Goal: Task Accomplishment & Management: Use online tool/utility

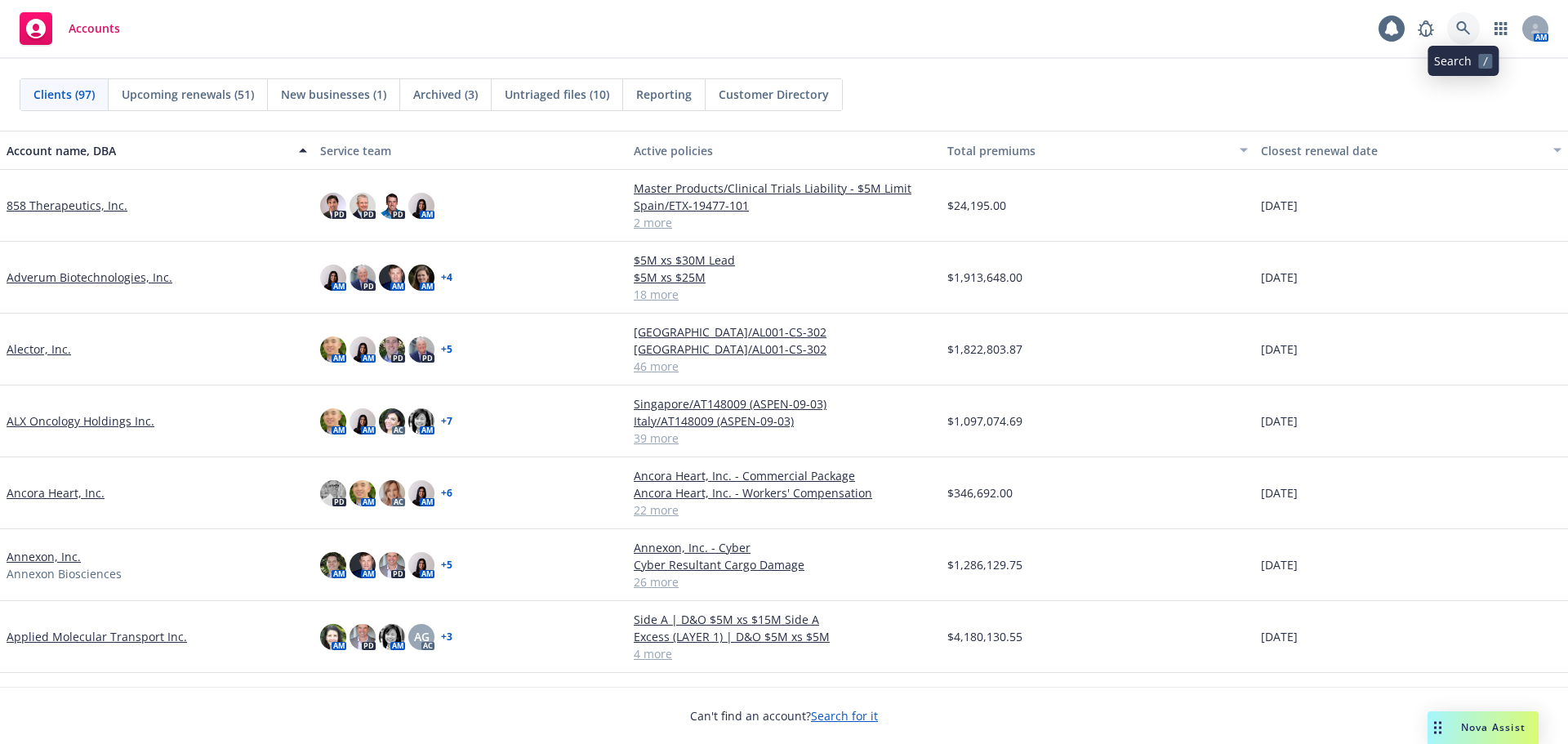
click at [1463, 28] on icon at bounding box center [1463, 28] width 15 height 15
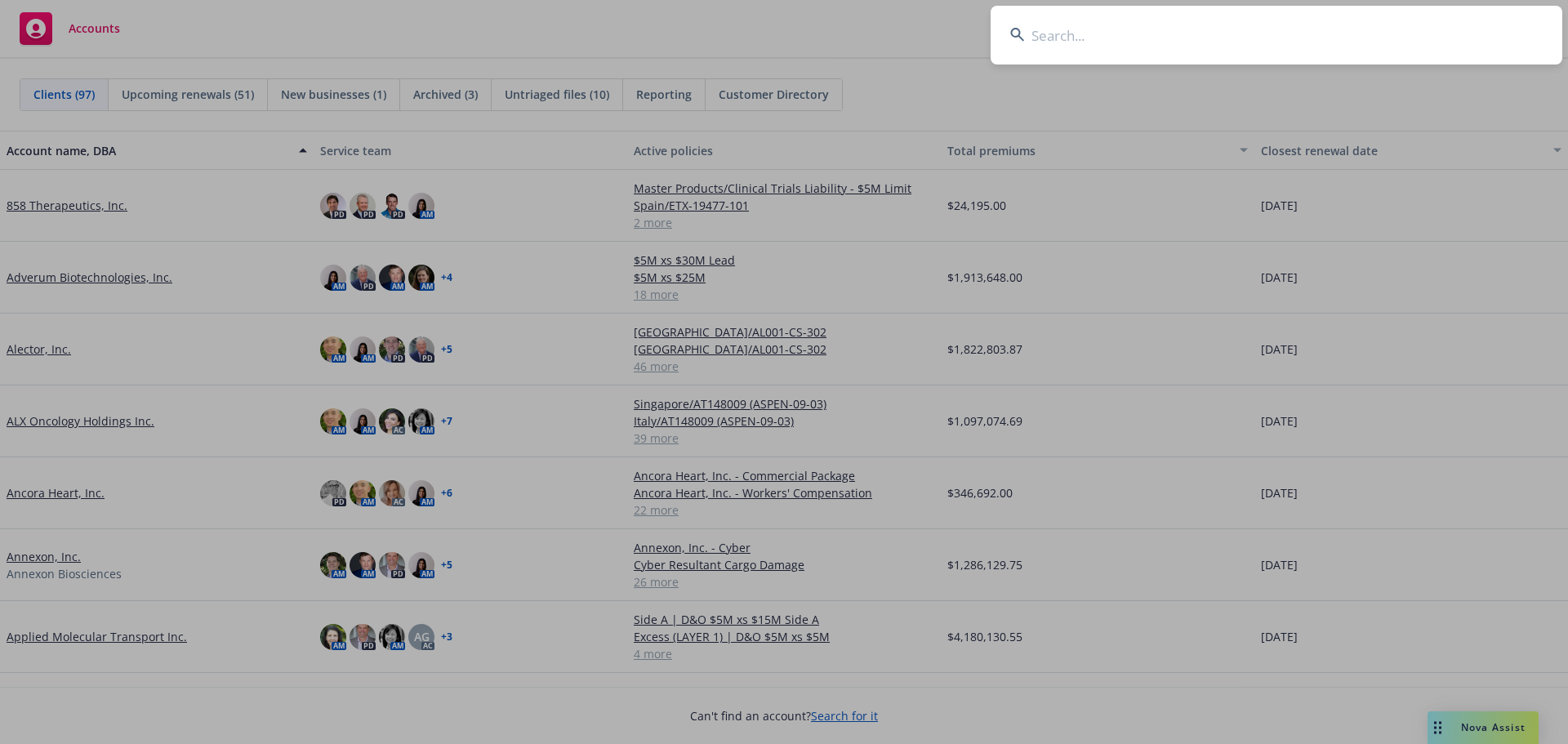
type input "j"
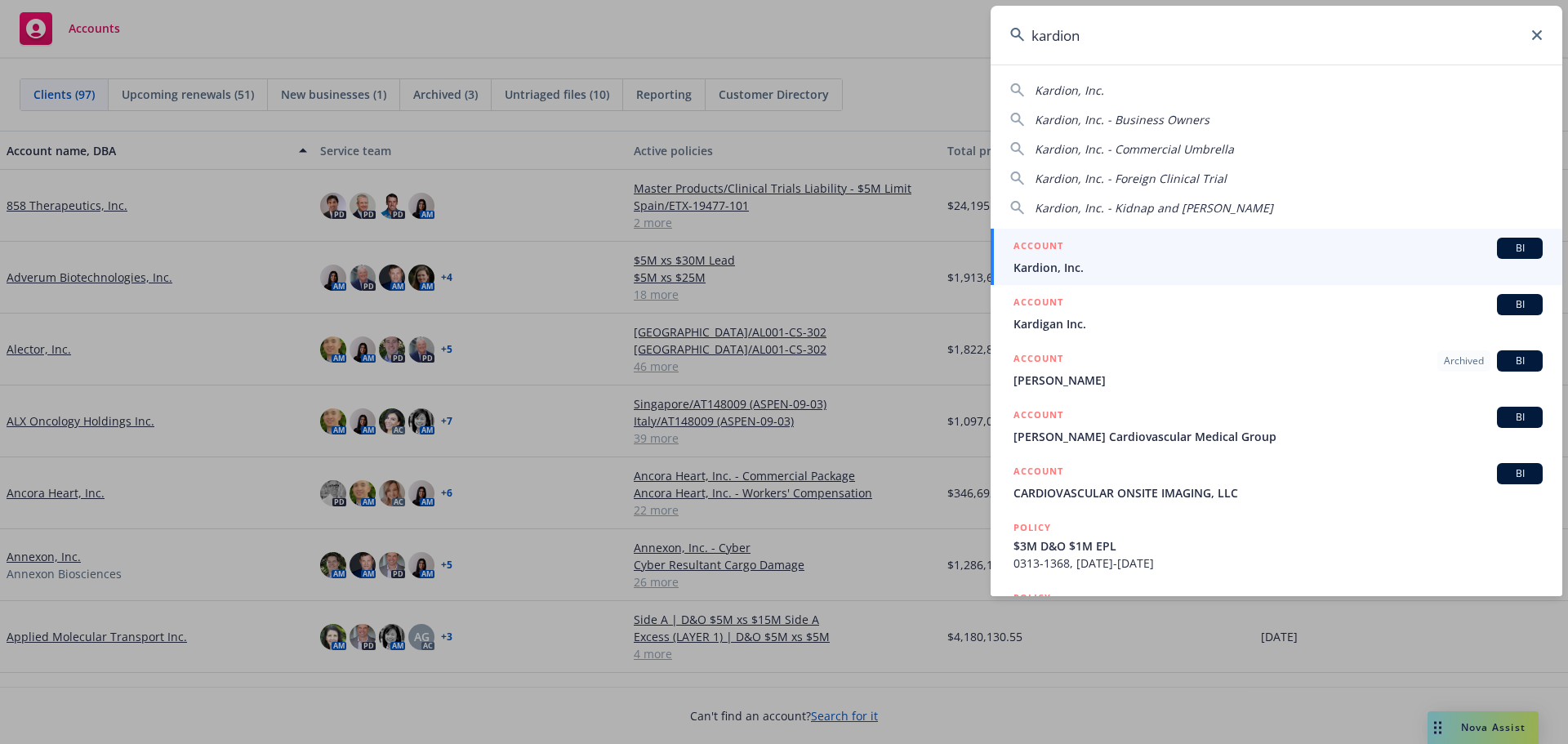
type input "kardion"
drag, startPoint x: 1135, startPoint y: 249, endPoint x: 1291, endPoint y: 256, distance: 156.2
click at [1135, 249] on div "ACCOUNT BI" at bounding box center [1278, 248] width 529 height 21
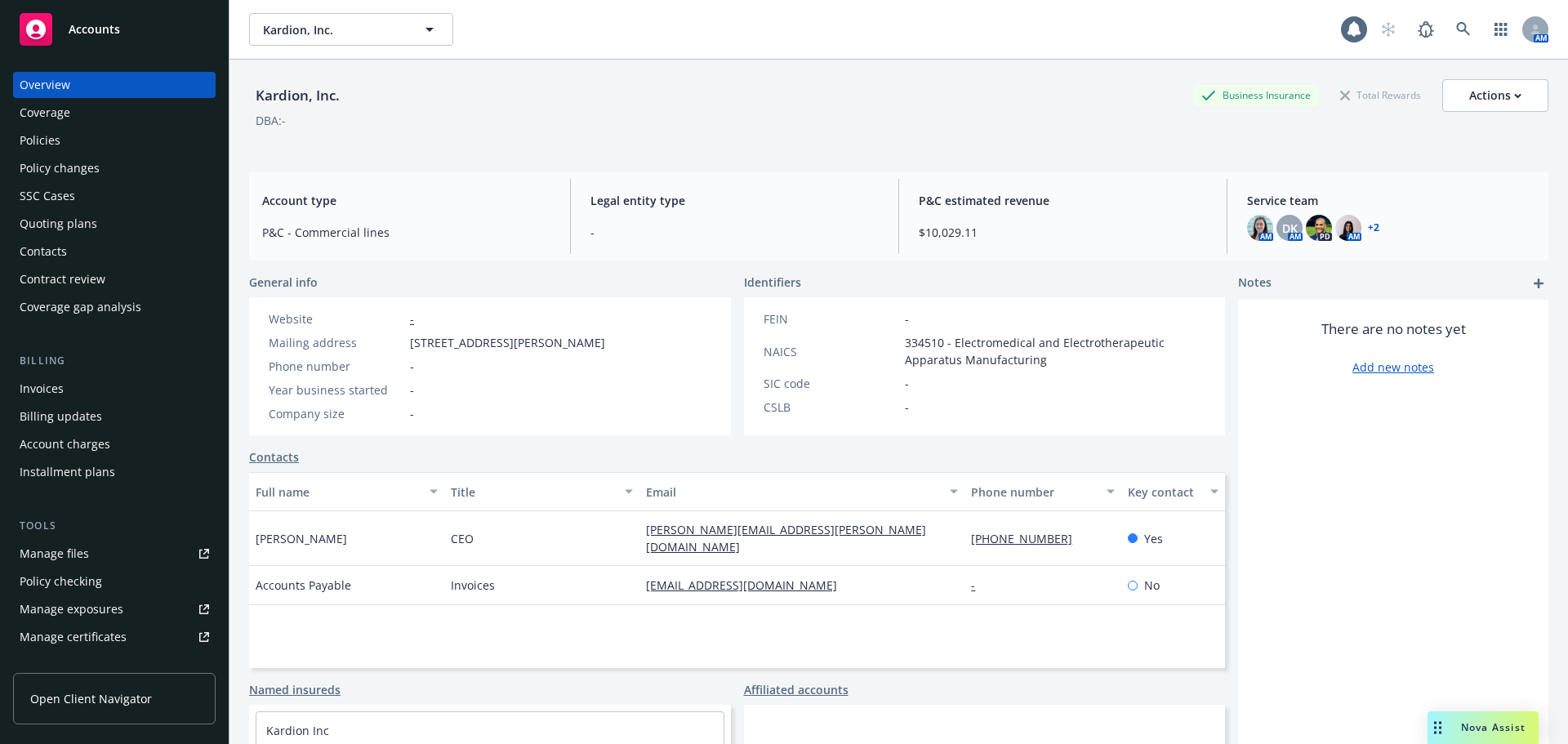
click at [80, 140] on div "Policies" at bounding box center [113, 141] width 189 height 26
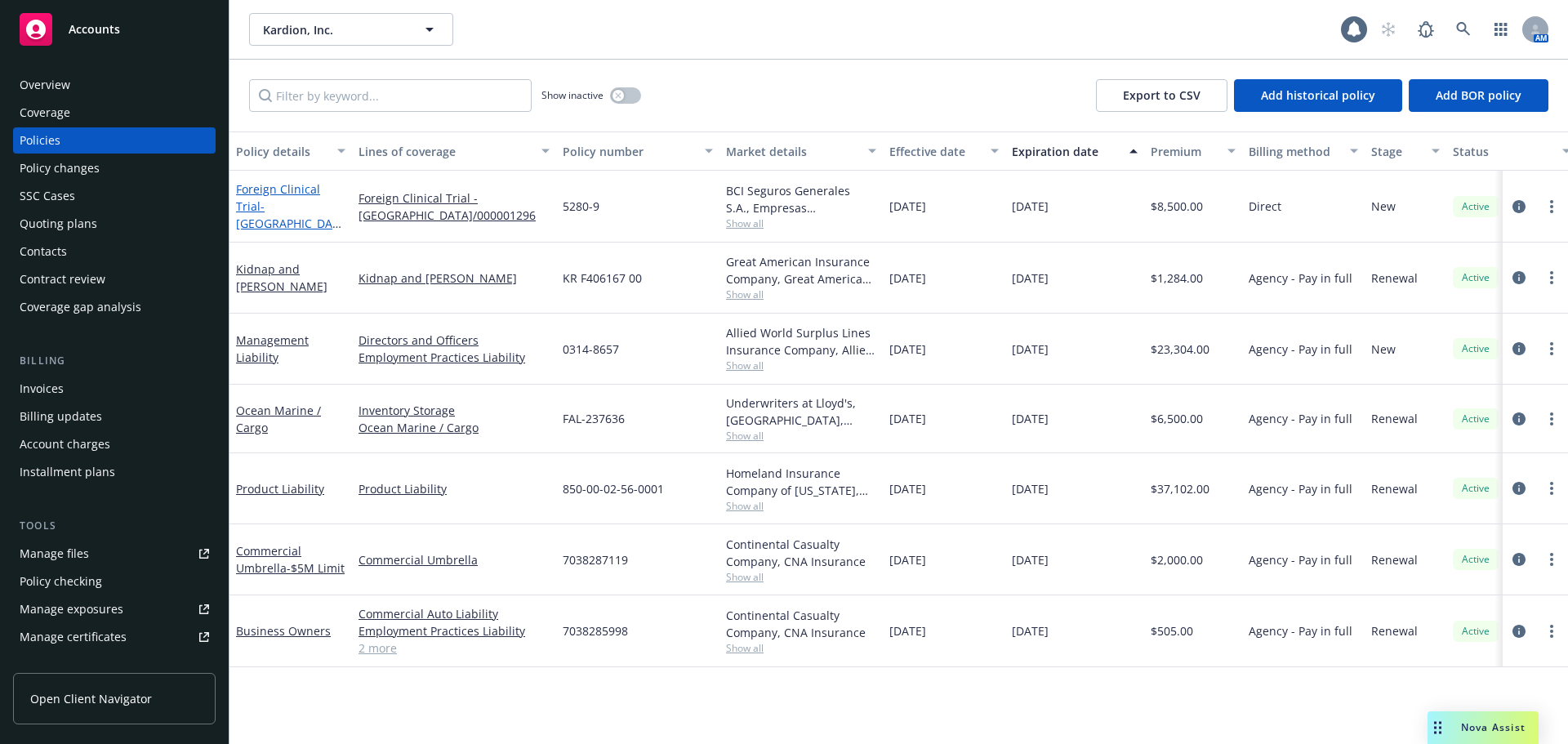
click at [300, 211] on span "- Chile/000001296" at bounding box center [288, 223] width 106 height 50
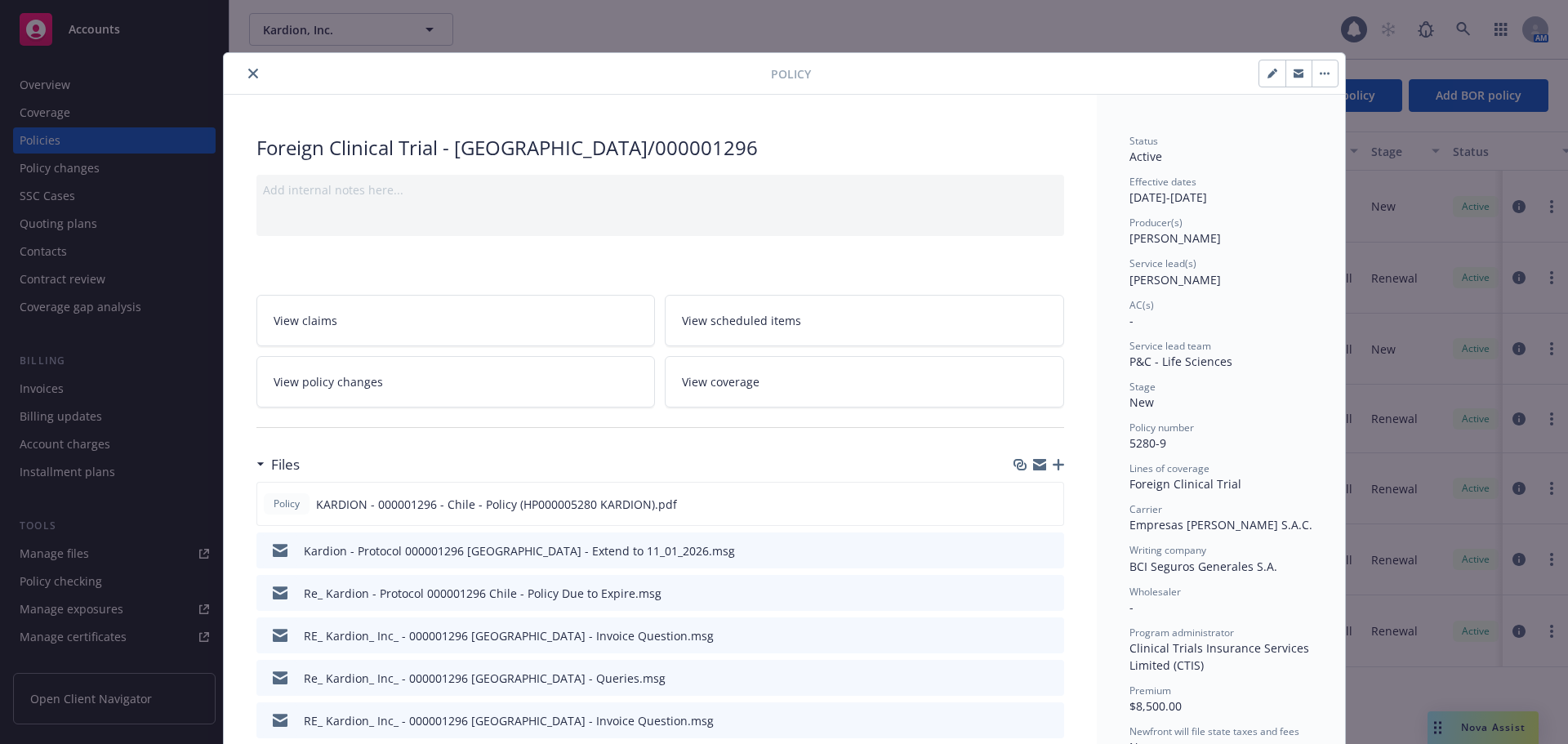
click at [1054, 463] on icon "button" at bounding box center [1058, 464] width 11 height 11
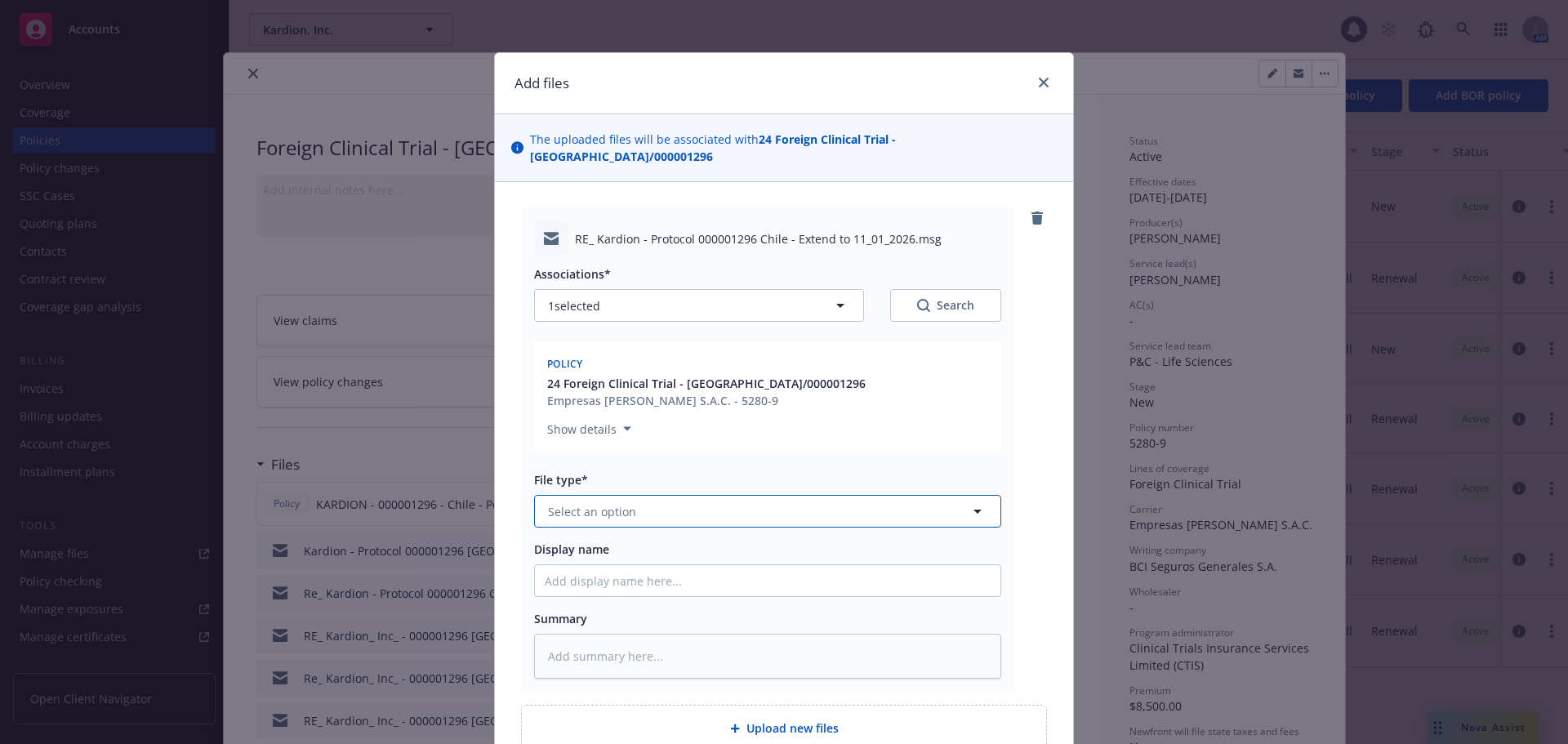
drag, startPoint x: 703, startPoint y: 485, endPoint x: 730, endPoint y: 480, distance: 27.5
click at [703, 495] on button "Select an option" at bounding box center [767, 511] width 467 height 33
type input "em"
click at [640, 578] on div "Email" at bounding box center [767, 599] width 465 height 43
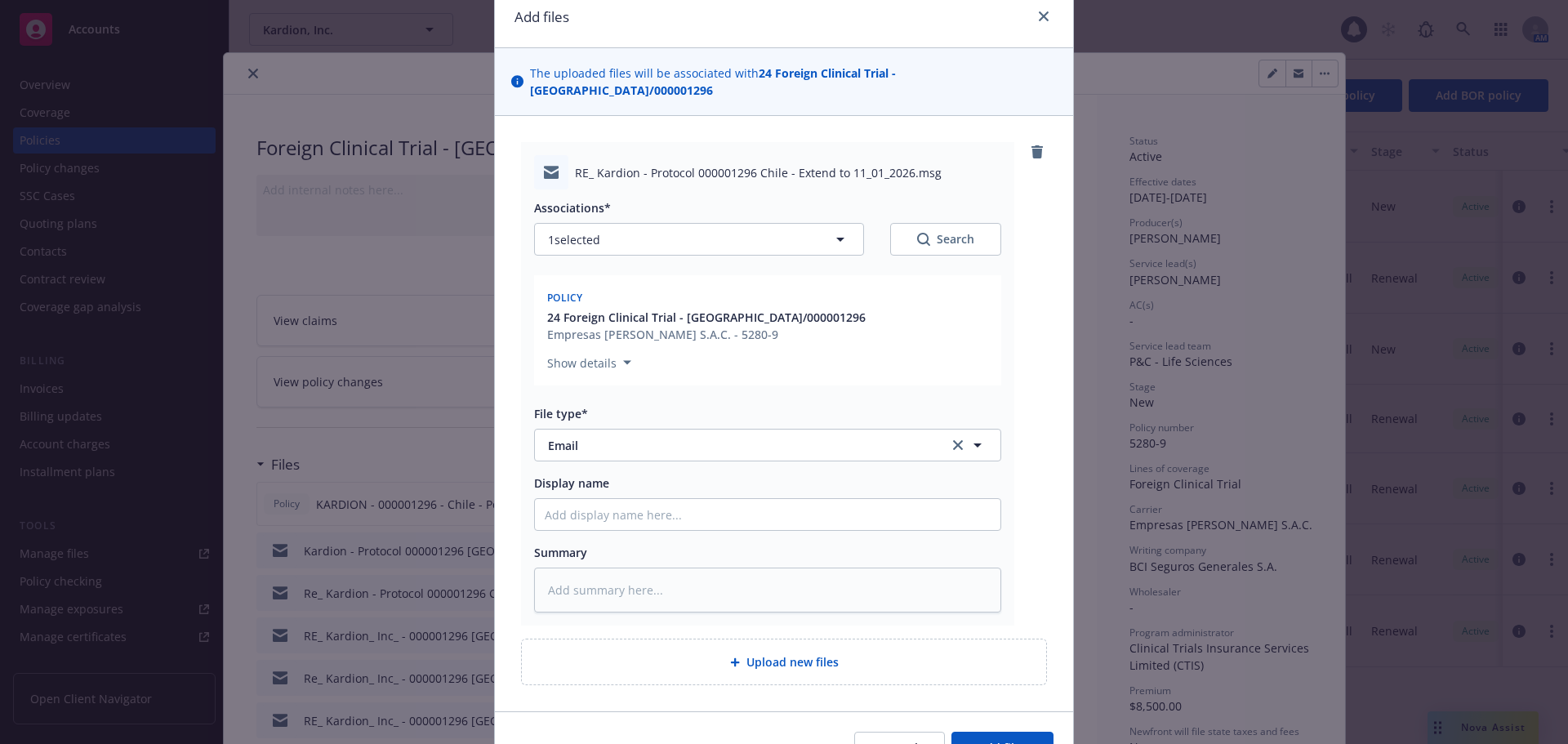
scroll to position [142, 0]
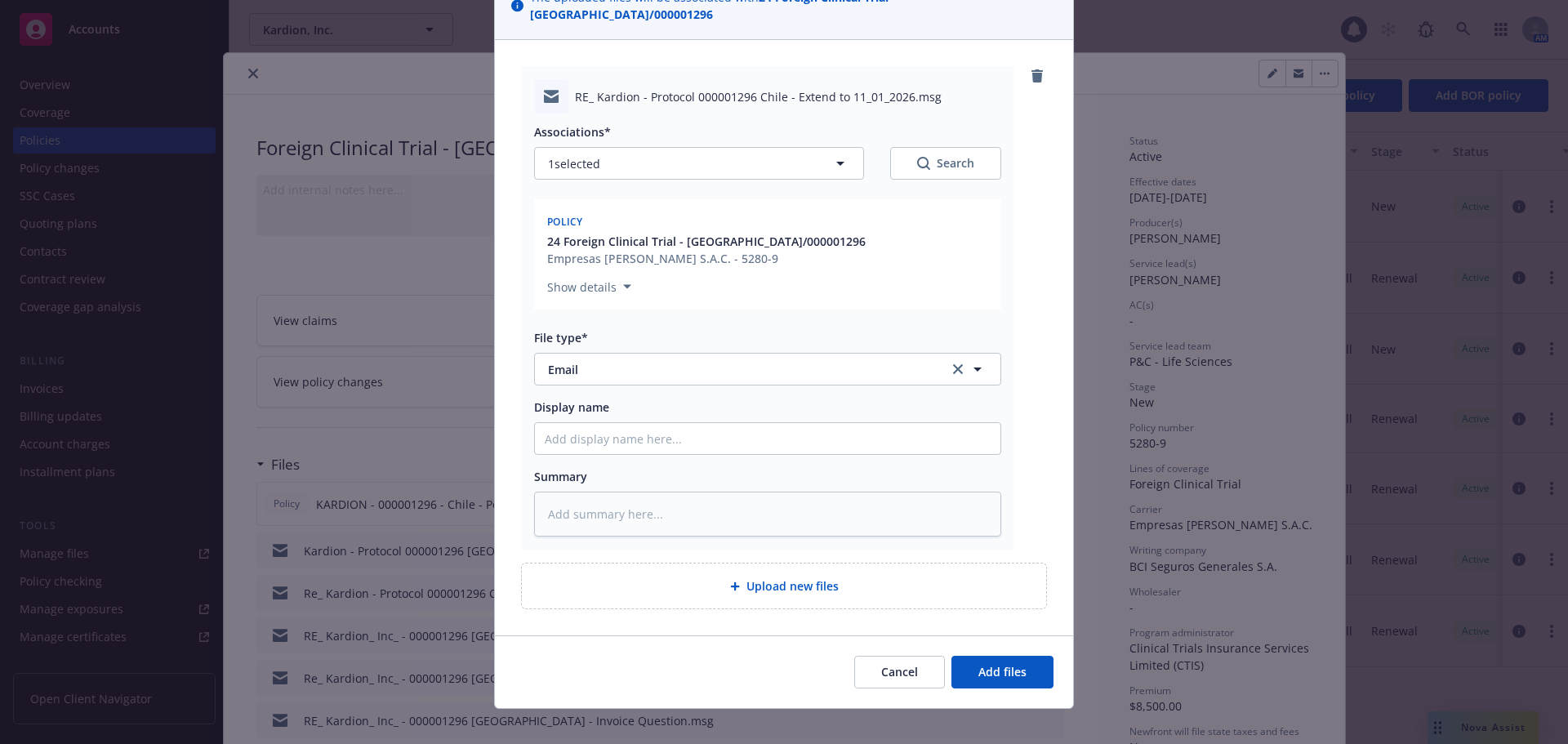
type textarea "x"
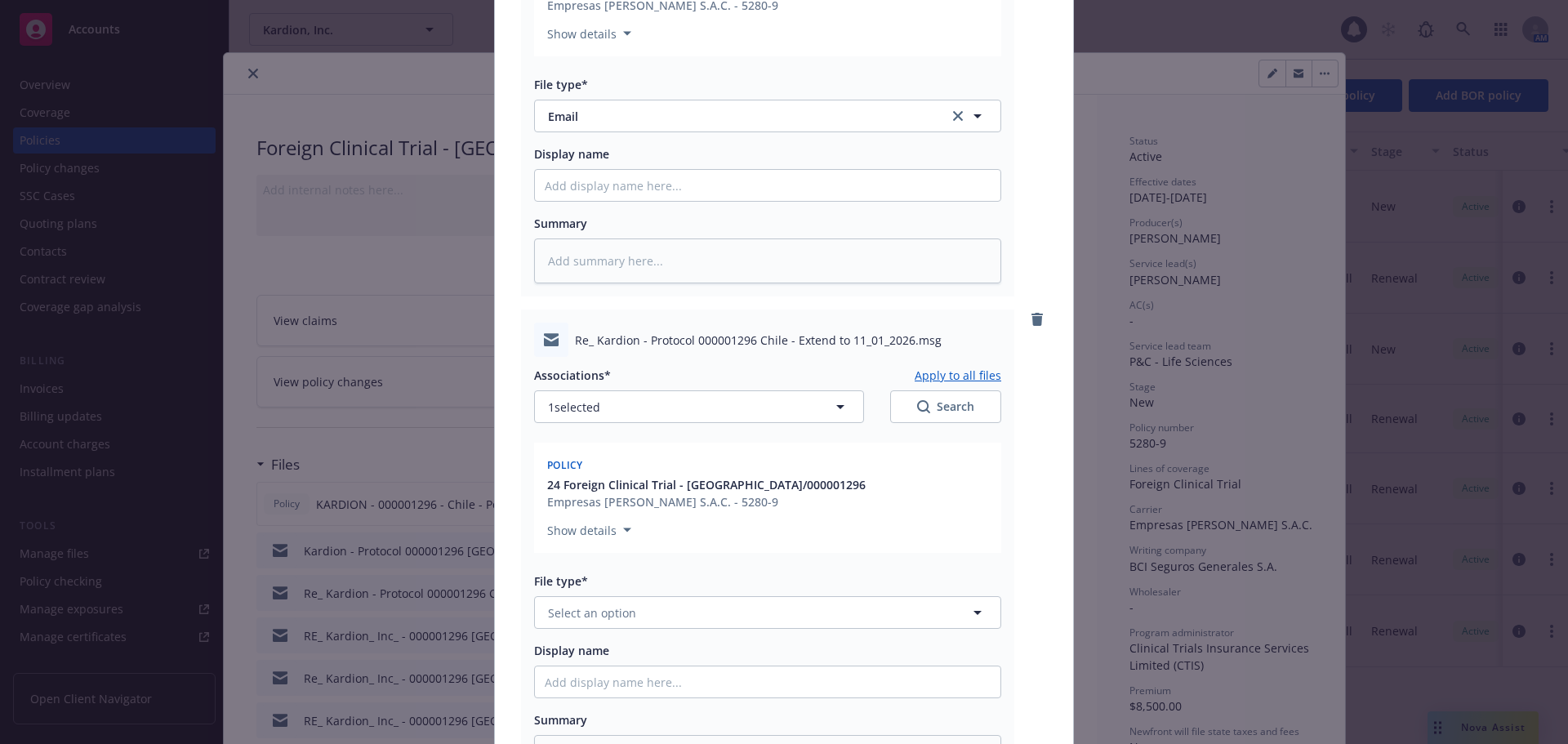
scroll to position [469, 0]
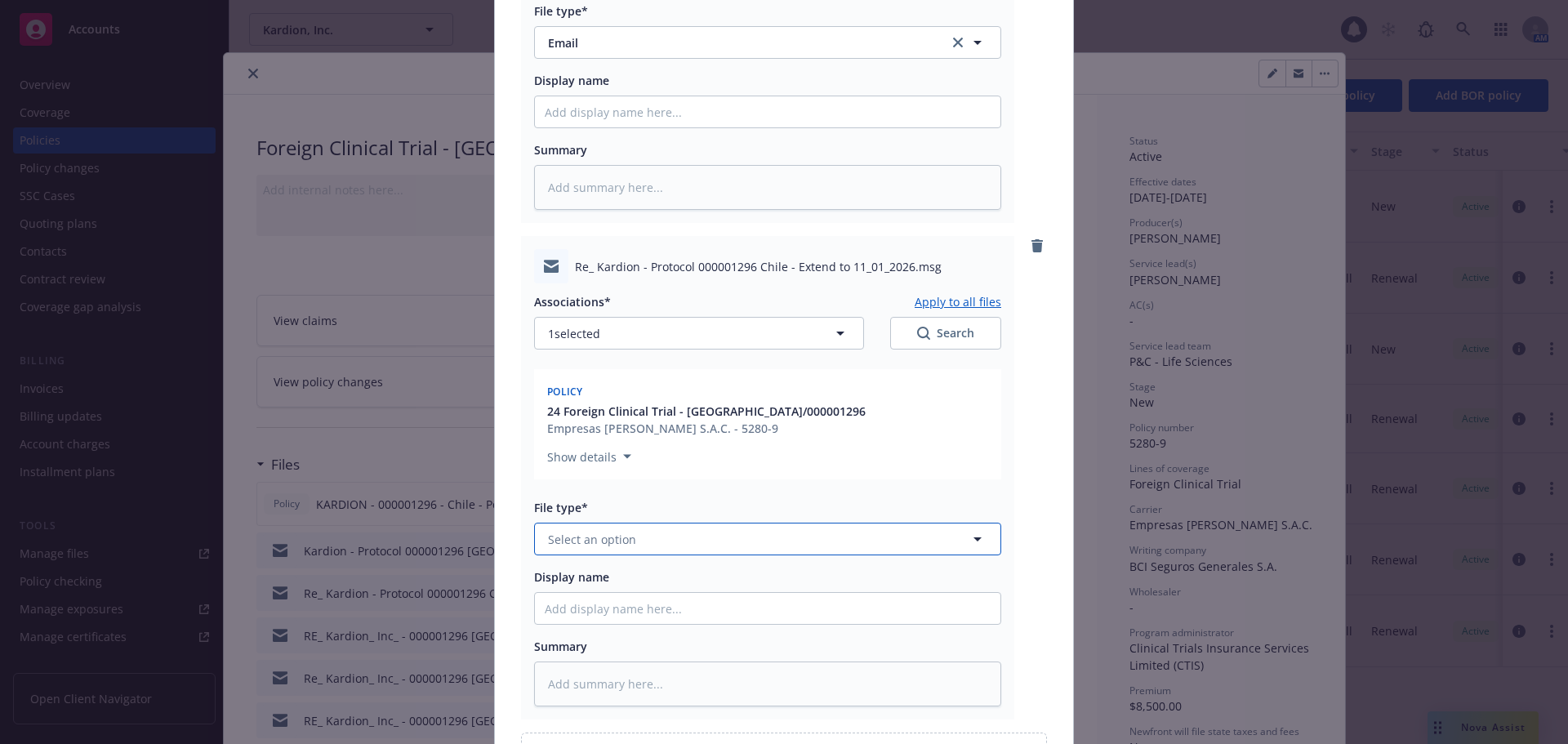
click at [631, 528] on button "Select an option" at bounding box center [767, 538] width 467 height 33
type input "em"
click at [748, 616] on div "Email" at bounding box center [767, 627] width 446 height 24
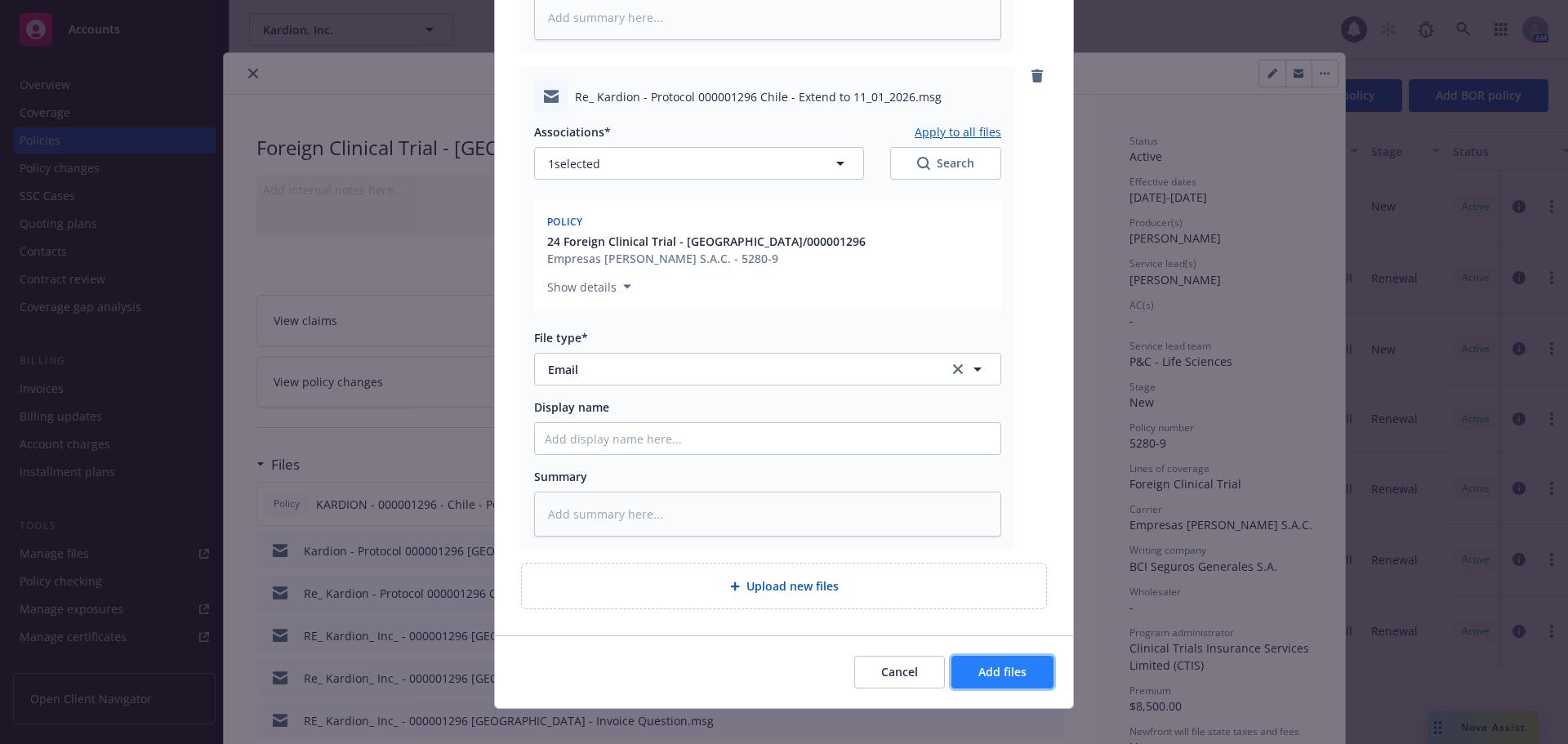
click at [1002, 664] on span "Add files" at bounding box center [1002, 672] width 48 height 16
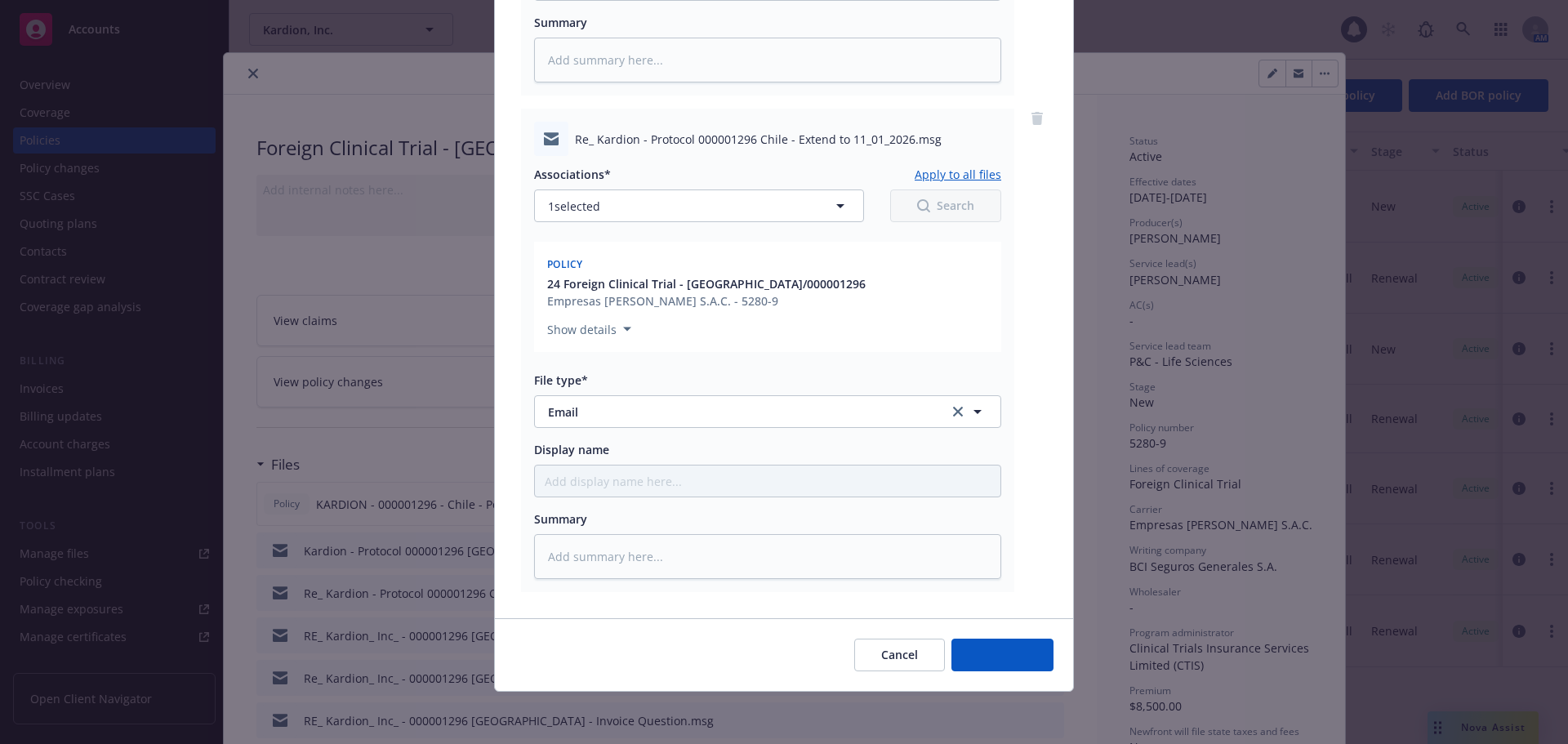
scroll to position [579, 0]
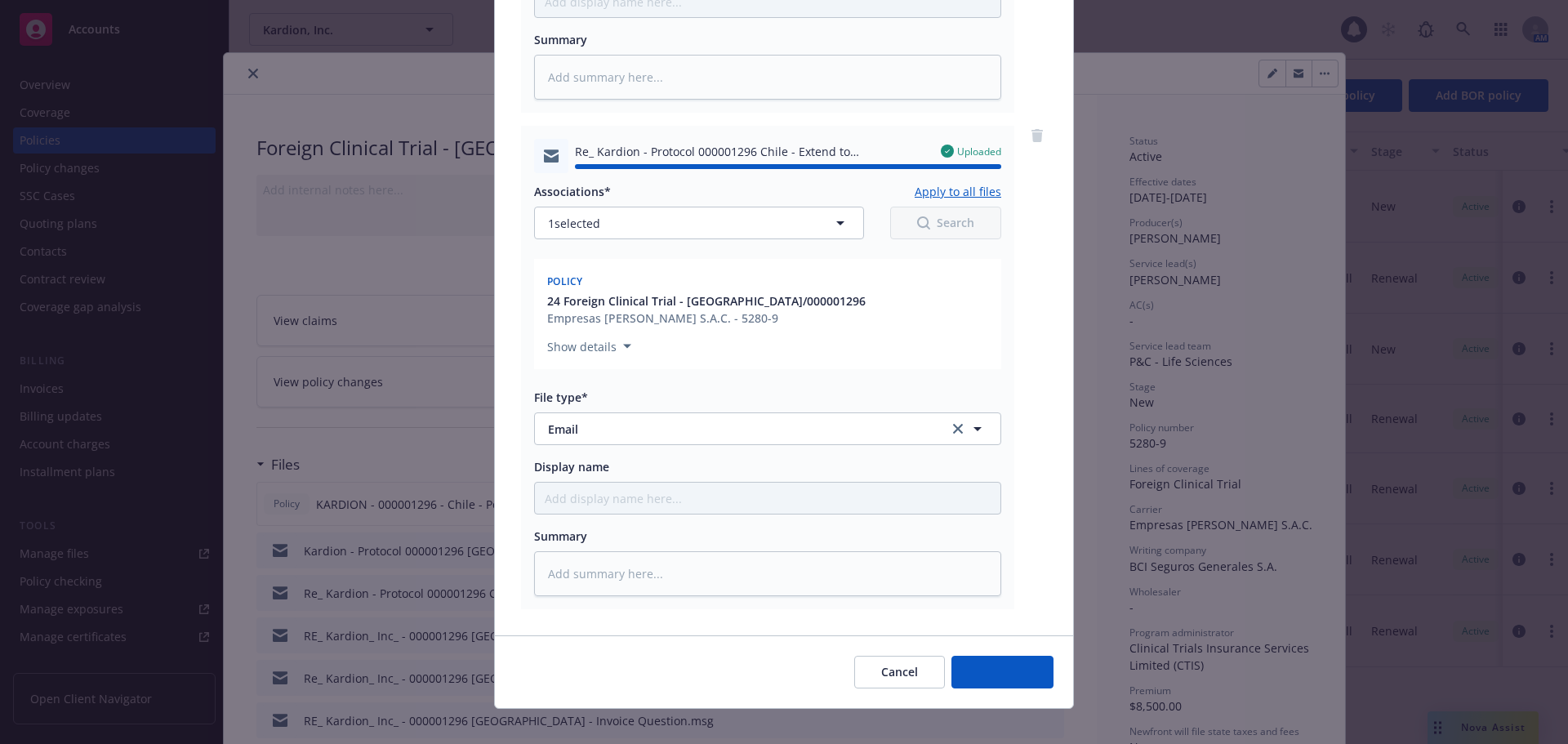
type textarea "x"
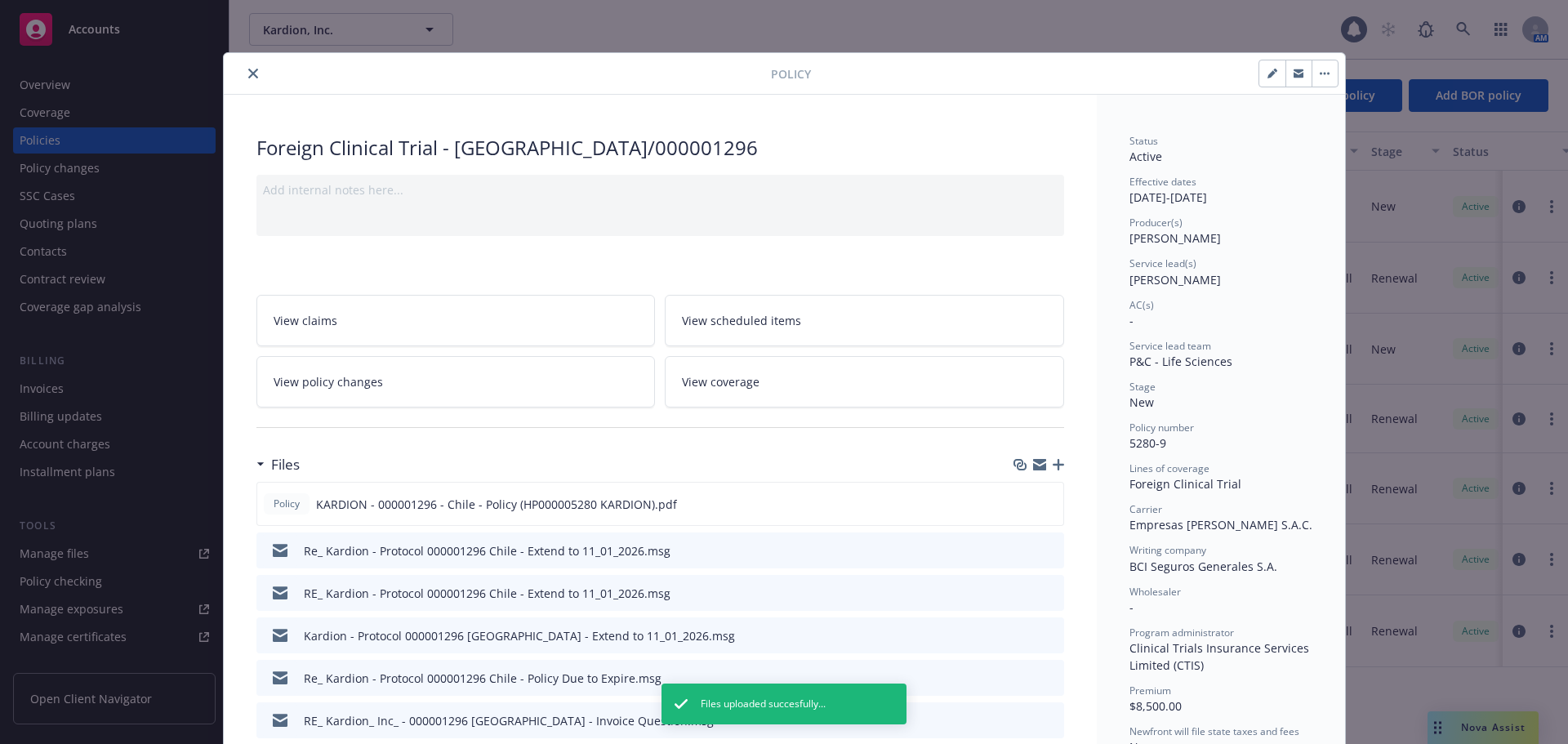
click at [248, 69] on icon "close" at bounding box center [252, 73] width 10 height 10
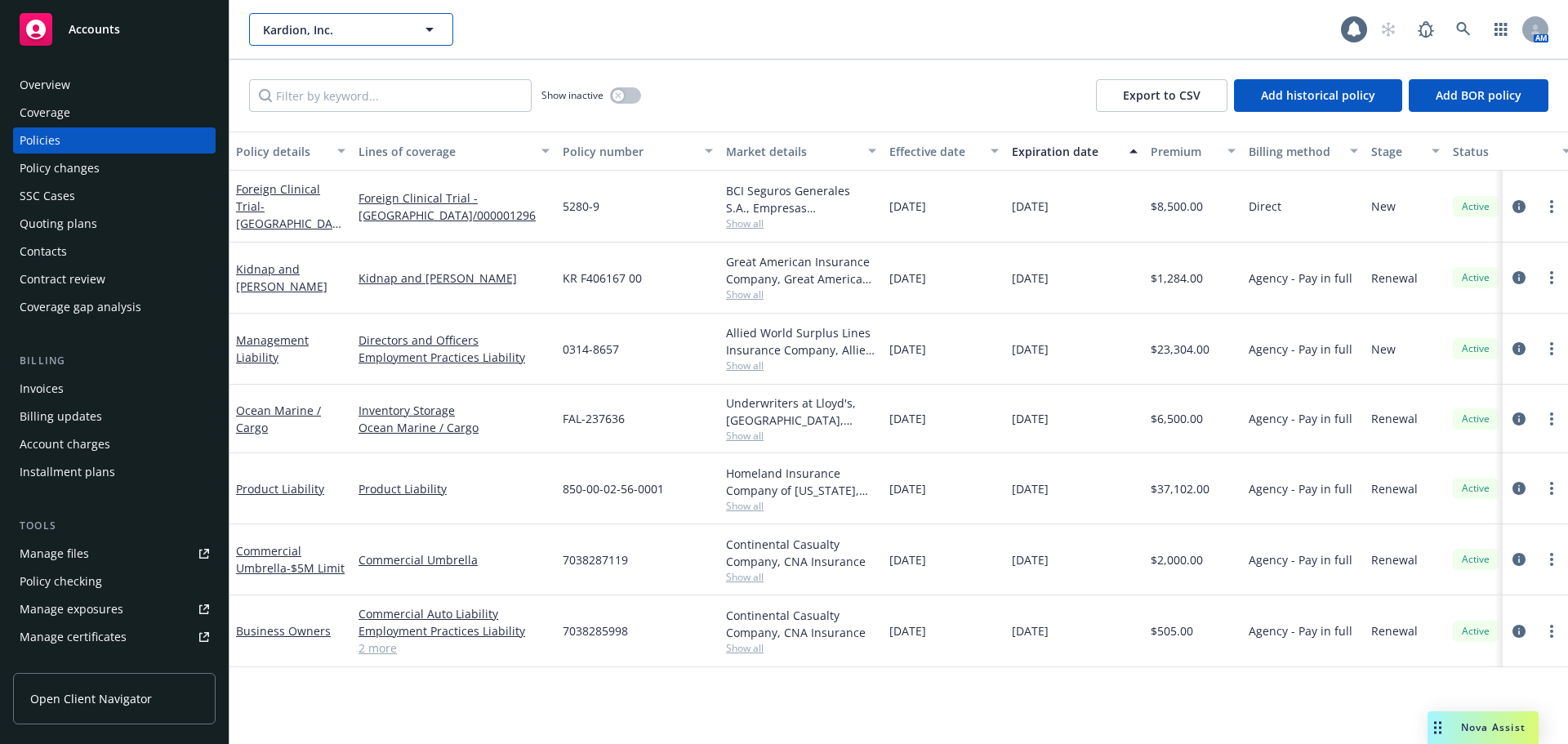
click at [316, 24] on span "Kardion, Inc." at bounding box center [333, 29] width 142 height 17
click at [326, 34] on span "Kardion, Inc." at bounding box center [333, 29] width 142 height 17
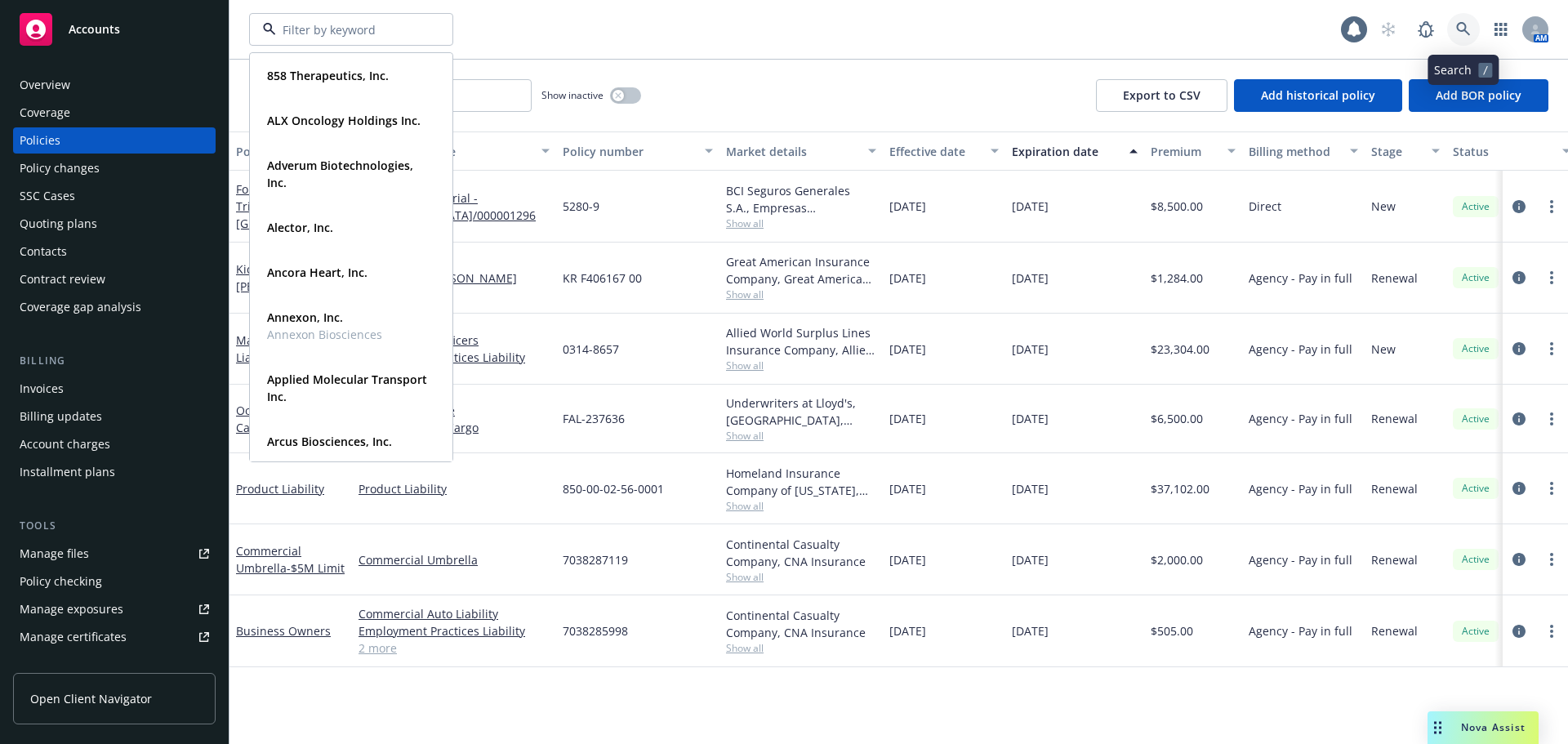
click at [1468, 32] on icon at bounding box center [1463, 29] width 15 height 15
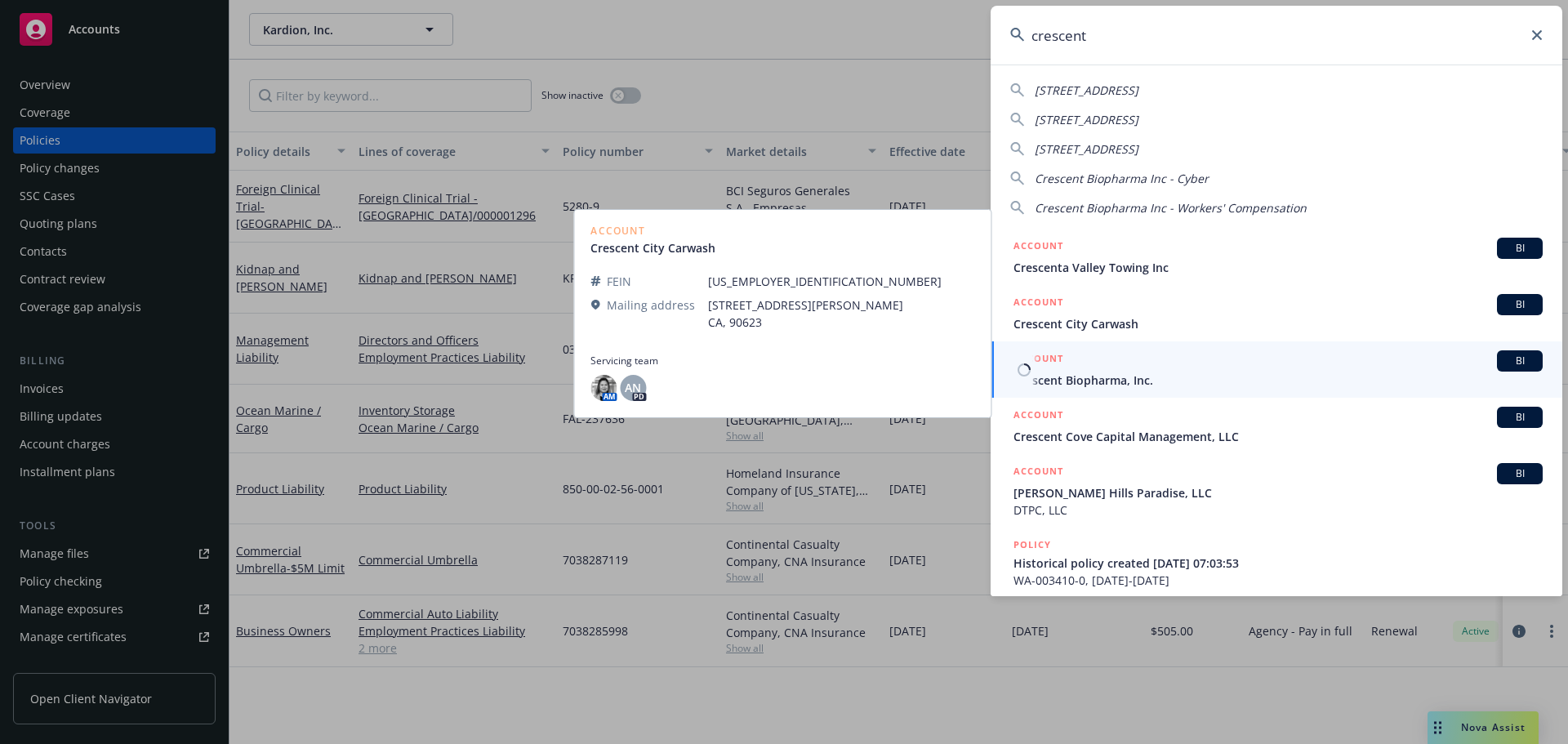
type input "crescent"
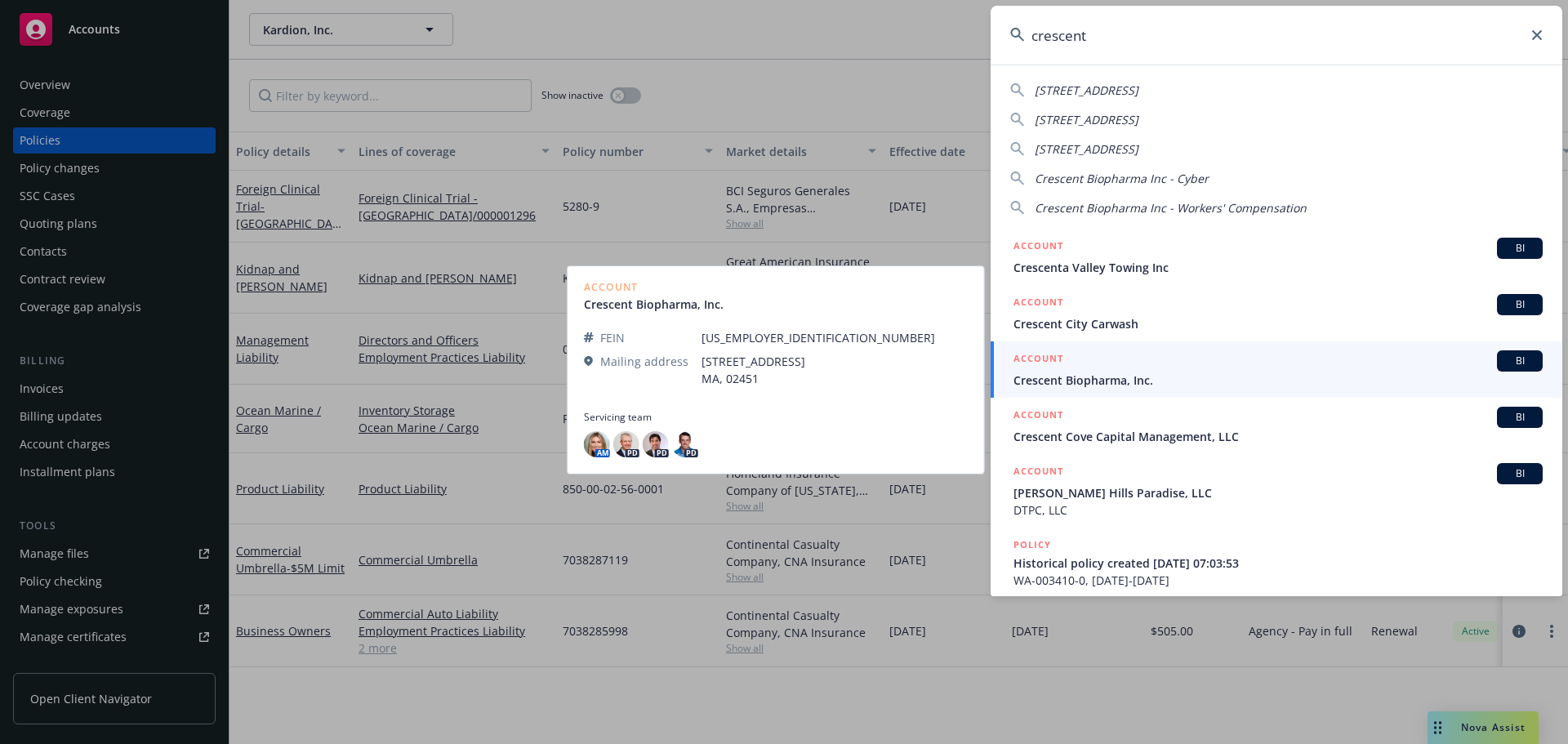
click at [1266, 375] on span "Crescent Biopharma, Inc." at bounding box center [1278, 379] width 529 height 17
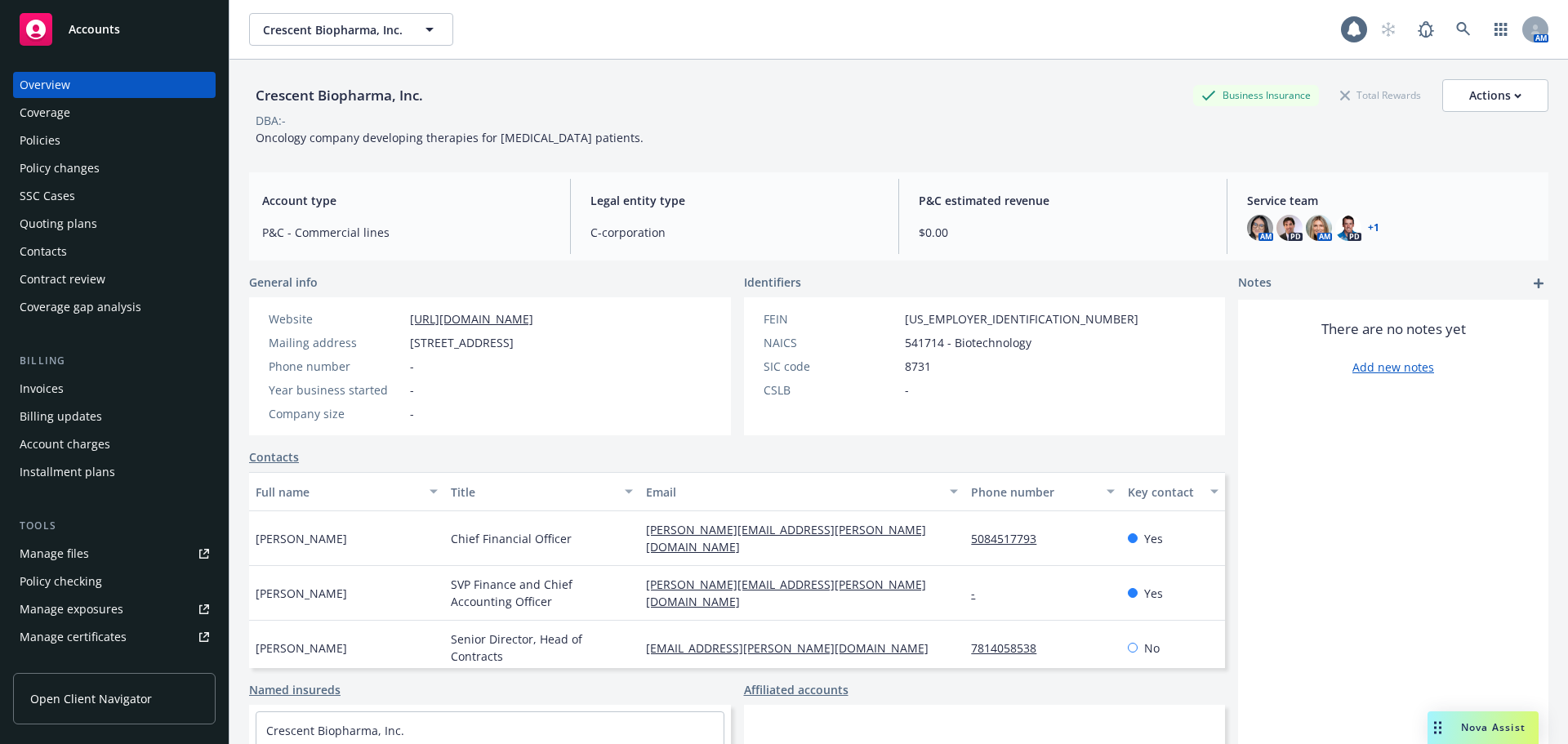
click at [1367, 230] on link "+ 1" at bounding box center [1373, 227] width 11 height 10
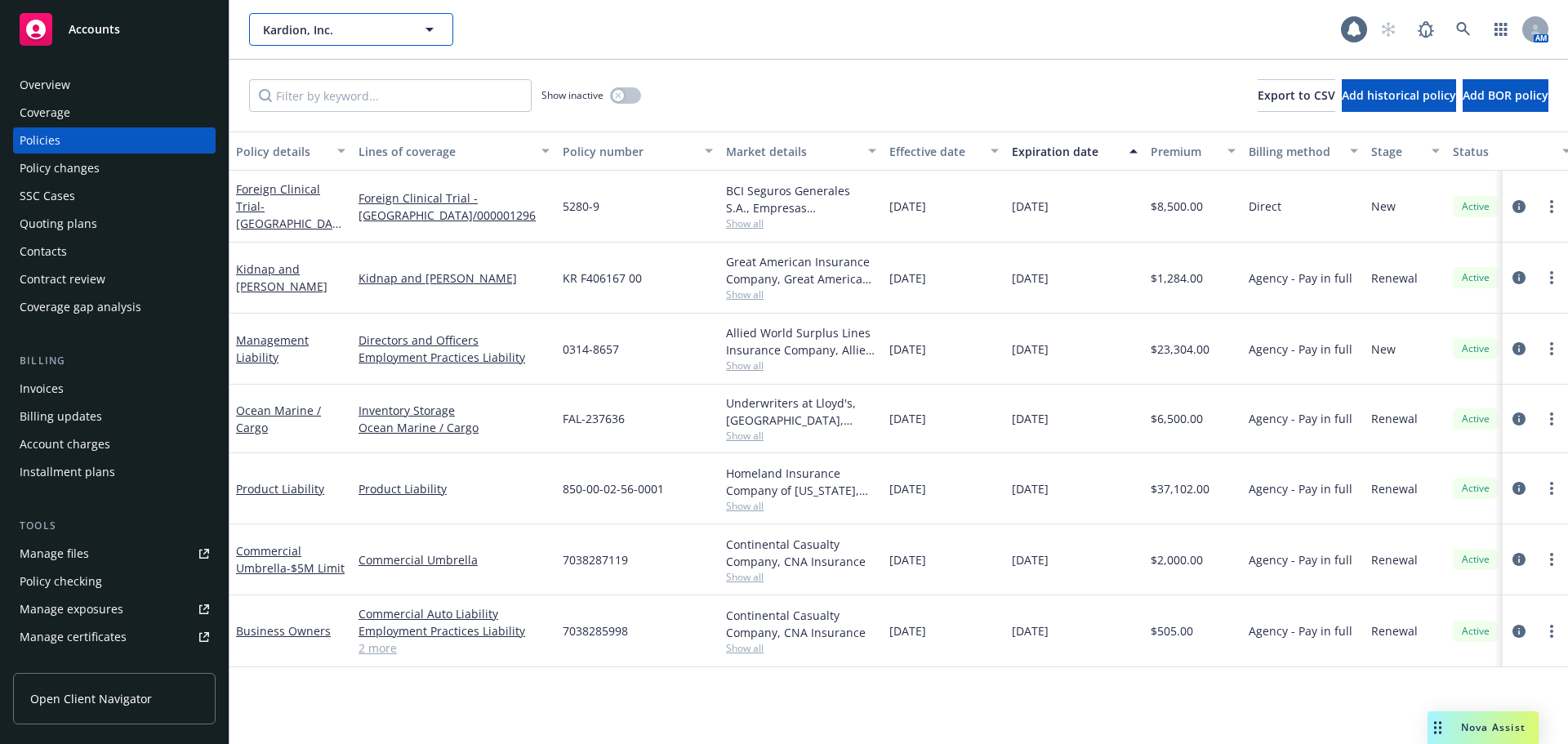
click at [327, 26] on span "Kardion, Inc." at bounding box center [333, 29] width 142 height 17
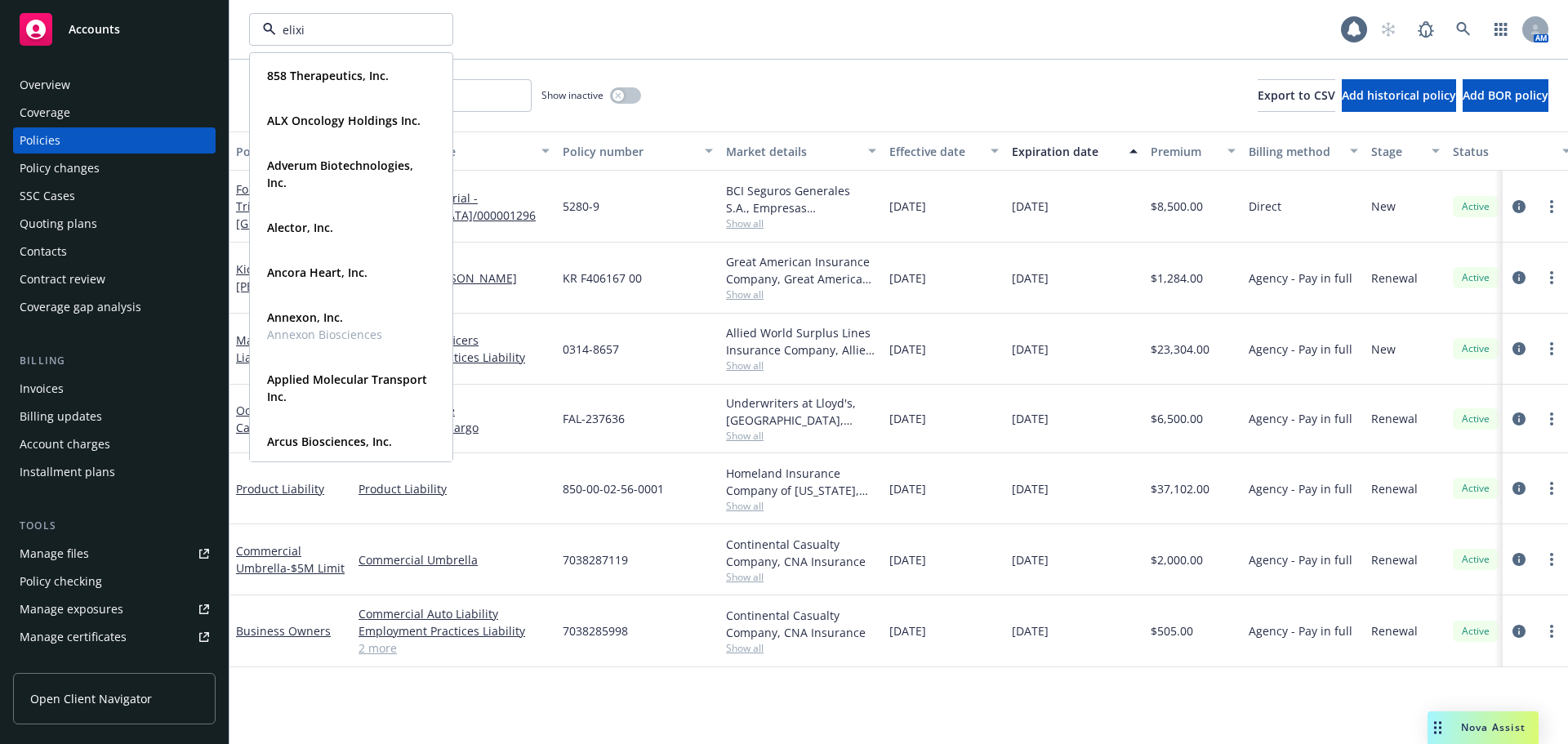
type input "elixir"
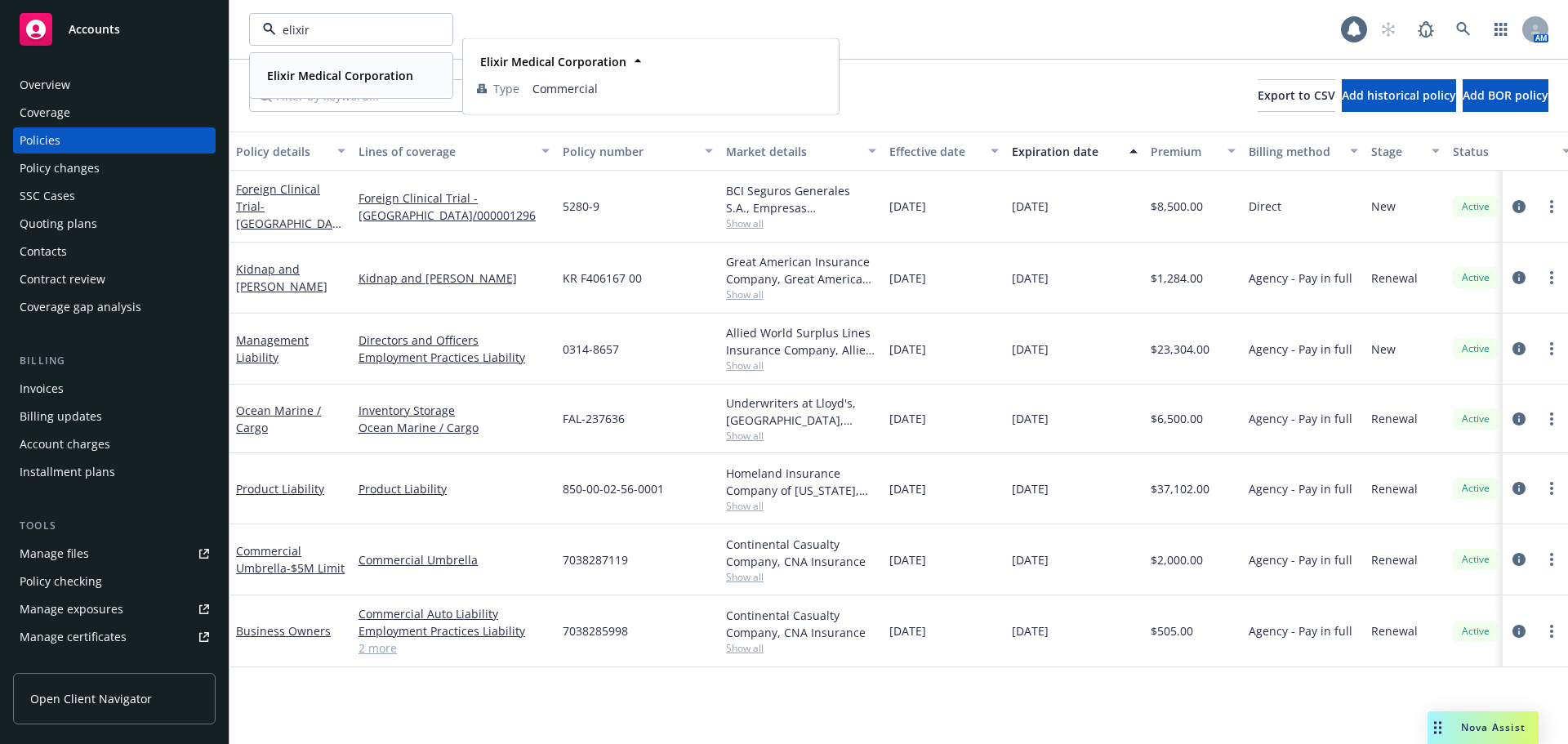
click at [312, 84] on div "Elixir Medical Corporation" at bounding box center [338, 75] width 156 height 24
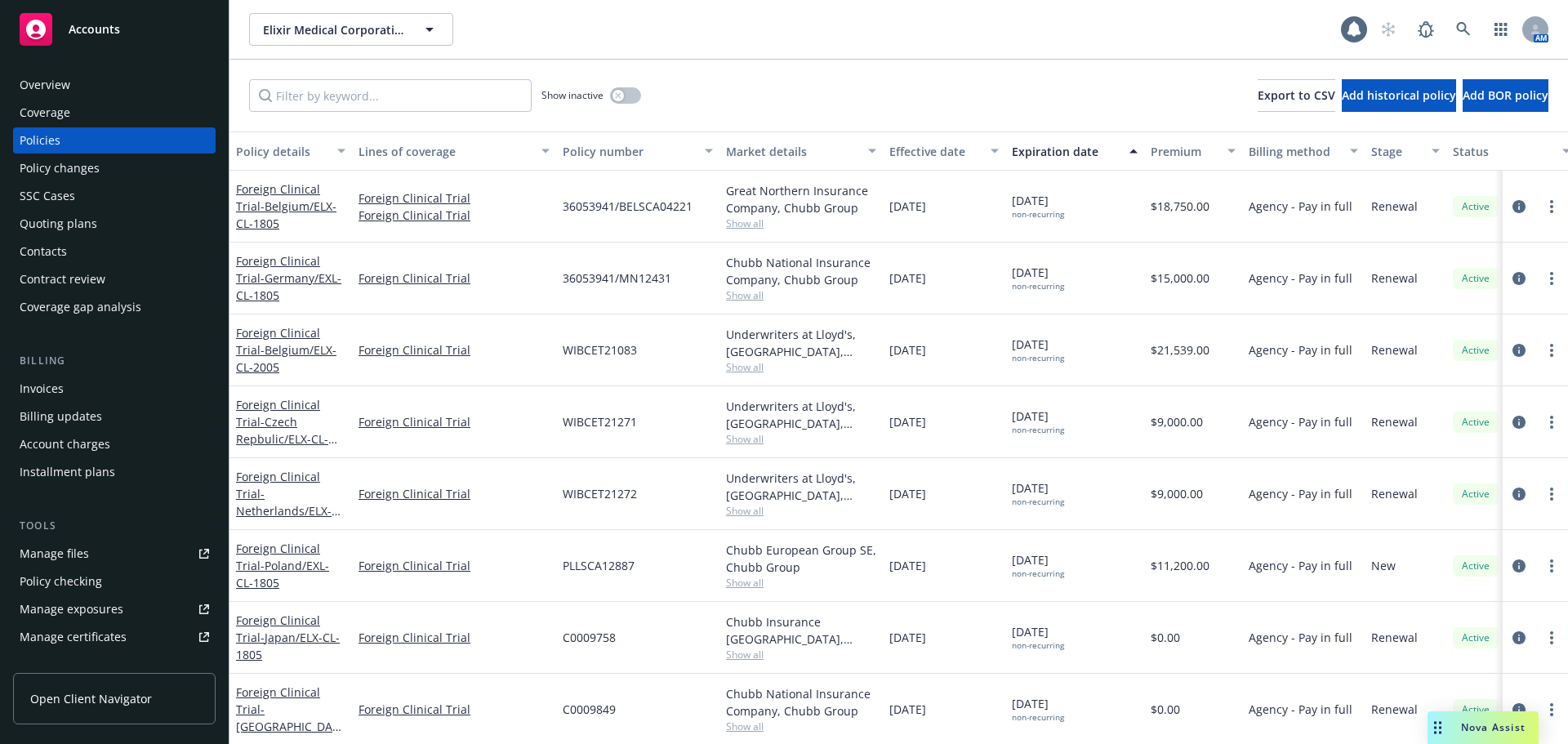
click at [139, 164] on div "Policy changes" at bounding box center [113, 168] width 189 height 26
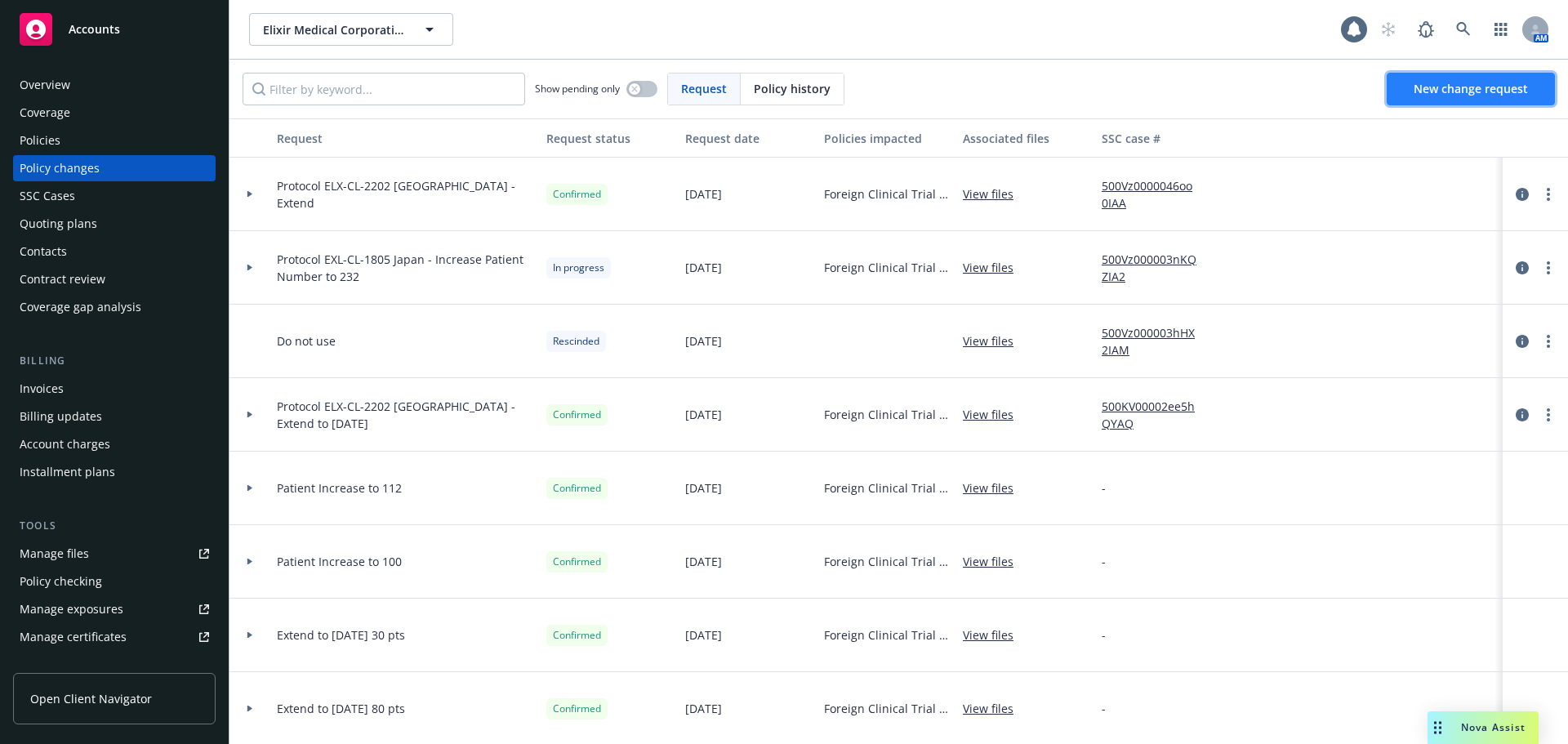
click at [1509, 78] on link "New change request" at bounding box center [1470, 89] width 168 height 33
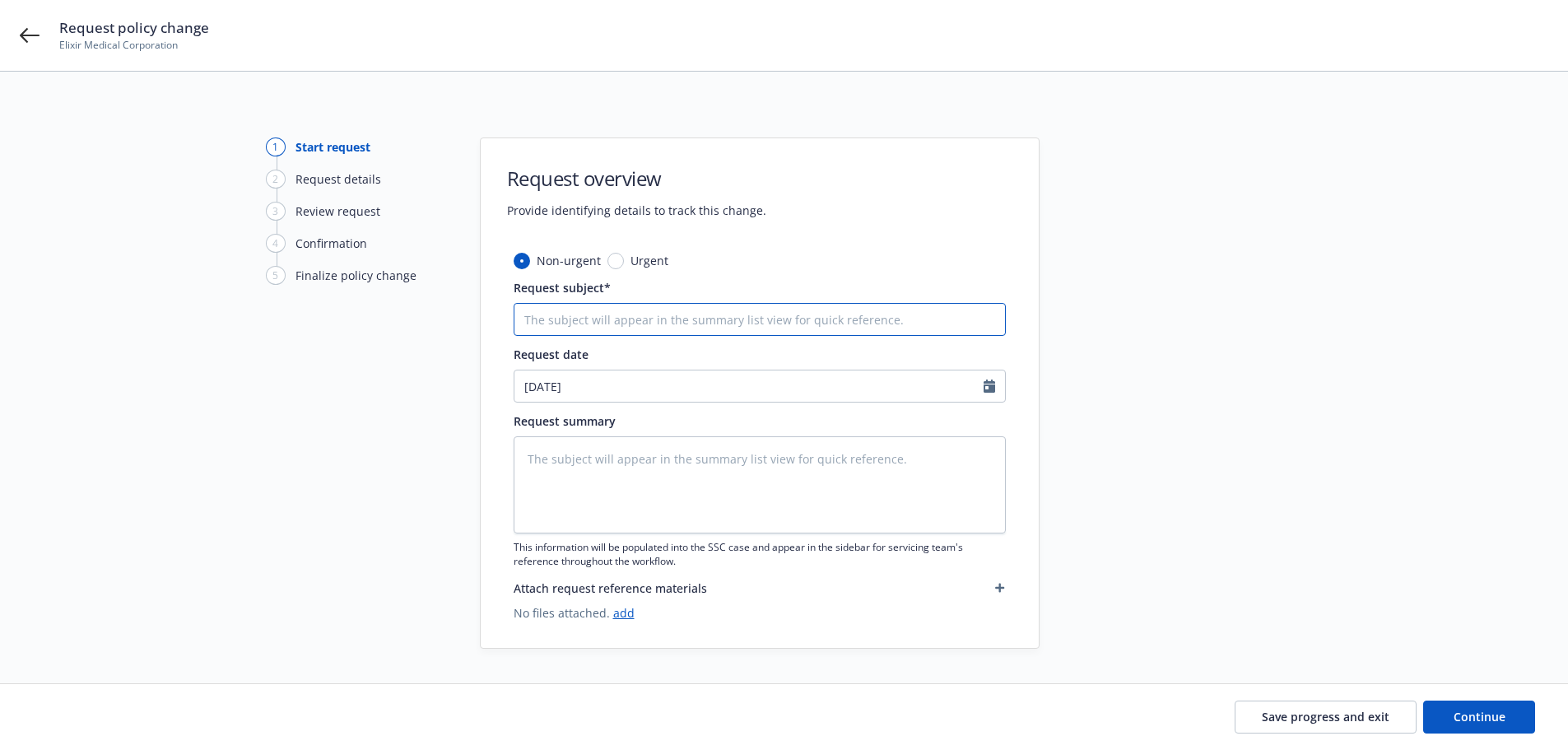
paste input "Protocol ELX-CL-1805 Belgium & Germany - Extend to 31Dec2026"
type textarea "x"
type input "Protocol ELX-CL-1805 Belgium & Germany - Extend to 31Dec2026"
click at [1450, 721] on button "Continue" at bounding box center [1478, 716] width 112 height 33
type textarea "x"
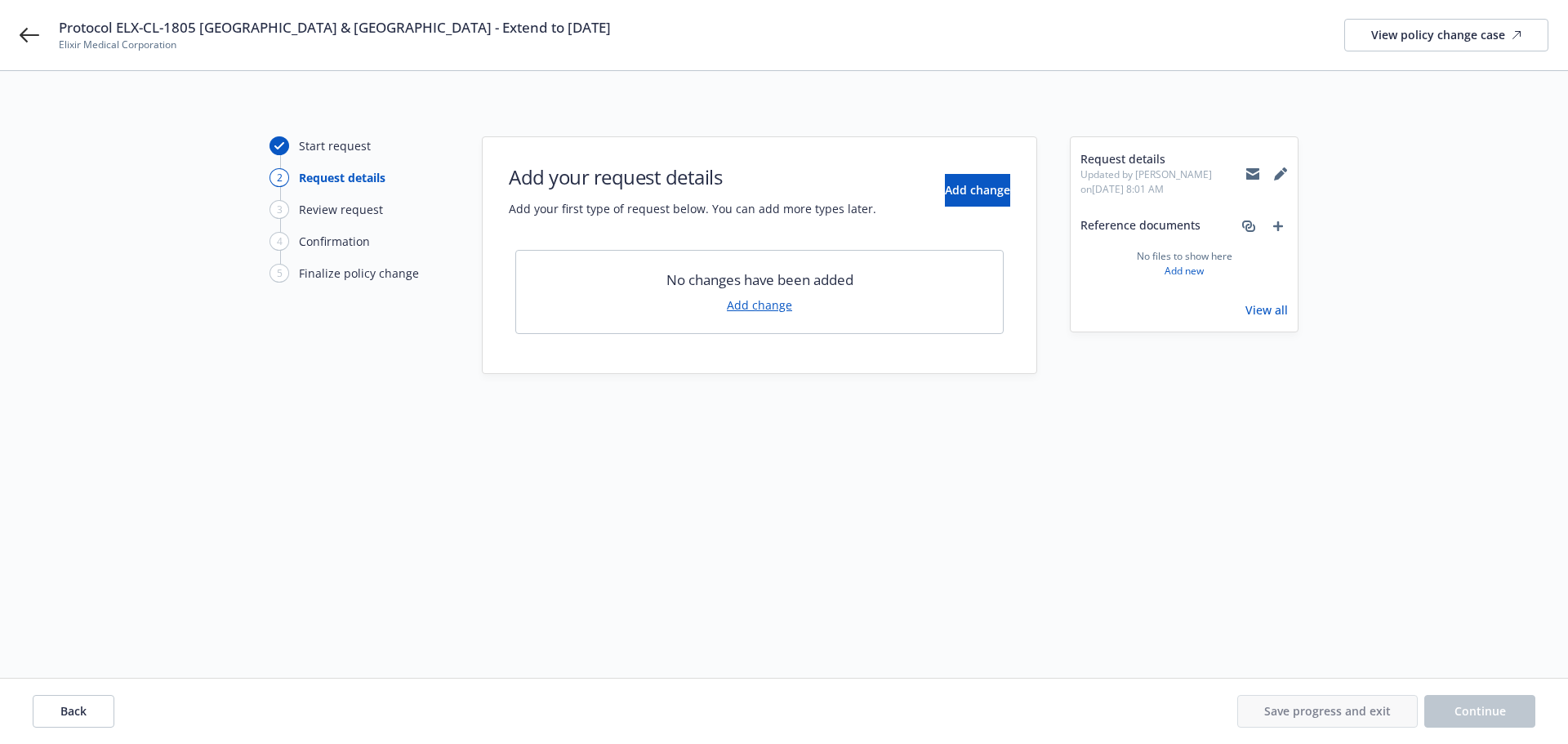
click at [746, 307] on link "Add change" at bounding box center [759, 304] width 65 height 17
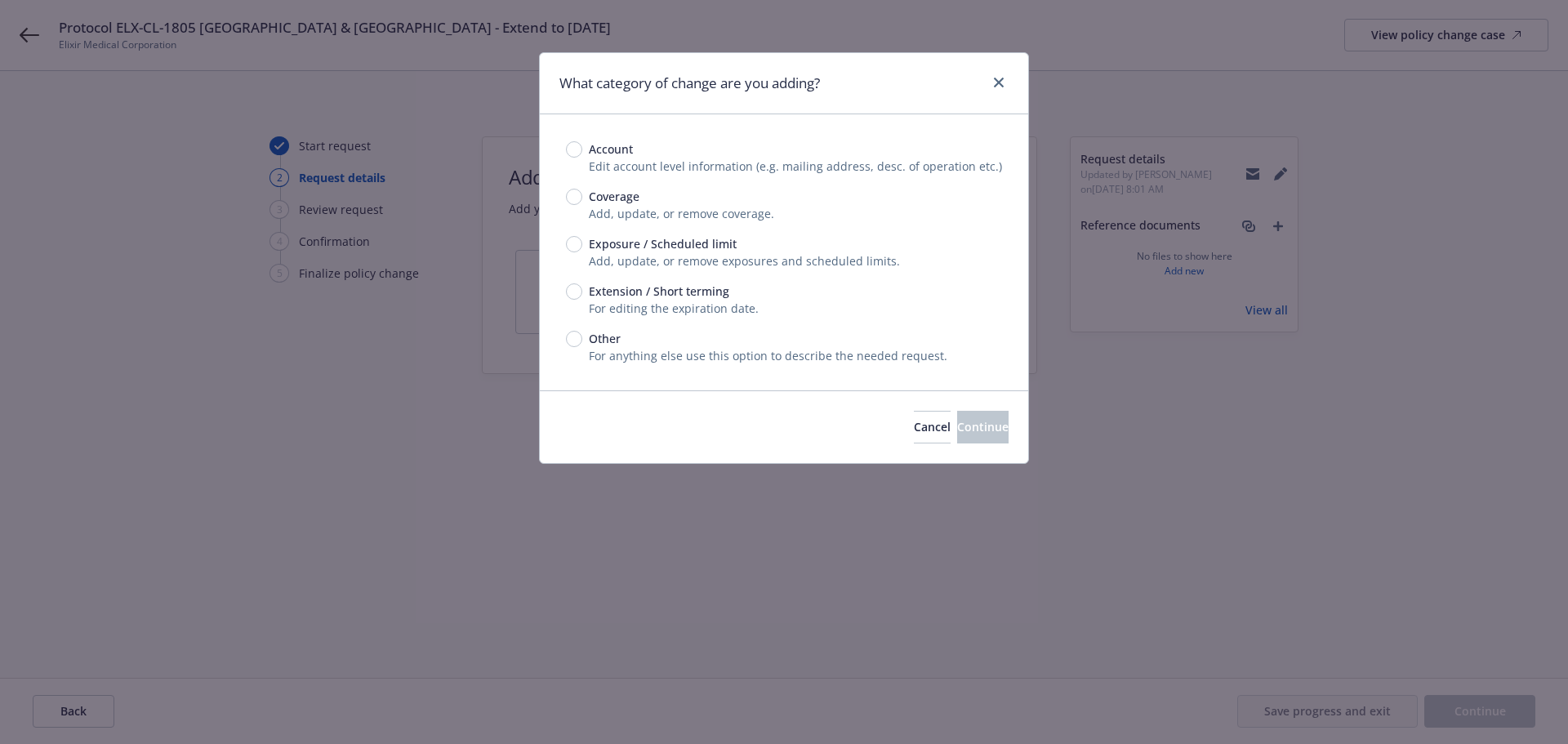
click at [560, 288] on div "Account Edit account level information (e.g. mailing address, desc. of operatio…" at bounding box center [784, 252] width 488 height 276
click at [571, 288] on input "Extension / Short terming" at bounding box center [573, 291] width 17 height 17
radio input "true"
click at [957, 428] on span "Continue" at bounding box center [982, 427] width 51 height 16
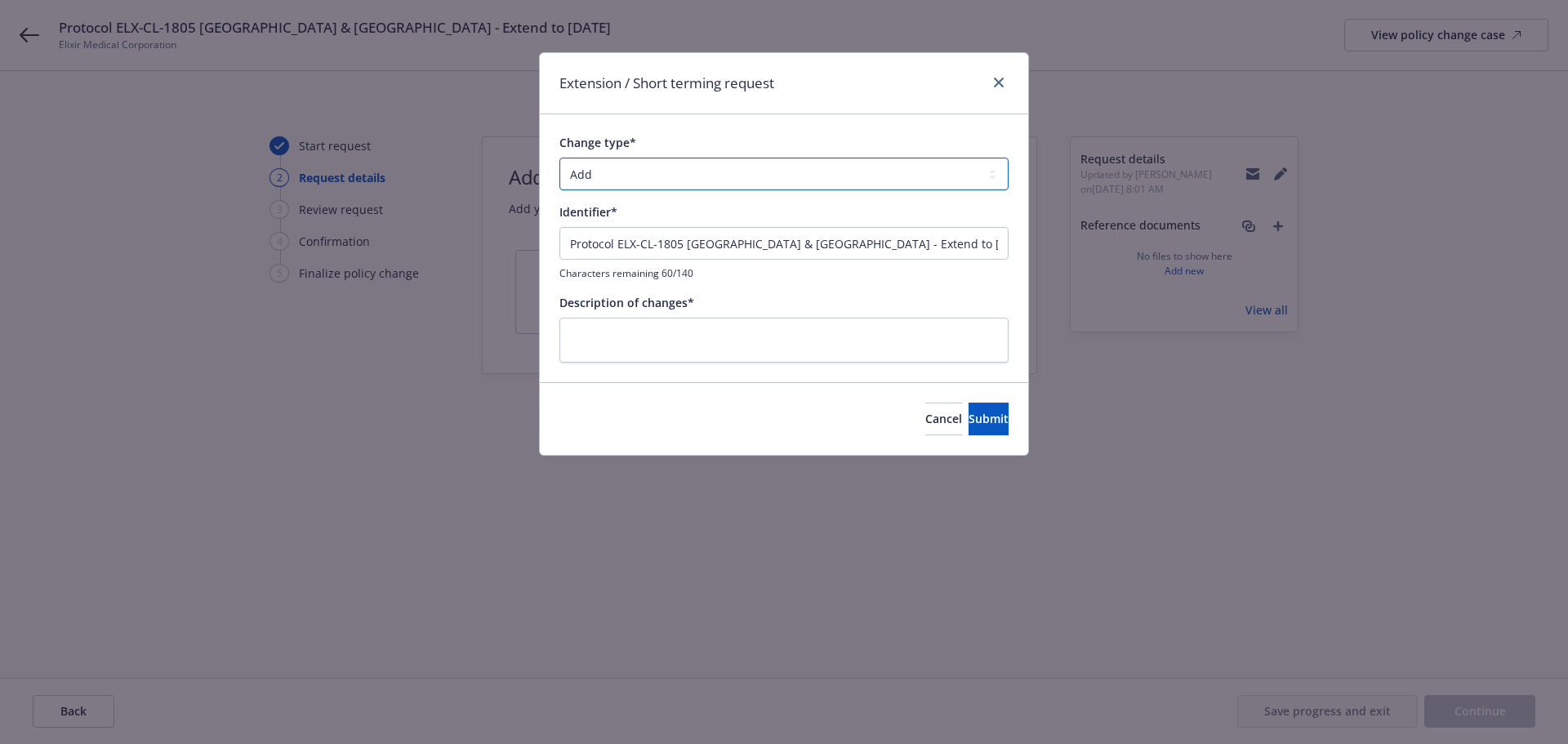
click at [648, 172] on select "Add Audit Change Remove" at bounding box center [784, 173] width 449 height 33
select select "CHANGE"
click at [559, 157] on select "Add Audit Change Remove" at bounding box center [784, 173] width 449 height 33
drag, startPoint x: 794, startPoint y: 245, endPoint x: 732, endPoint y: 245, distance: 62.0
click at [732, 245] on input "Protocol ELX-CL-1805 Belgium & Germany - Extend to 31Dec2026" at bounding box center [784, 243] width 449 height 33
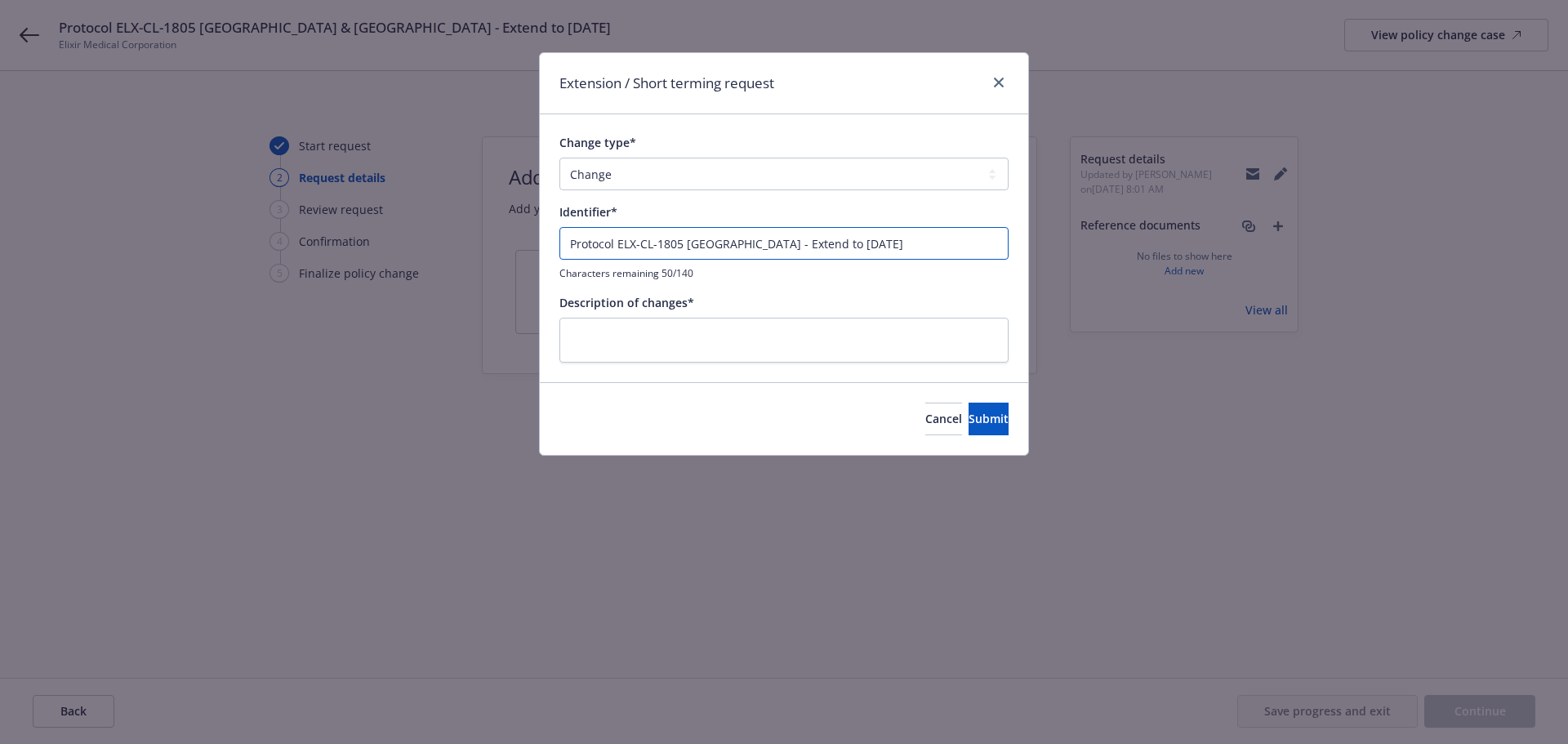
drag, startPoint x: 908, startPoint y: 251, endPoint x: 179, endPoint y: 226, distance: 729.4
click at [170, 226] on div "Extension / Short terming request Change type* Add Audit Change Remove Identifi…" at bounding box center [784, 372] width 1568 height 744
type input "Protocol ELX-CL-1805 Belgium - Extend to 31Dec2026"
paste textarea "Protocol ELX-CL-1805 Belgium - Extend to 31Dec2026"
type textarea "x"
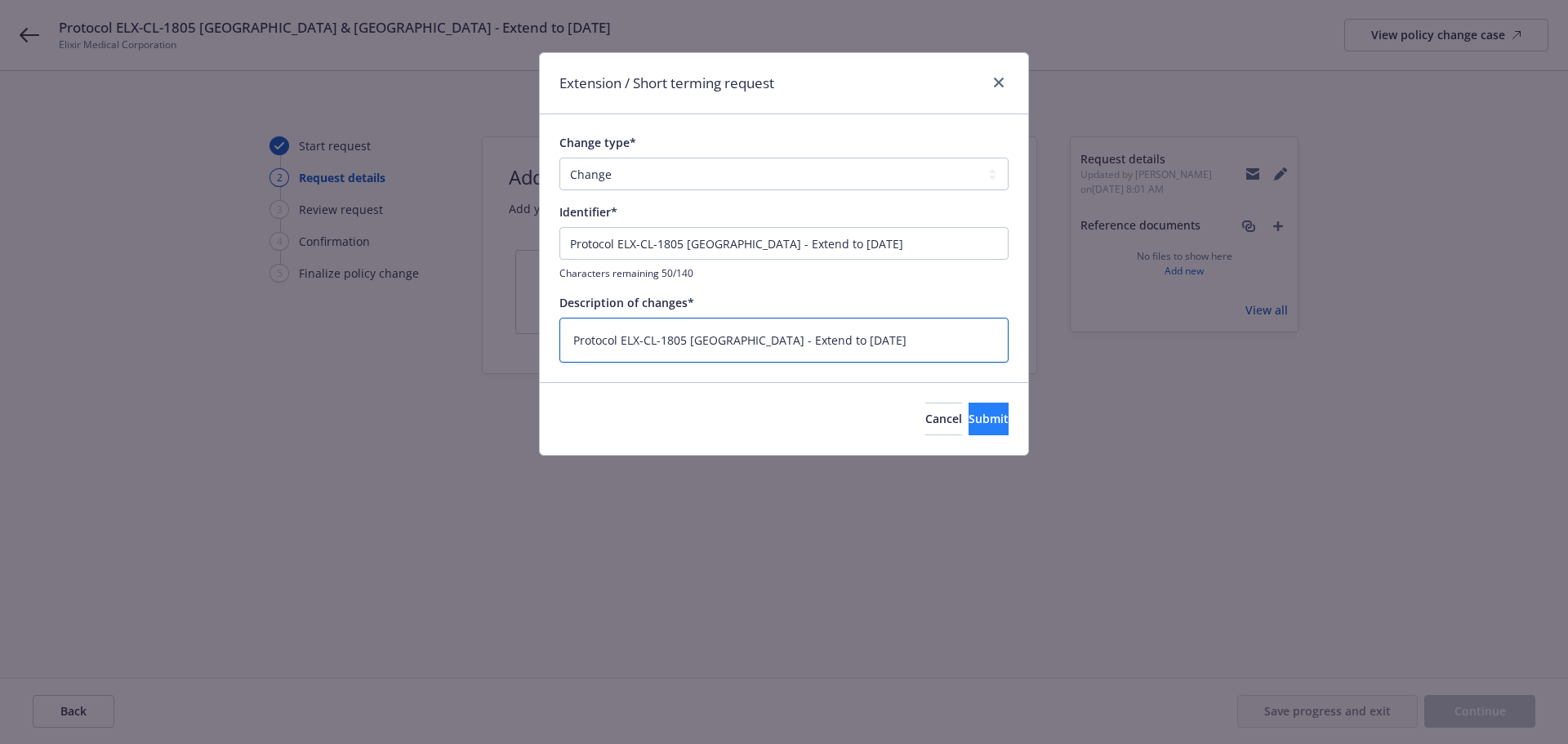
type textarea "Protocol ELX-CL-1805 Belgium - Extend to 31Dec2026"
click at [971, 421] on span "Submit" at bounding box center [988, 419] width 40 height 16
type textarea "x"
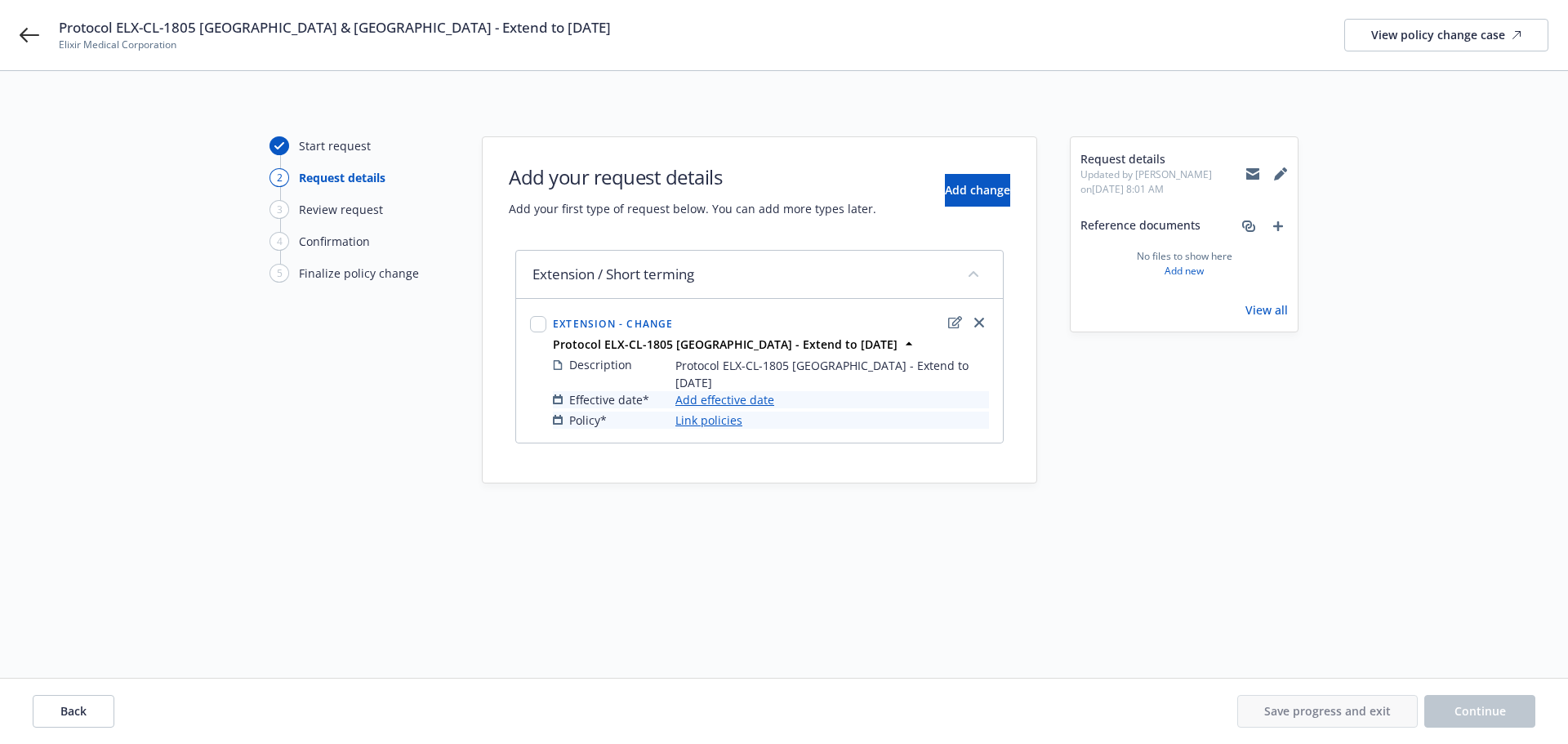
click at [737, 391] on link "Add effective date" at bounding box center [725, 399] width 98 height 17
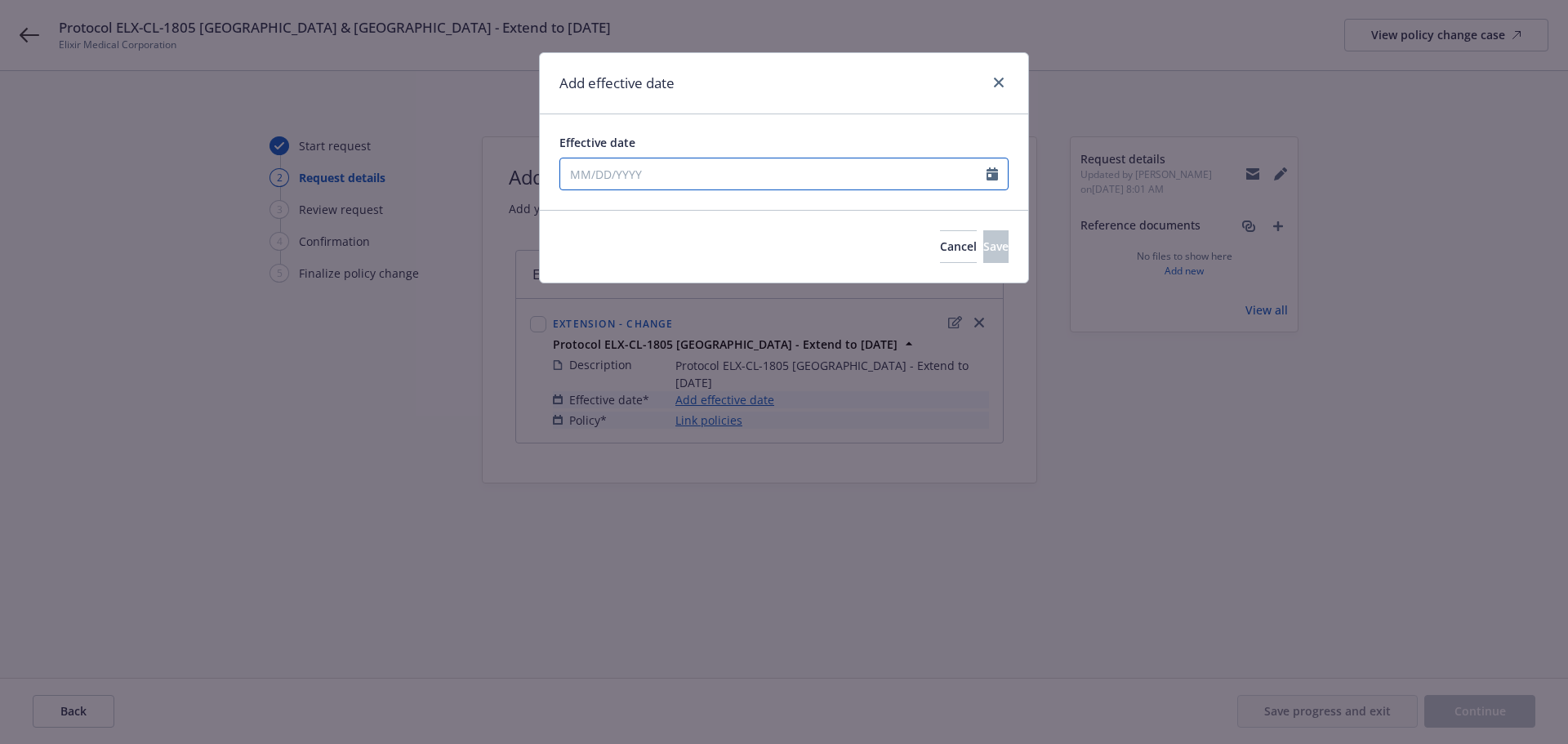
click at [669, 167] on input "Effective date" at bounding box center [773, 173] width 427 height 31
select select "10"
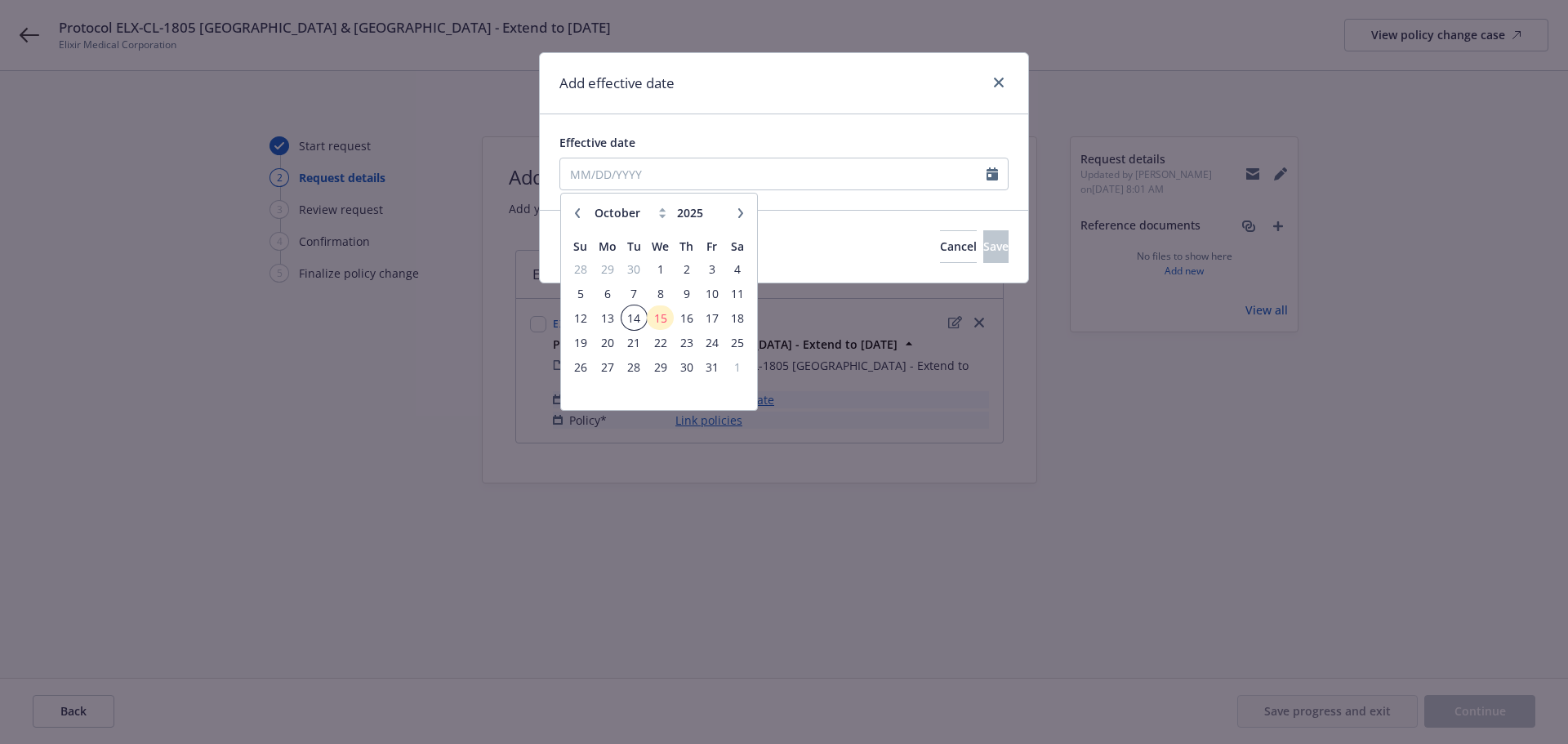
click at [623, 323] on span "14" at bounding box center [633, 317] width 22 height 20
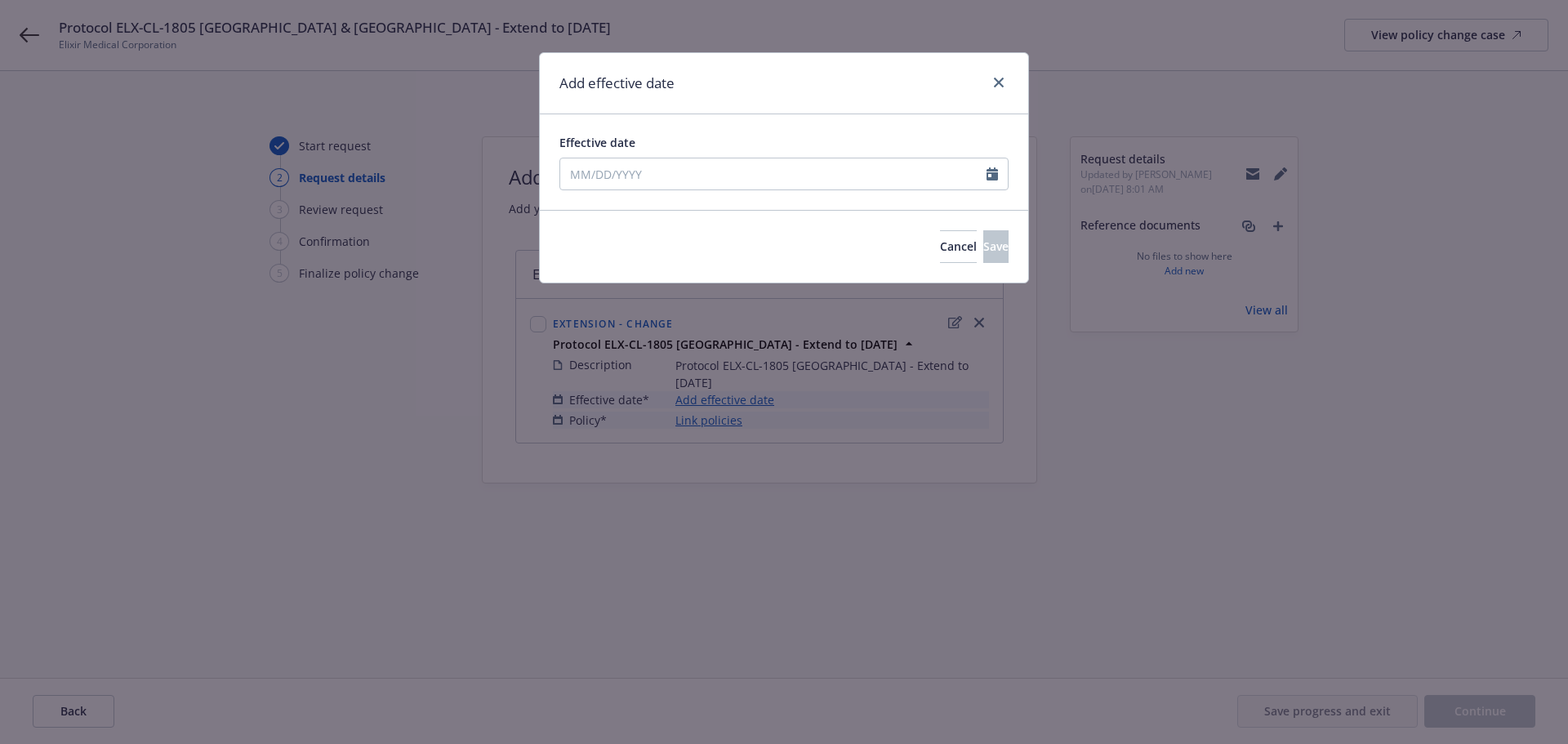
type input "10/14/2025"
click at [983, 244] on span "Save" at bounding box center [995, 246] width 26 height 16
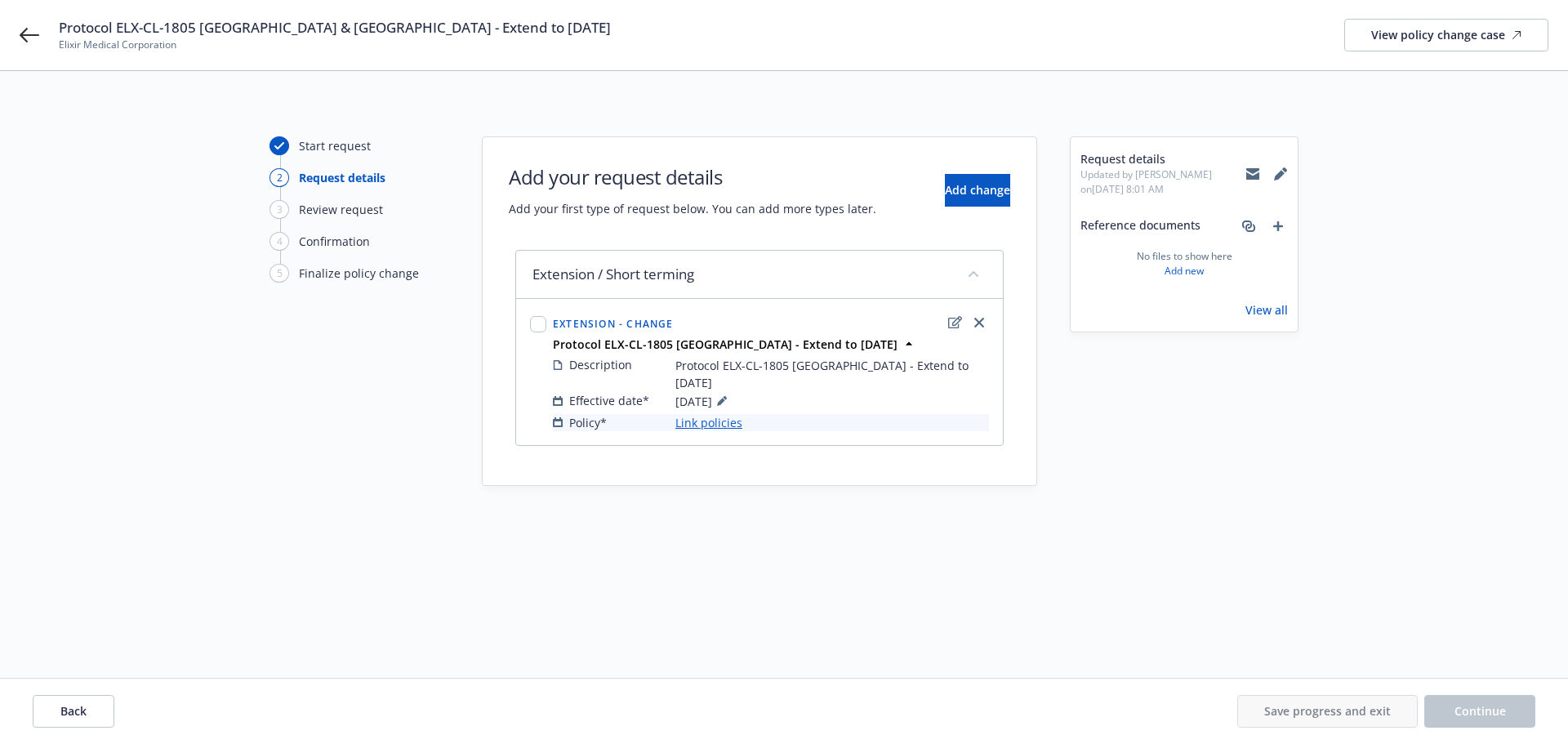
click at [700, 414] on link "Link policies" at bounding box center [709, 422] width 67 height 17
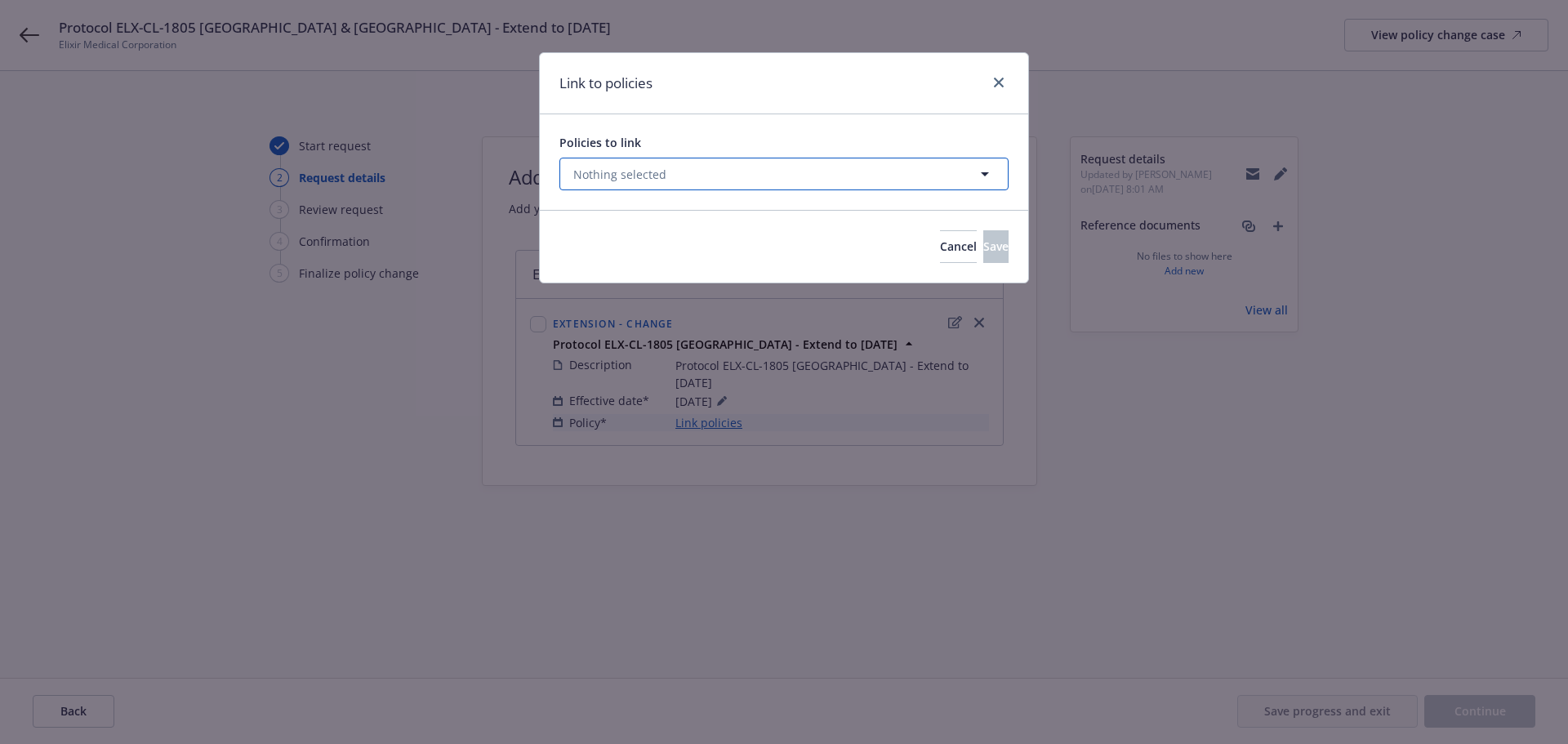
click at [658, 163] on button "Nothing selected" at bounding box center [784, 173] width 449 height 33
select select "ACTIVE"
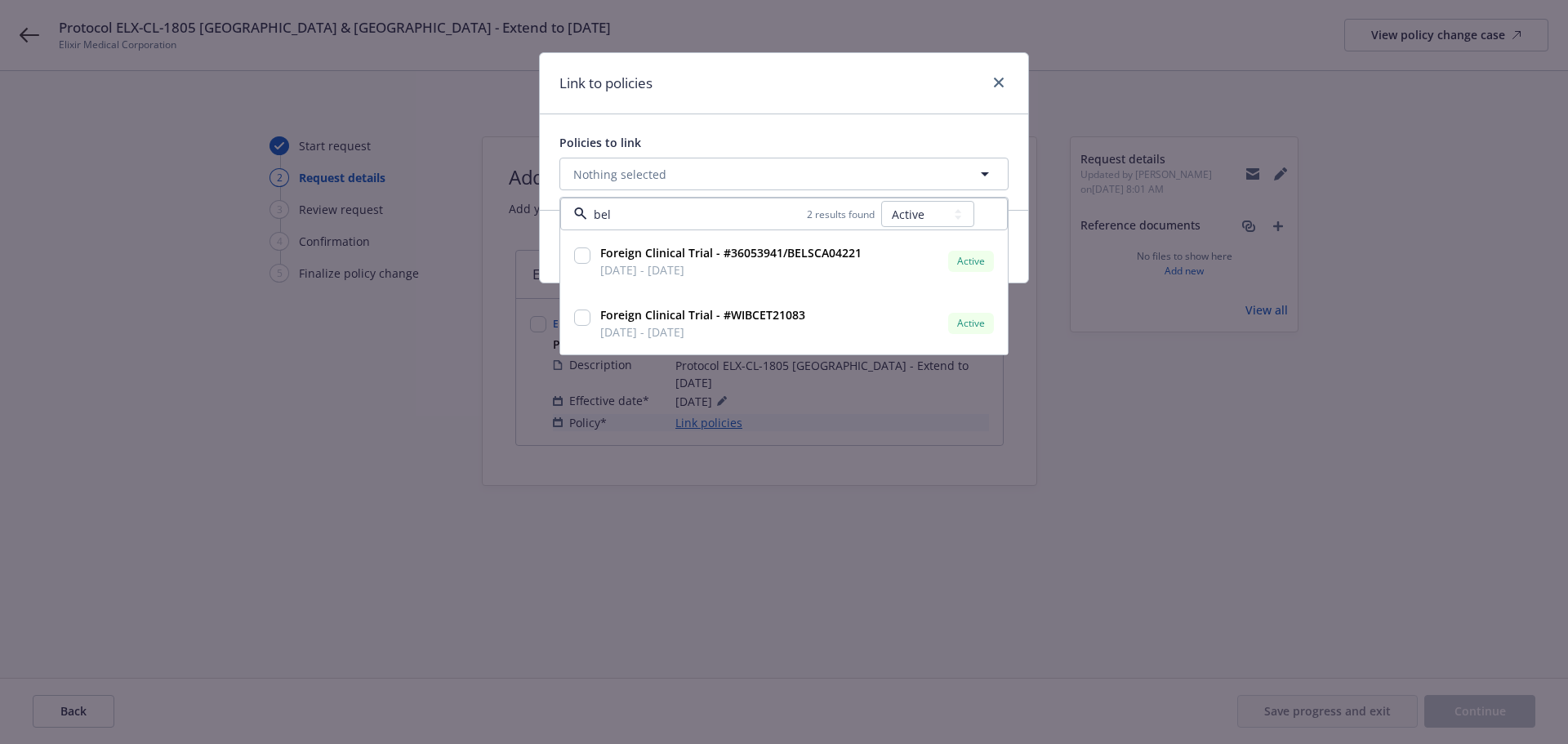
type input "belg"
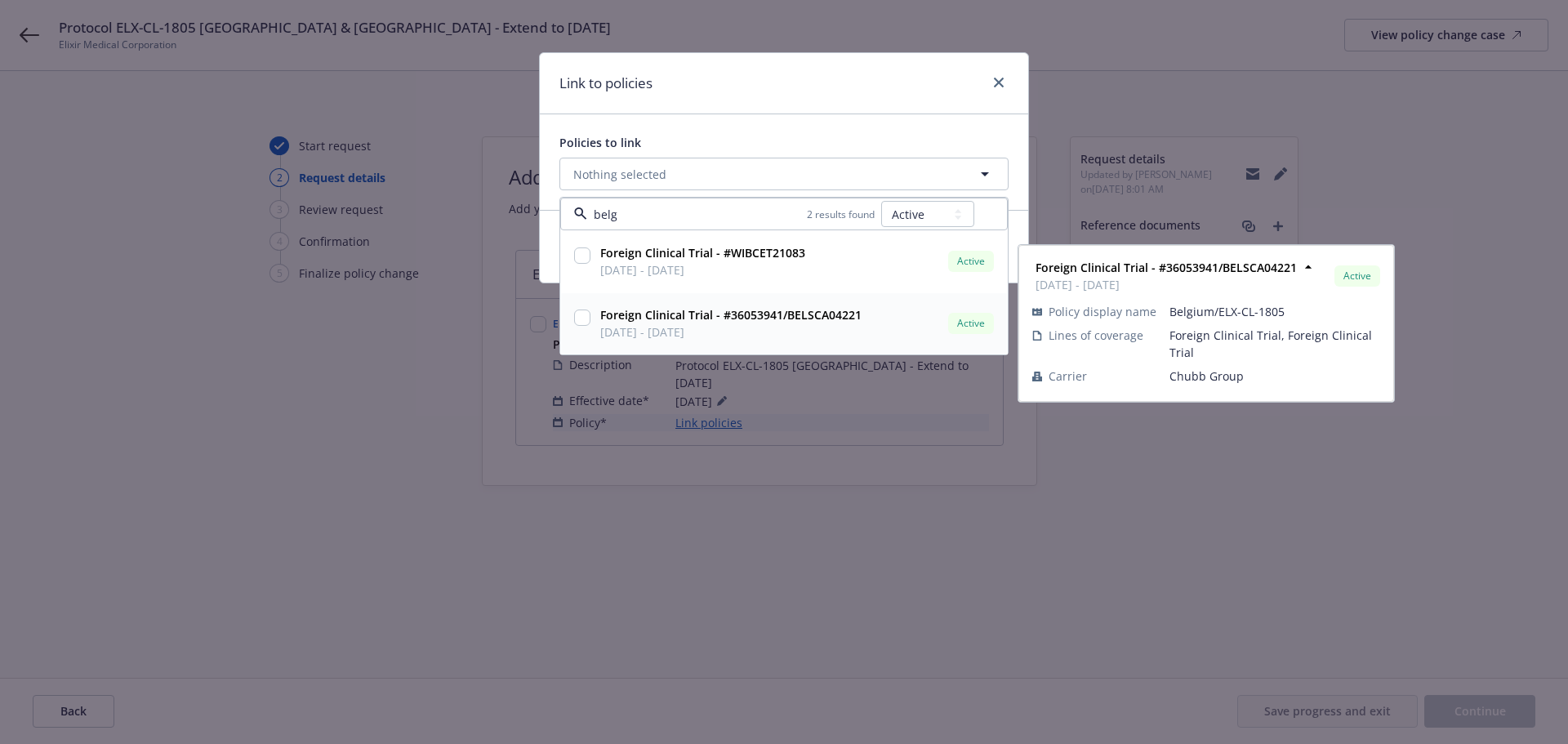
click at [586, 321] on input "checkbox" at bounding box center [582, 317] width 17 height 17
checkbox input "true"
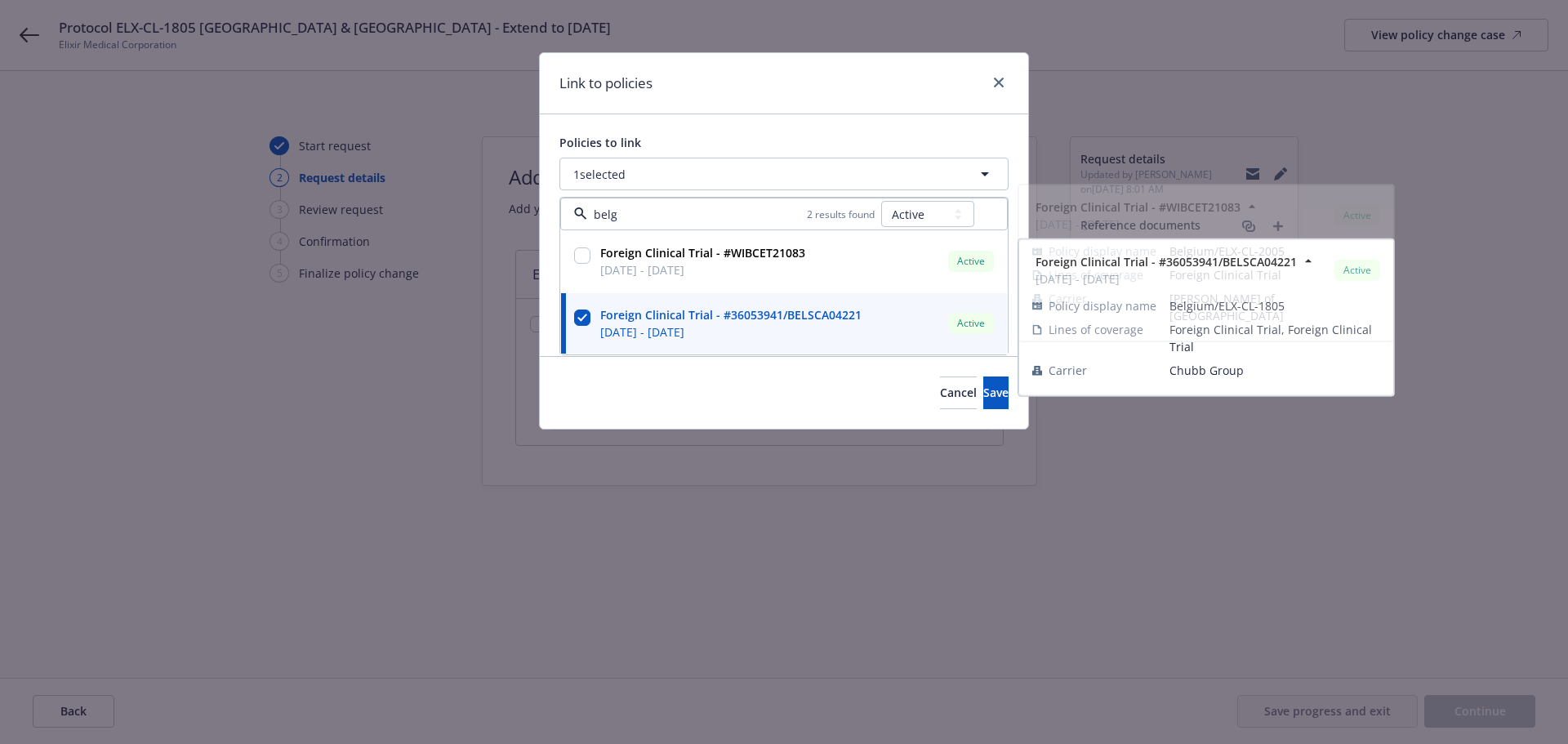
type input "belg"
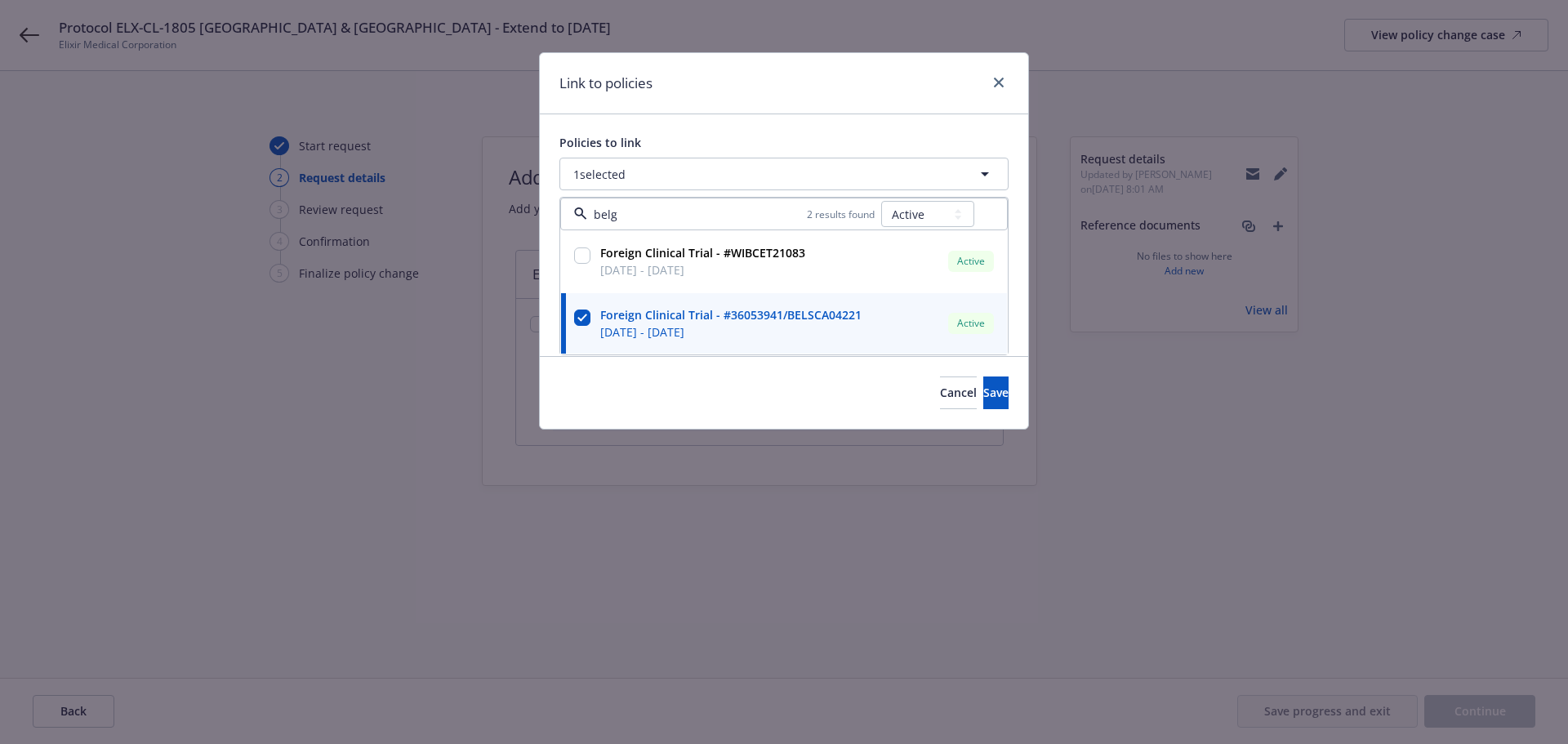
click at [714, 87] on div "Link to policies" at bounding box center [784, 84] width 488 height 62
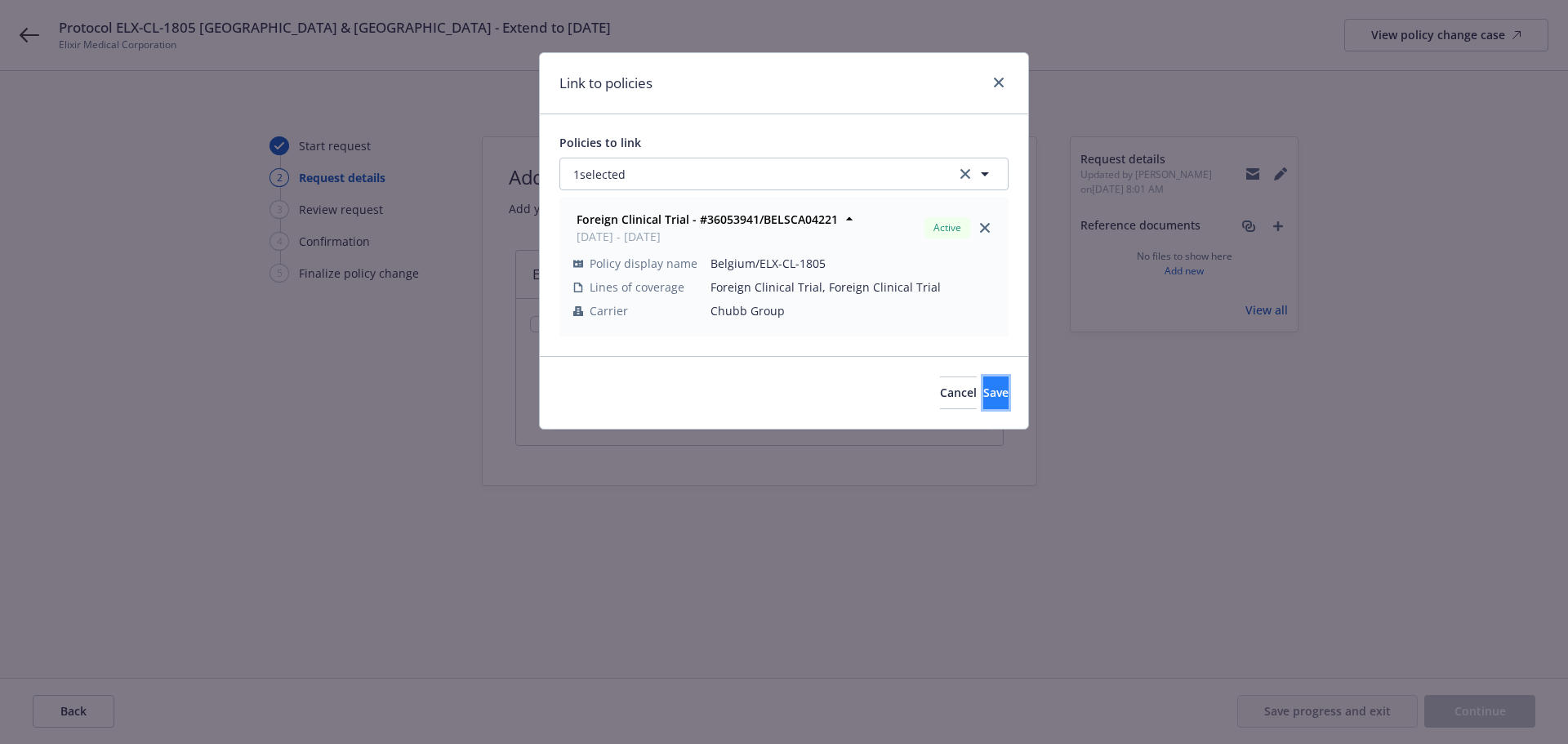
click at [983, 396] on span "Save" at bounding box center [995, 392] width 26 height 16
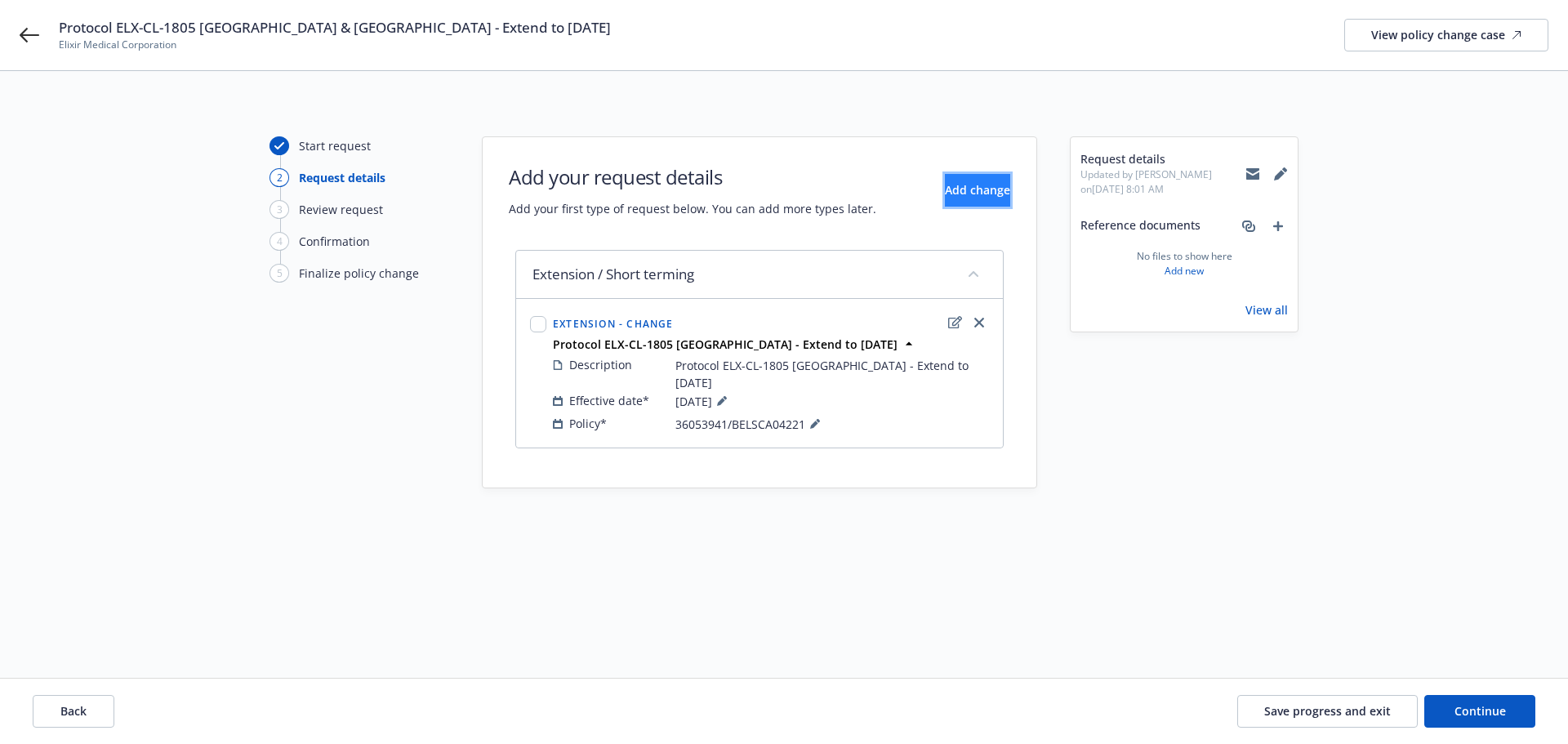
click at [944, 178] on button "Add change" at bounding box center [977, 190] width 65 height 33
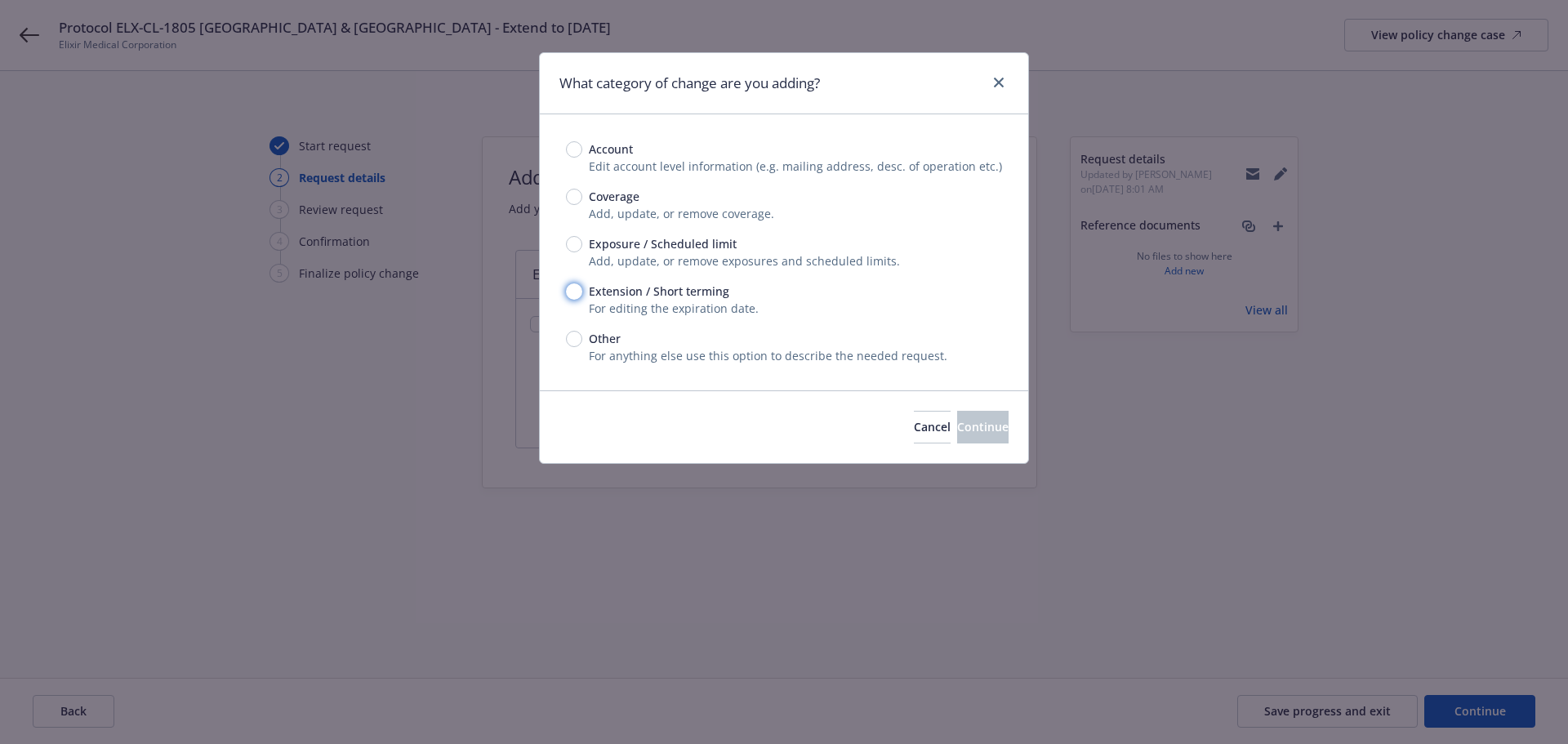
click at [574, 287] on input "Extension / Short terming" at bounding box center [573, 291] width 17 height 17
radio input "true"
click at [957, 417] on button "Continue" at bounding box center [982, 427] width 51 height 33
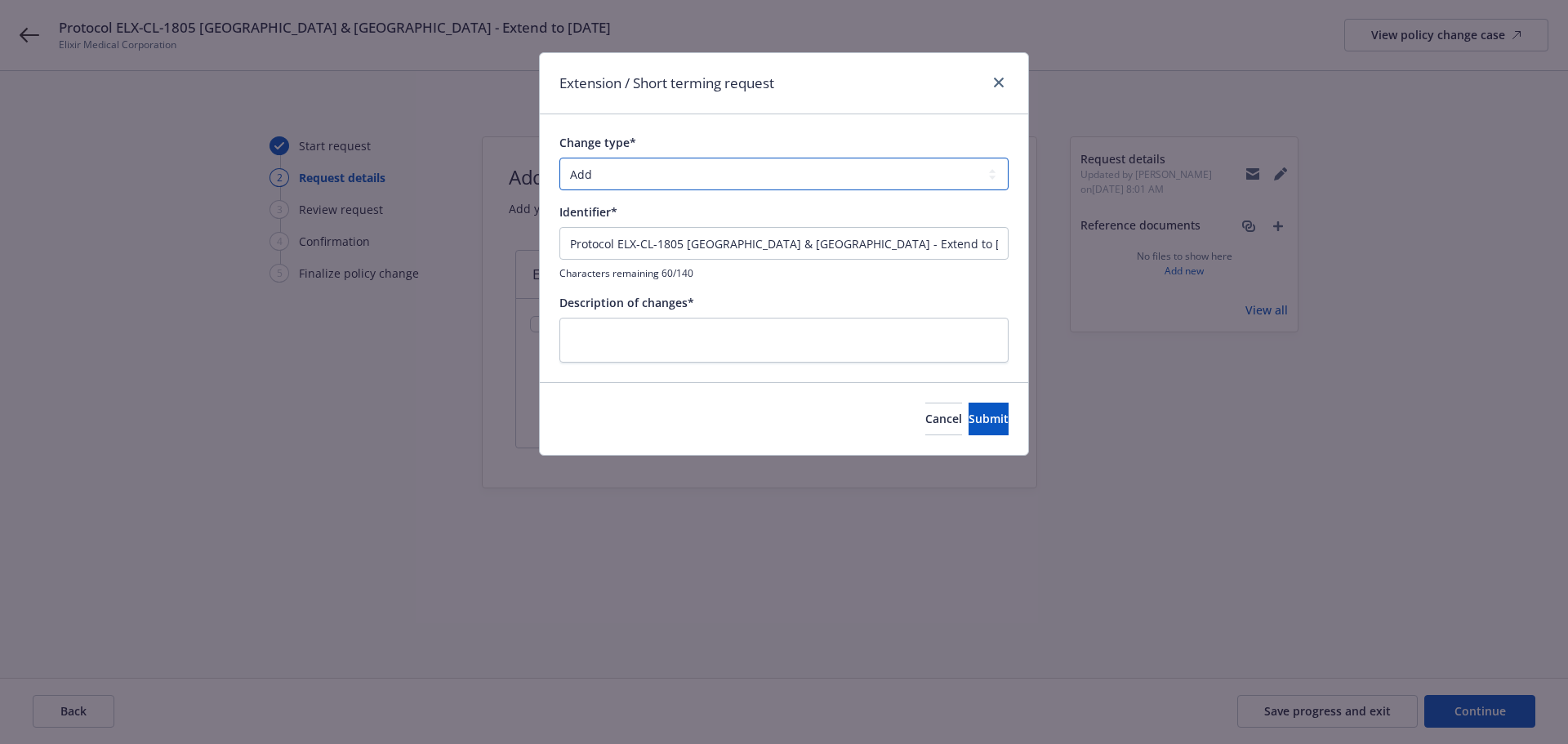
click at [643, 171] on select "Add Audit Change Remove" at bounding box center [784, 173] width 449 height 33
select select "CHANGE"
click at [559, 157] on select "Add Audit Change Remove" at bounding box center [784, 173] width 449 height 33
drag, startPoint x: 746, startPoint y: 242, endPoint x: 687, endPoint y: 237, distance: 59.2
click at [687, 237] on input "Protocol ELX-CL-1805 Belgium & Germany - Extend to 31Dec2026" at bounding box center [784, 243] width 449 height 33
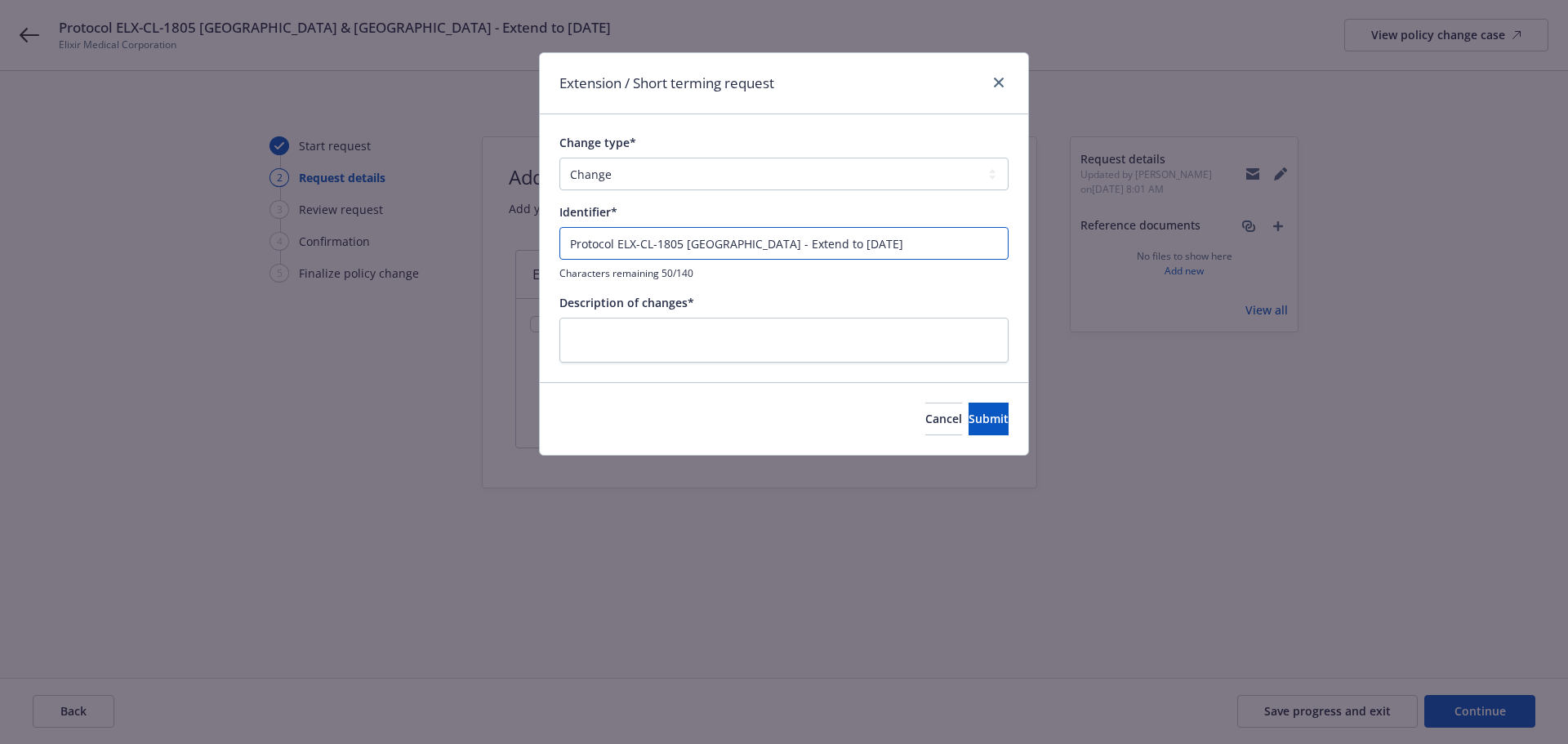
drag, startPoint x: 917, startPoint y: 249, endPoint x: 354, endPoint y: 234, distance: 563.2
click at [290, 237] on div "Extension / Short terming request Change type* Add Audit Change Remove Identifi…" at bounding box center [784, 372] width 1568 height 744
type input "Protocol ELX-CL-1805 Germany - Extend to 31Dec2026"
paste textarea "Protocol ELX-CL-1805 Germany - Extend to 31Dec2026"
type textarea "x"
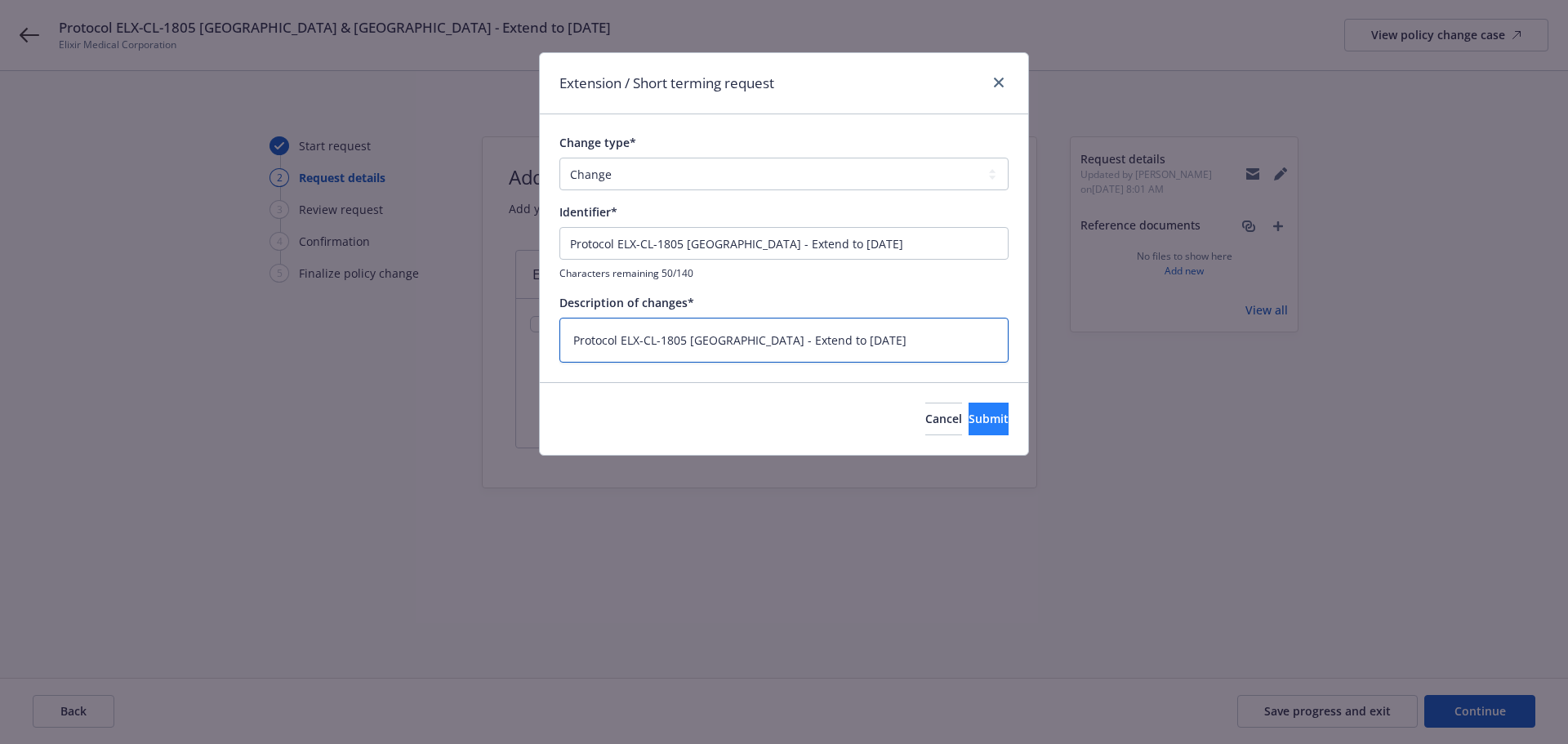
type textarea "Protocol ELX-CL-1805 Germany - Extend to 31Dec2026"
click at [968, 404] on button "Submit" at bounding box center [988, 419] width 40 height 33
type textarea "x"
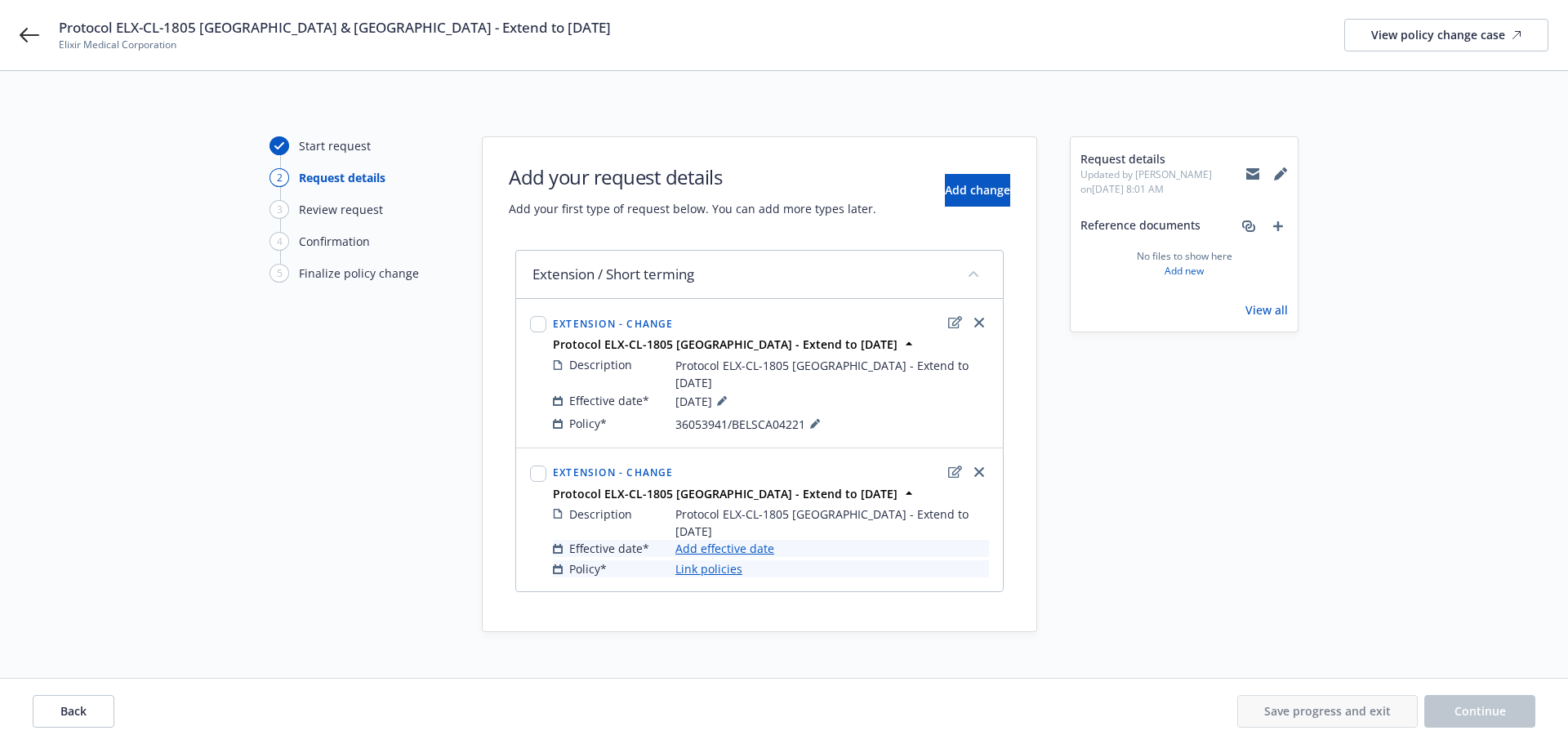
click at [746, 540] on link "Add effective date" at bounding box center [725, 548] width 98 height 17
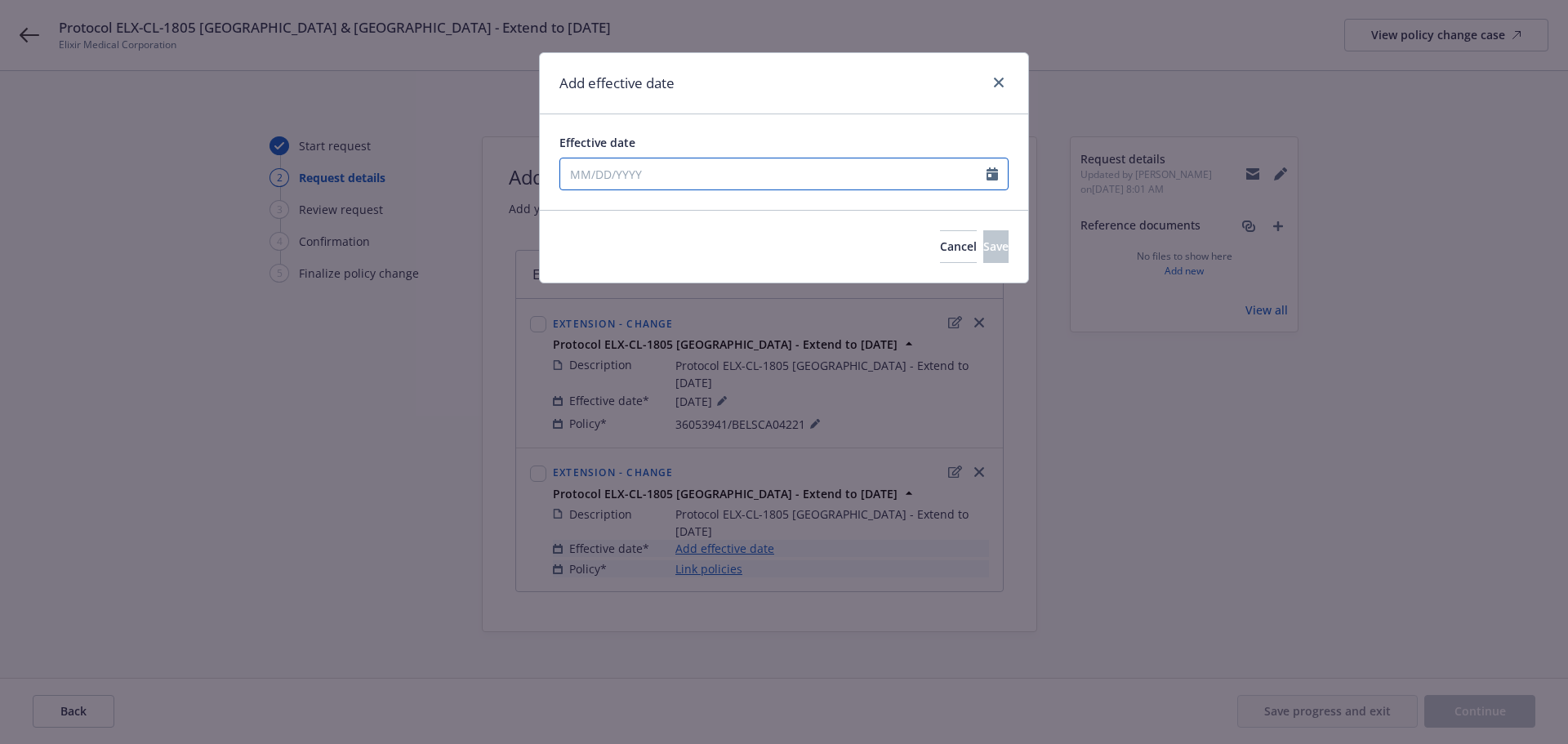
click at [641, 178] on input "Effective date" at bounding box center [773, 173] width 427 height 31
select select "10"
click at [636, 321] on span "14" at bounding box center [633, 317] width 22 height 20
type input "10/14/2025"
click at [983, 246] on button "Save" at bounding box center [995, 246] width 26 height 33
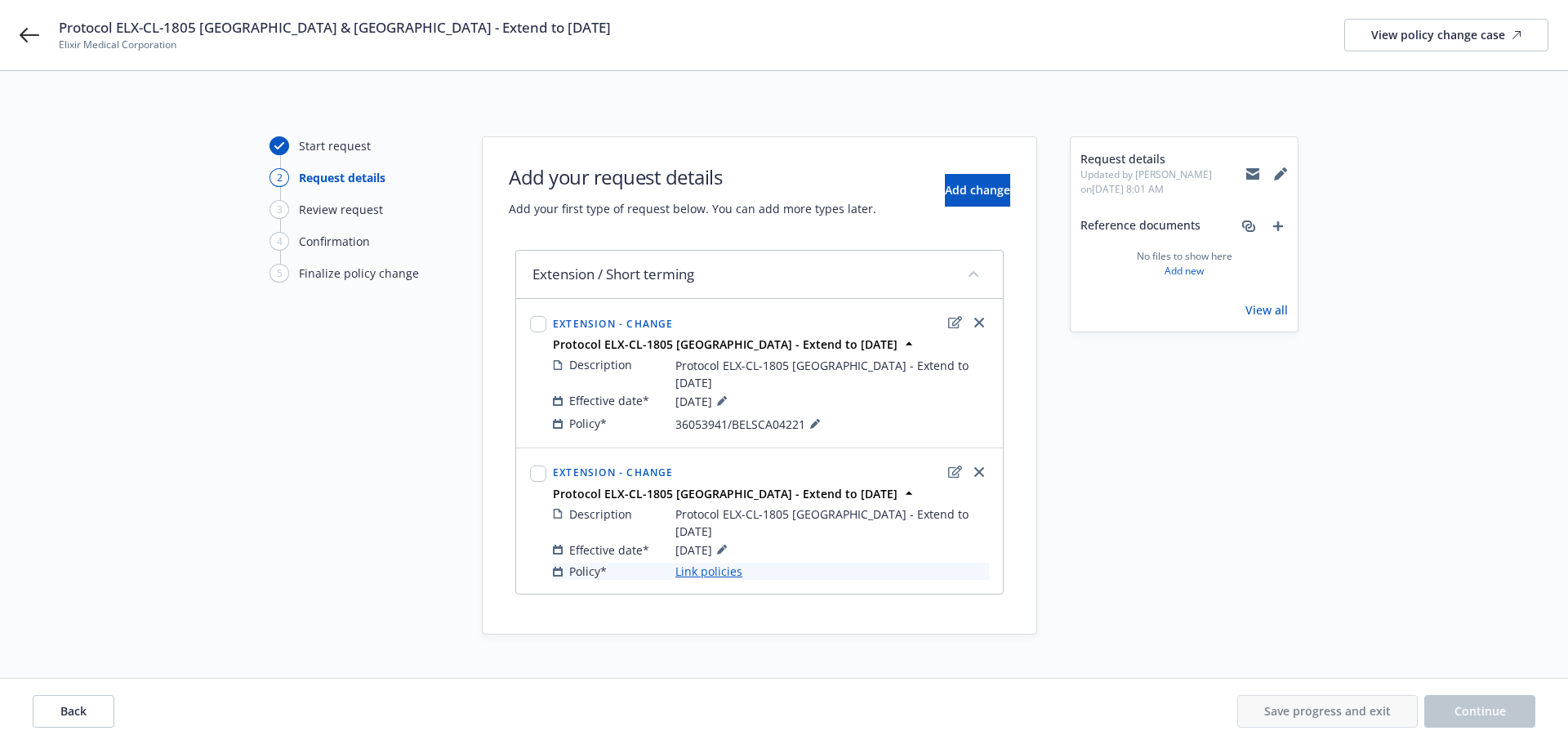
click at [721, 563] on link "Link policies" at bounding box center [709, 571] width 67 height 17
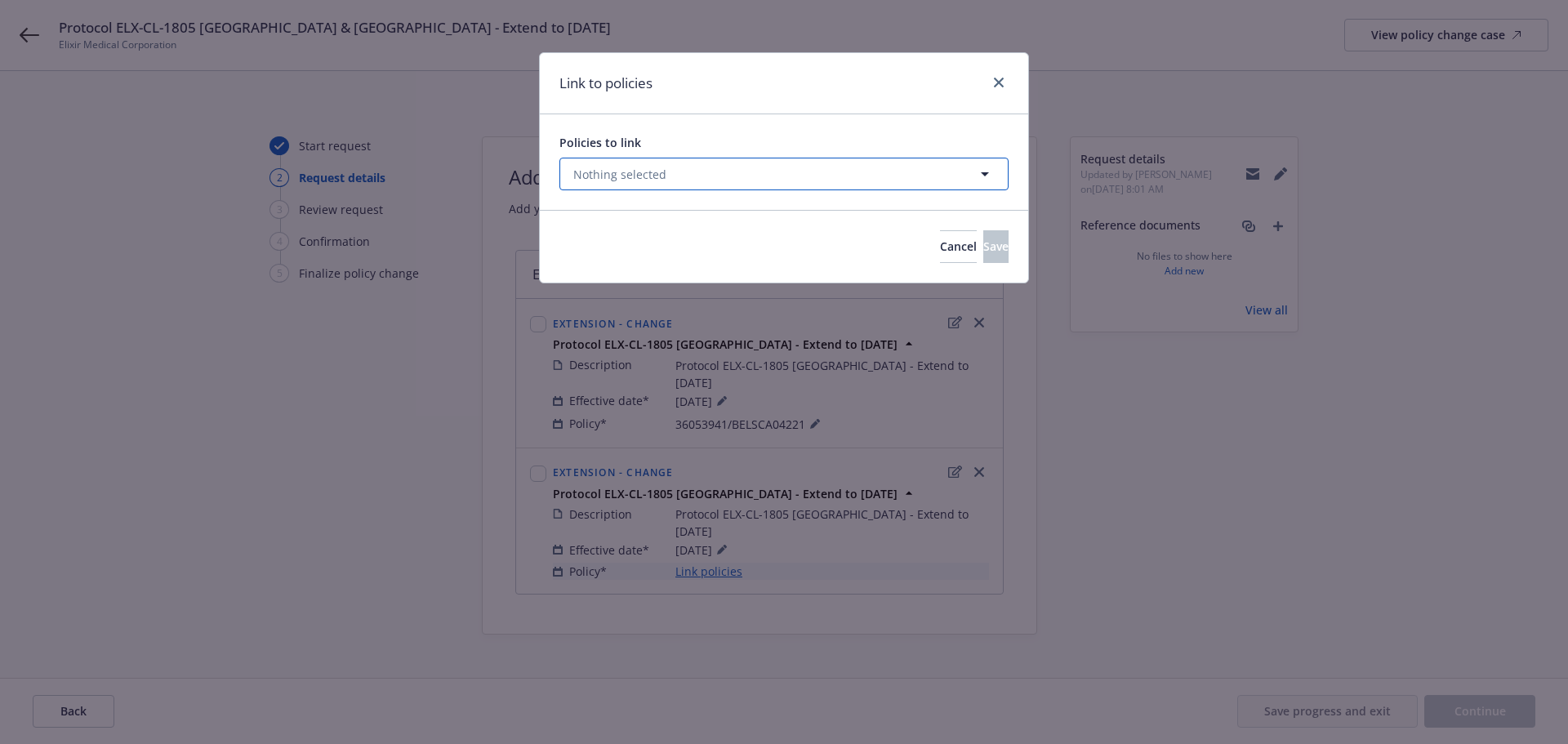
click at [718, 180] on button "Nothing selected" at bounding box center [784, 173] width 449 height 33
select select "ACTIVE"
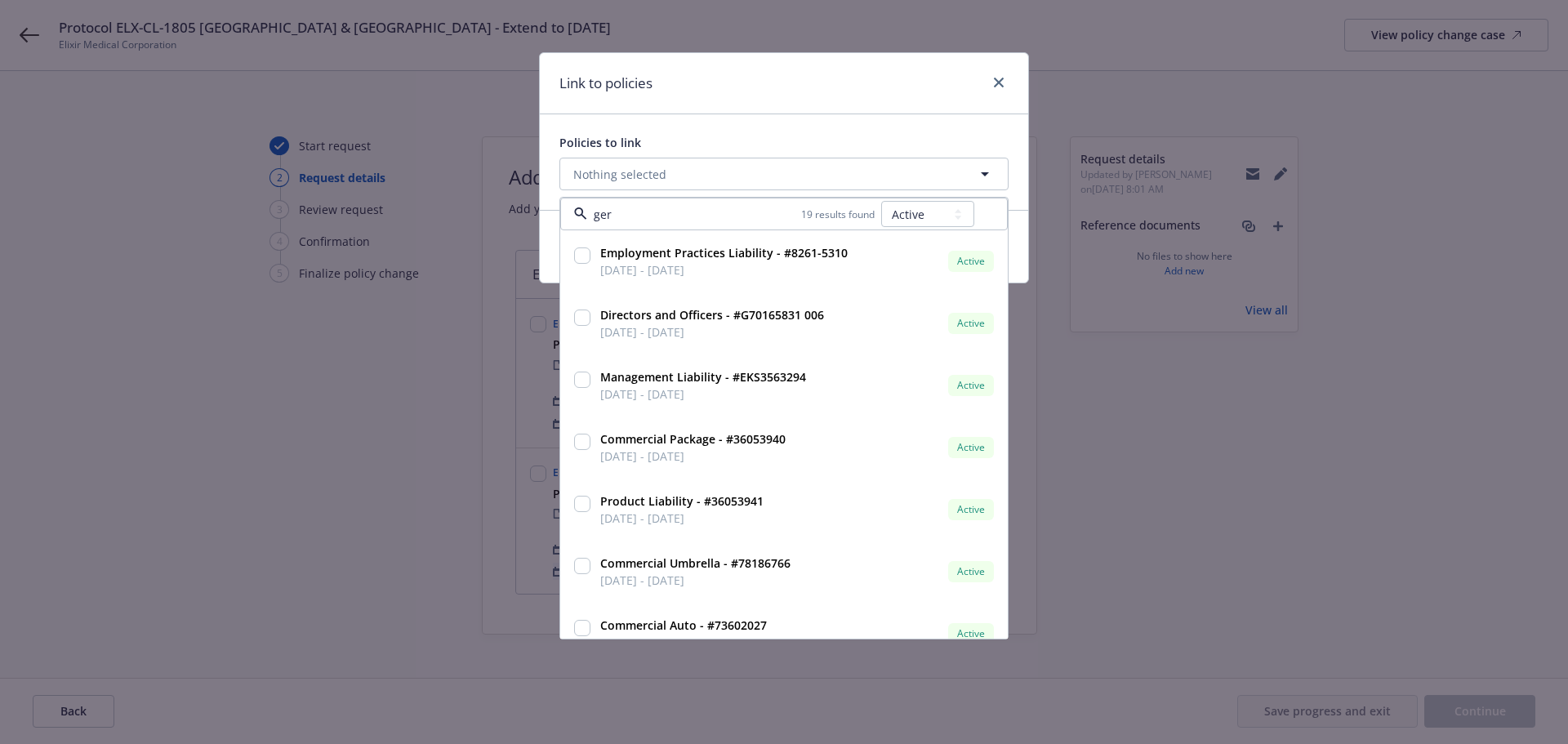
type input "germ"
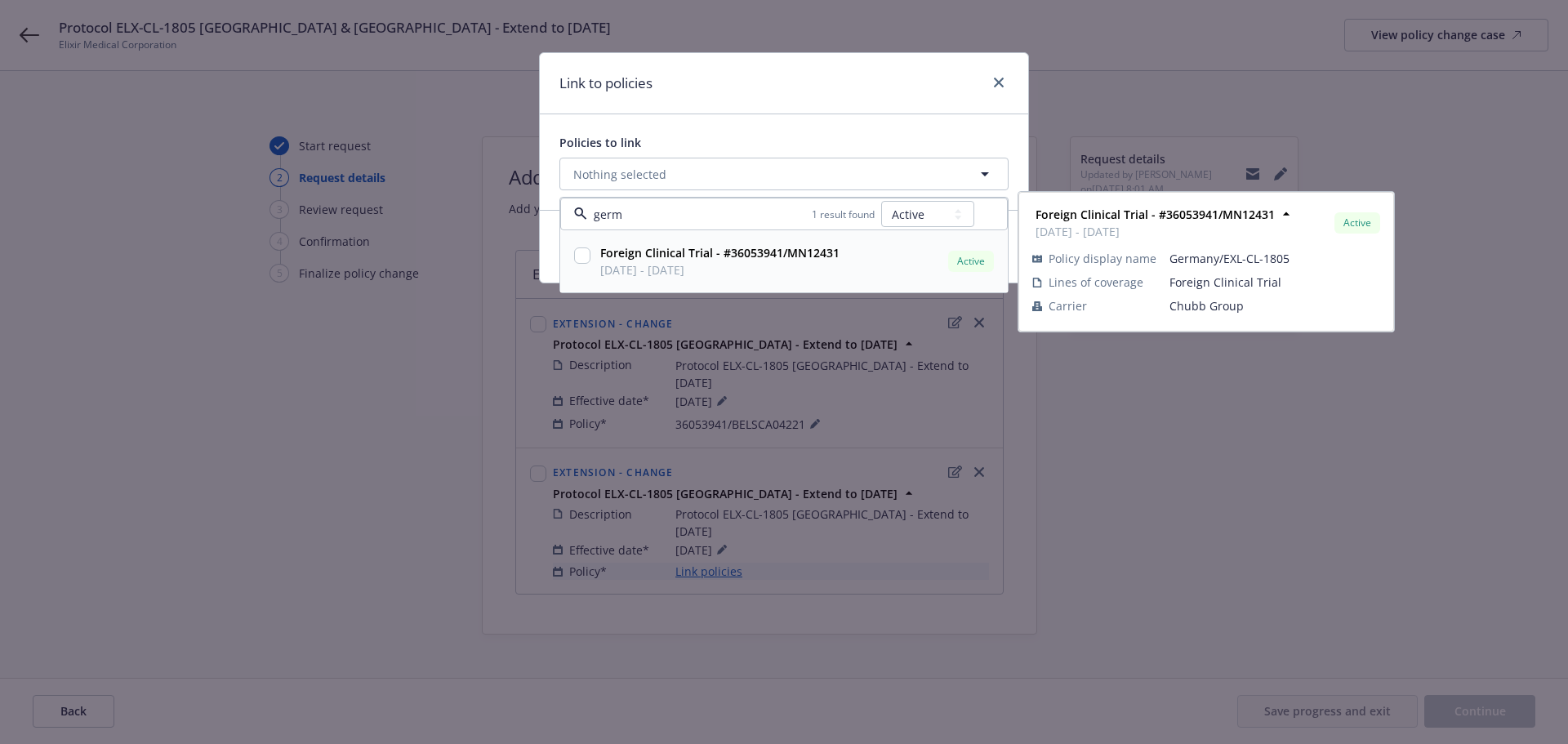
click at [586, 252] on input "checkbox" at bounding box center [582, 255] width 17 height 17
checkbox input "true"
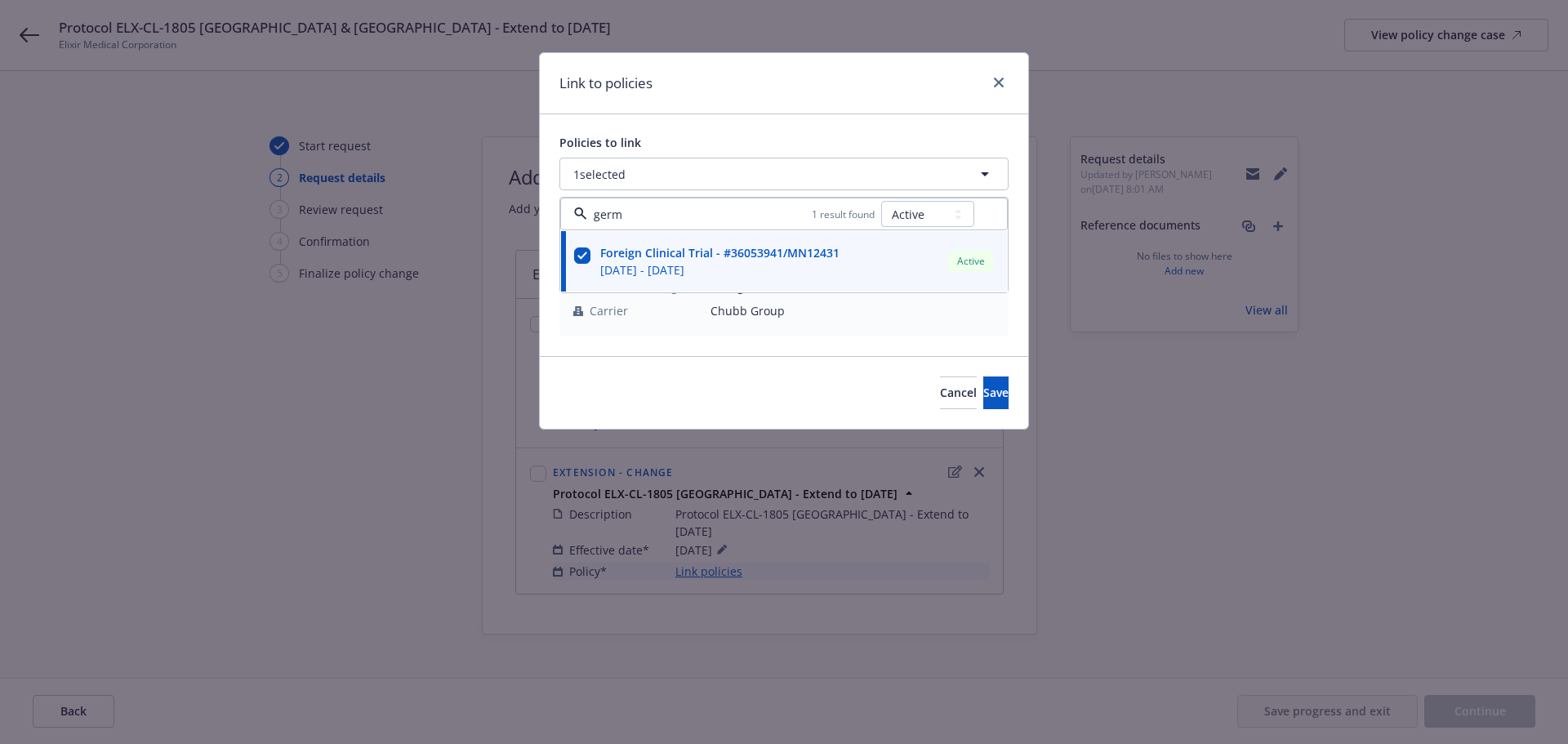
type input "germ"
click at [753, 72] on div "Link to policies" at bounding box center [784, 84] width 488 height 62
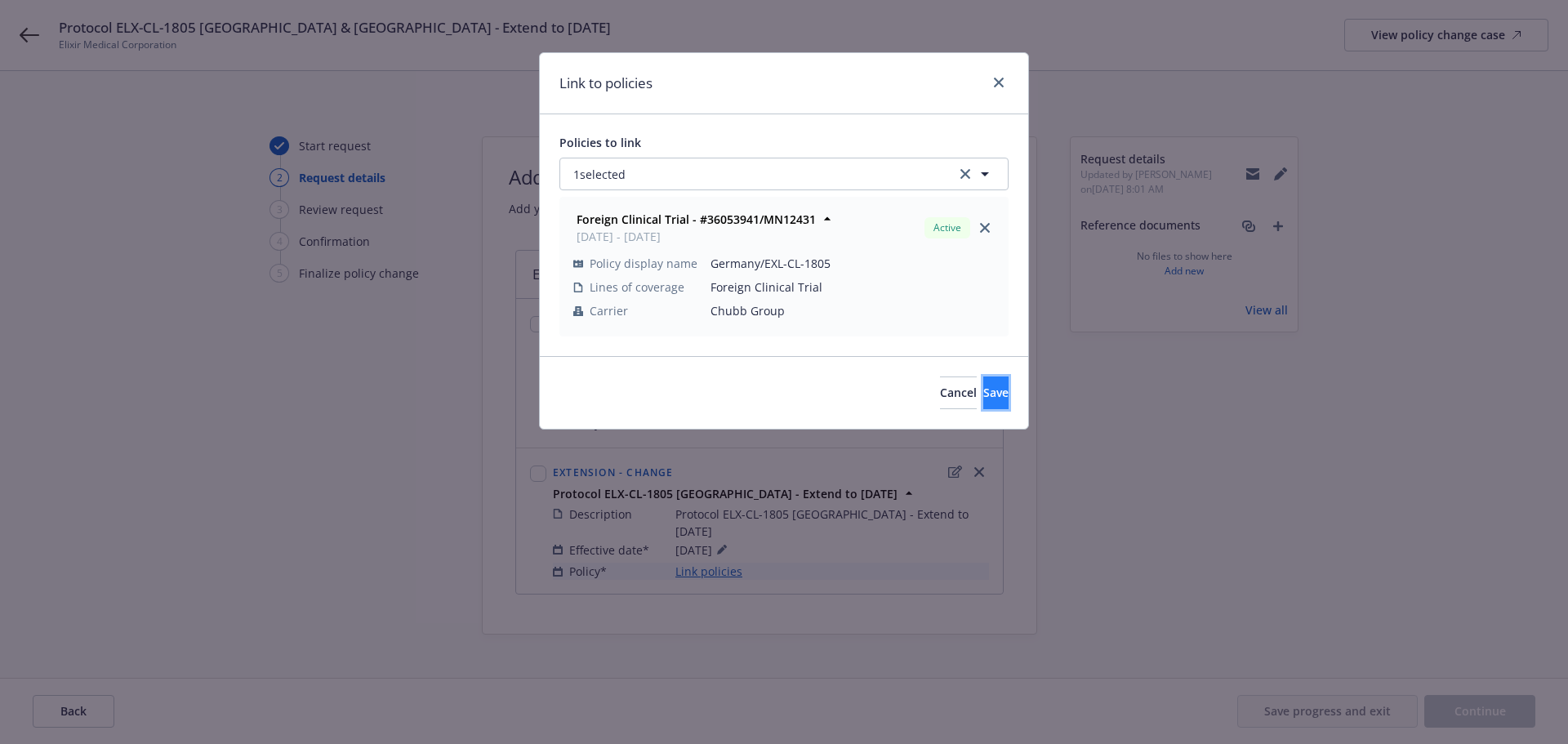
click at [983, 398] on span "Save" at bounding box center [995, 392] width 26 height 16
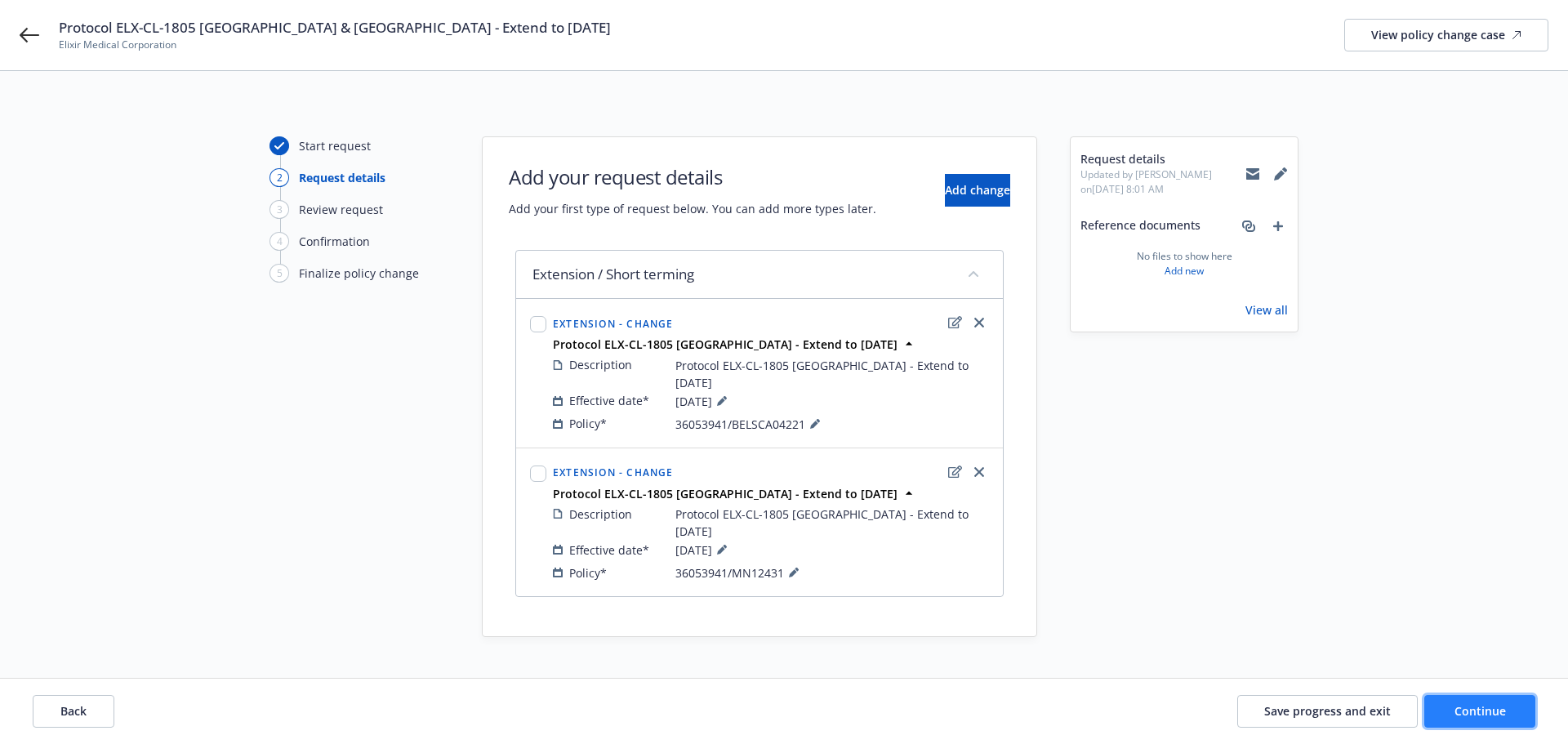
click at [1463, 713] on span "Continue" at bounding box center [1480, 711] width 51 height 16
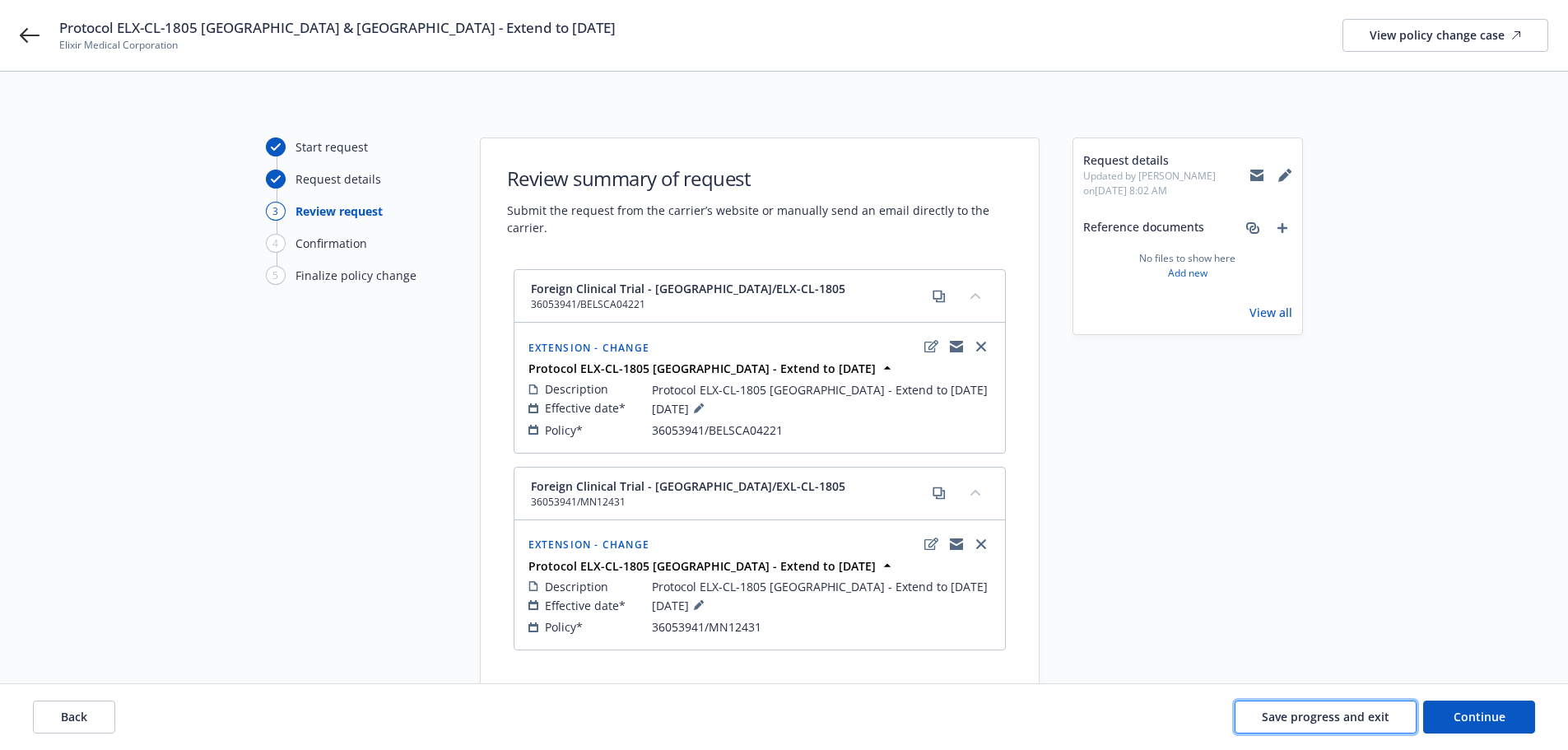
click at [1384, 711] on span "Save progress and exit" at bounding box center [1325, 716] width 128 height 16
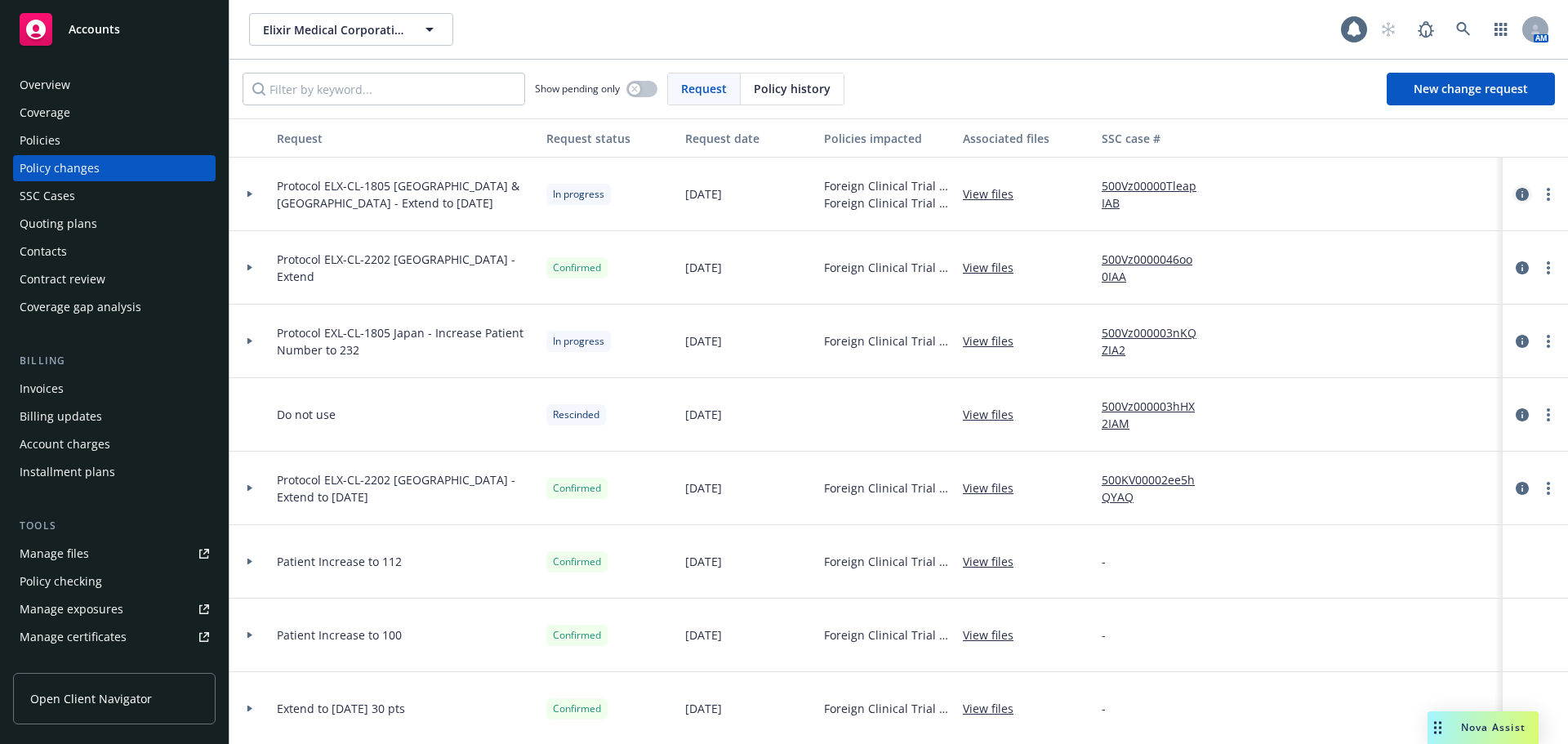
click at [1515, 192] on icon "circleInformation" at bounding box center [1521, 194] width 13 height 13
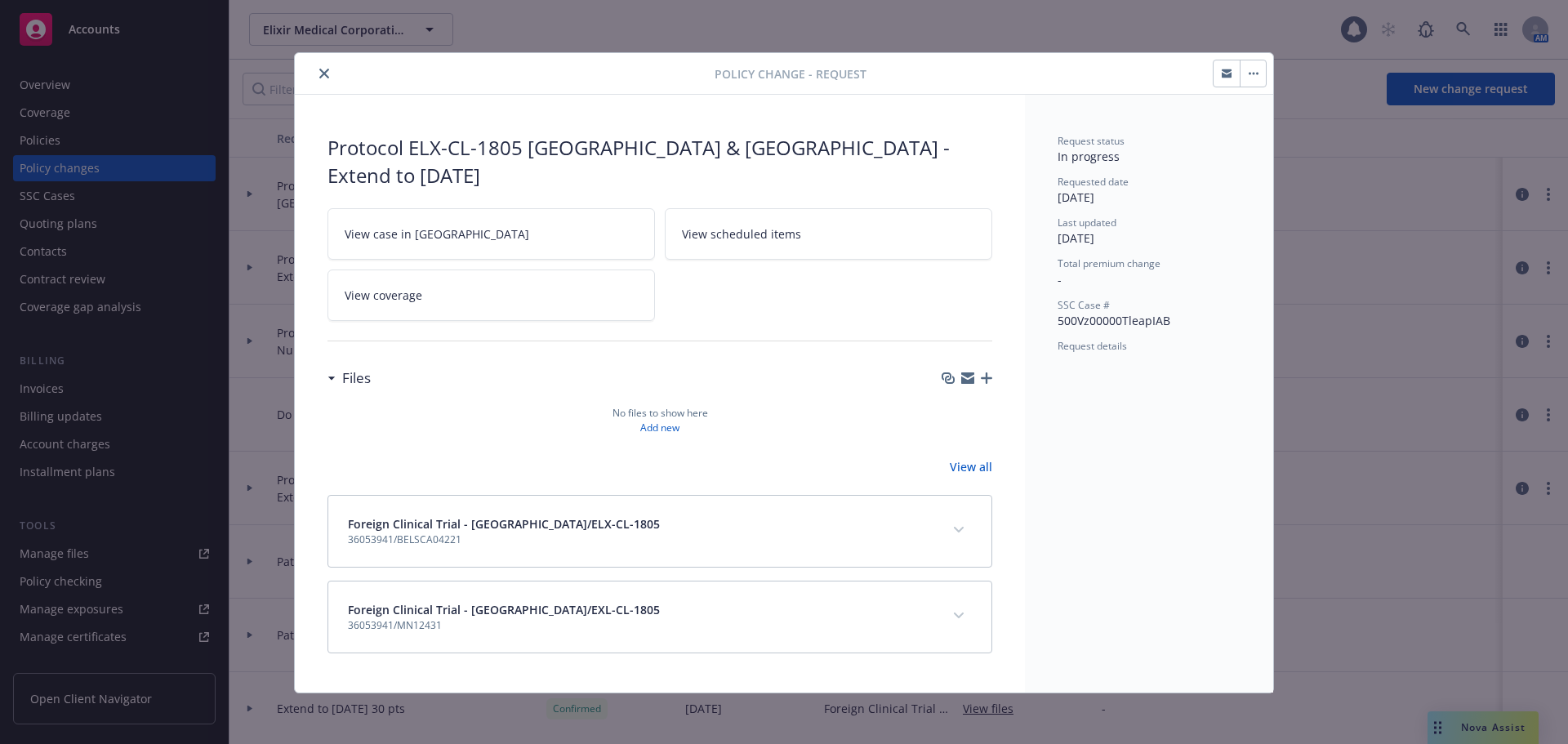
click at [988, 372] on icon "button" at bounding box center [986, 377] width 11 height 11
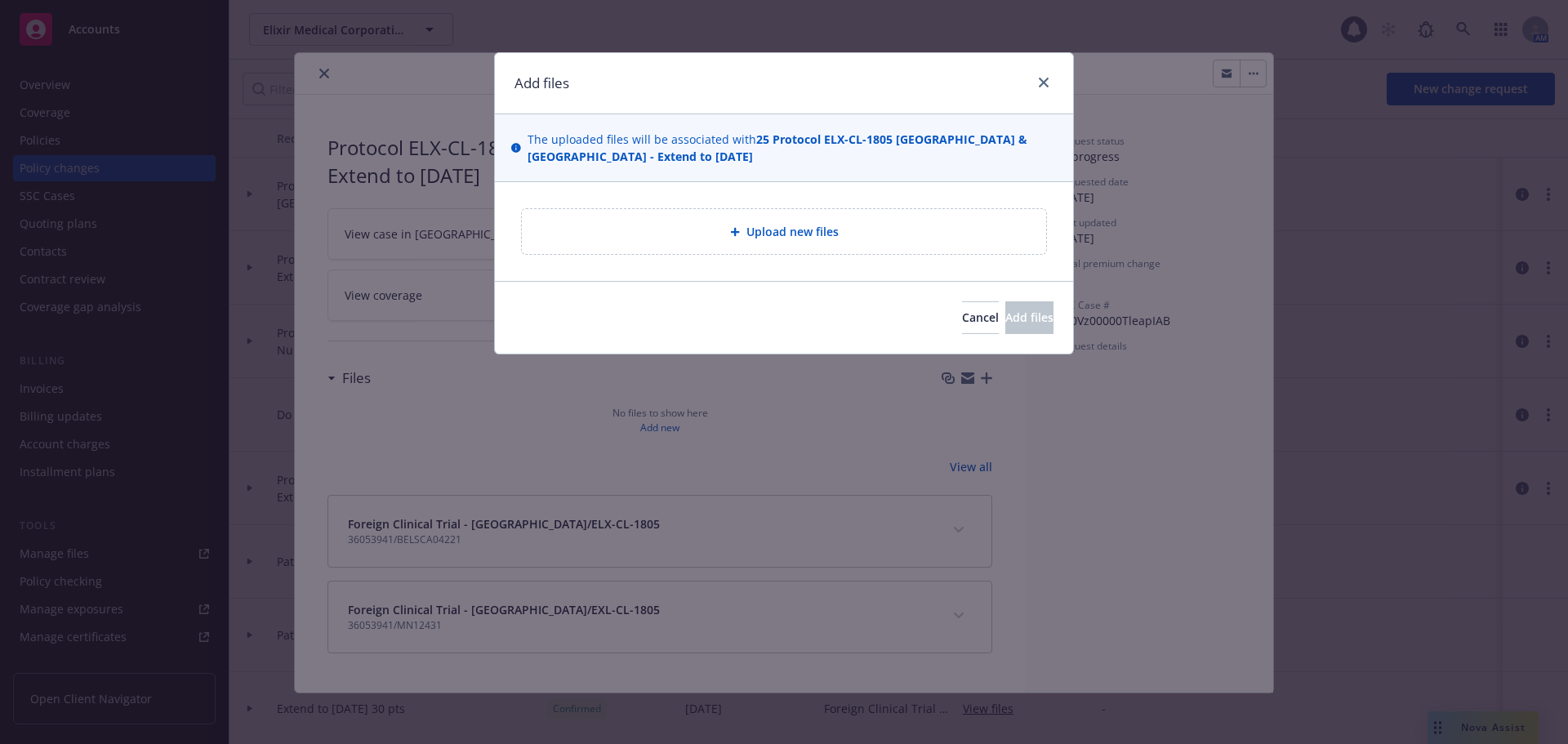
type textarea "x"
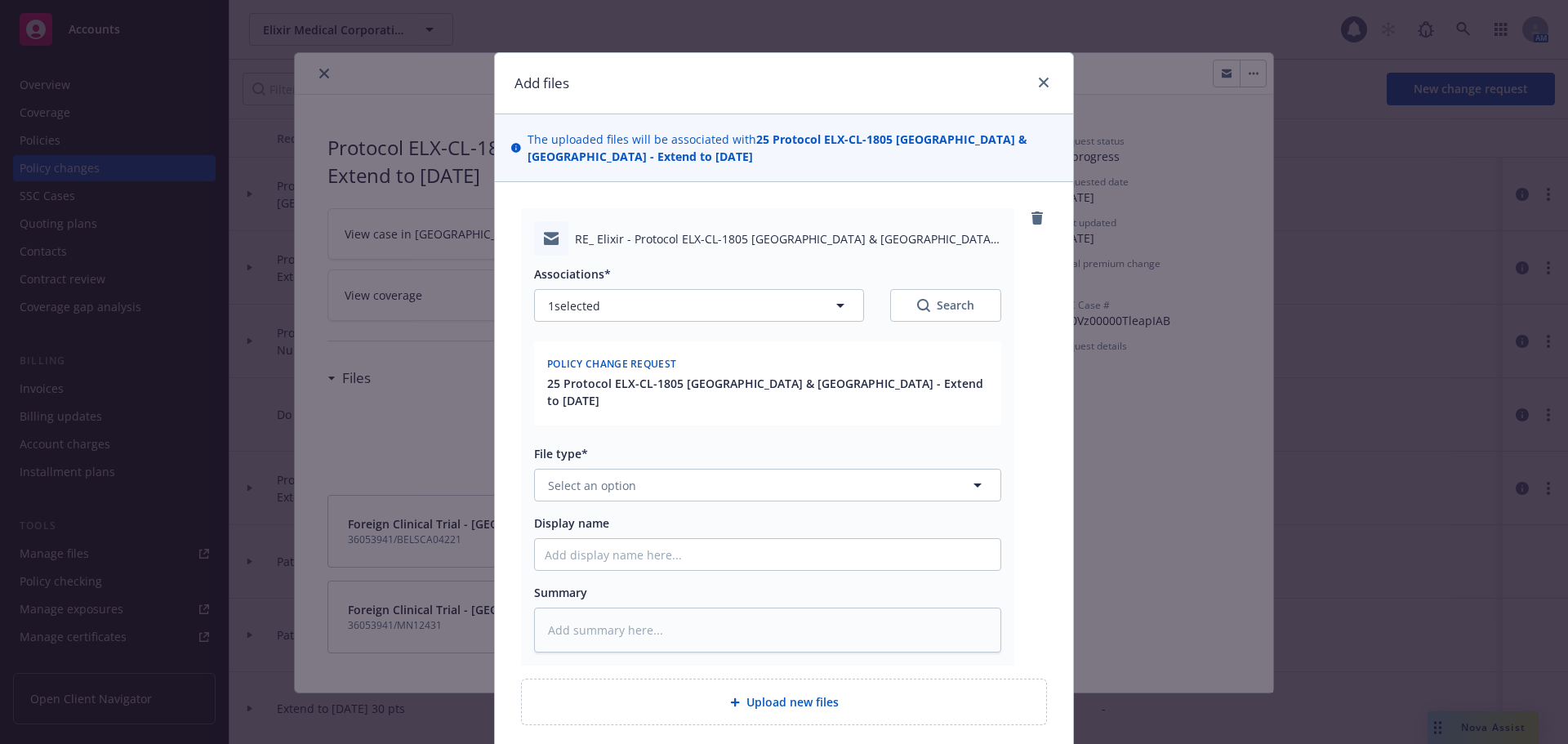
click at [691, 445] on div "File type*" at bounding box center [767, 453] width 467 height 17
click at [713, 469] on button "Select an option" at bounding box center [767, 485] width 467 height 33
type input "em"
click at [629, 564] on div "Email" at bounding box center [765, 573] width 446 height 24
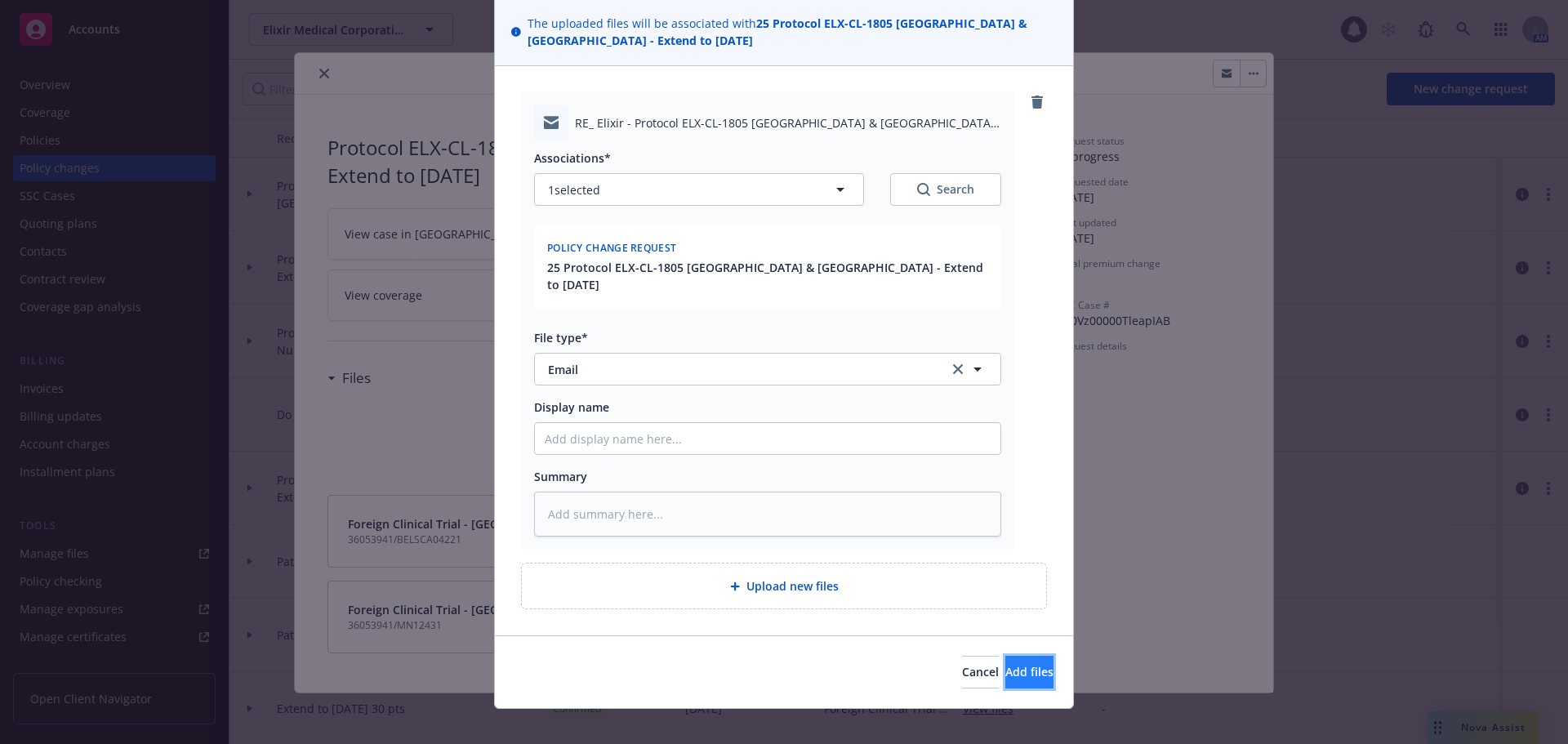
click at [1005, 664] on span "Add files" at bounding box center [1029, 672] width 48 height 16
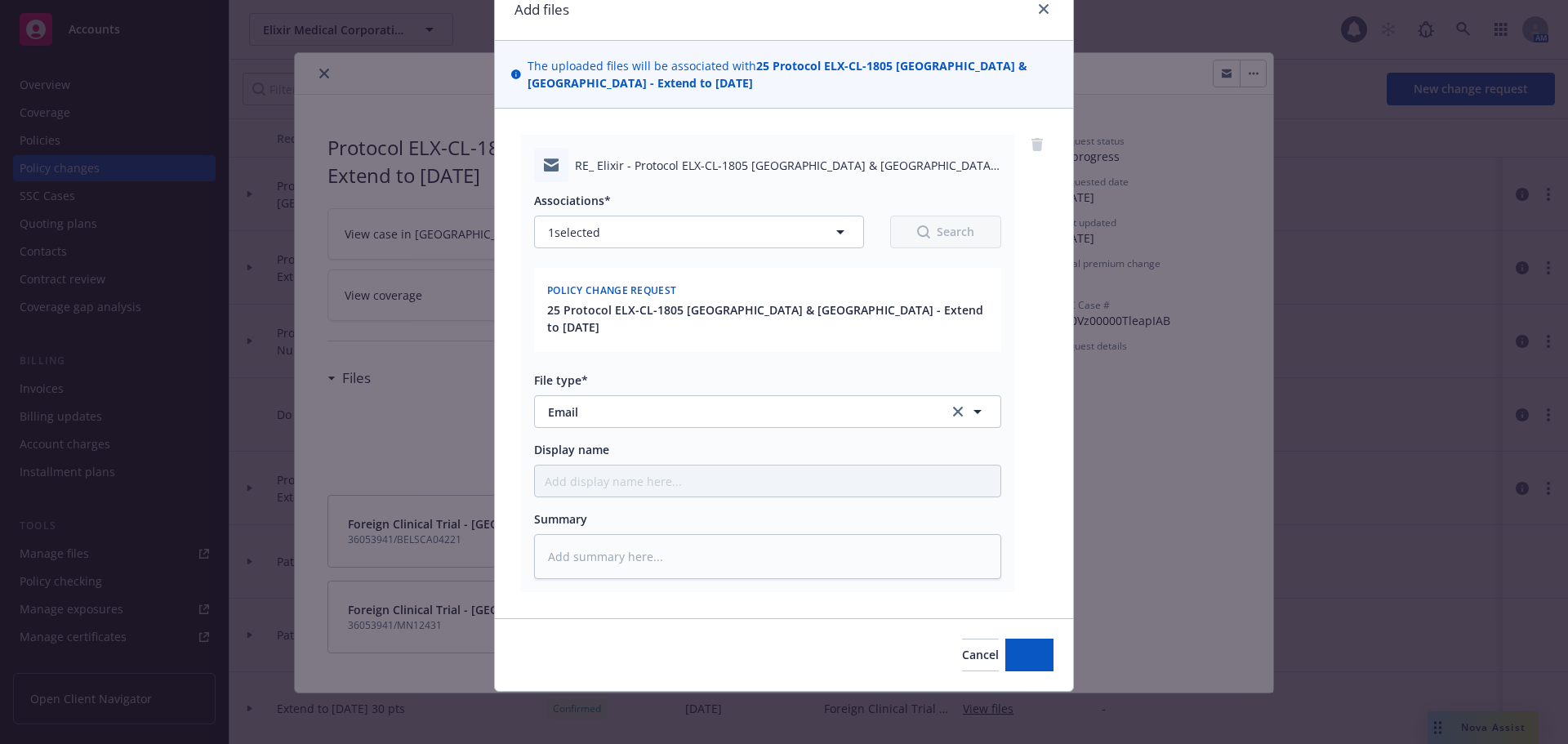
scroll to position [56, 0]
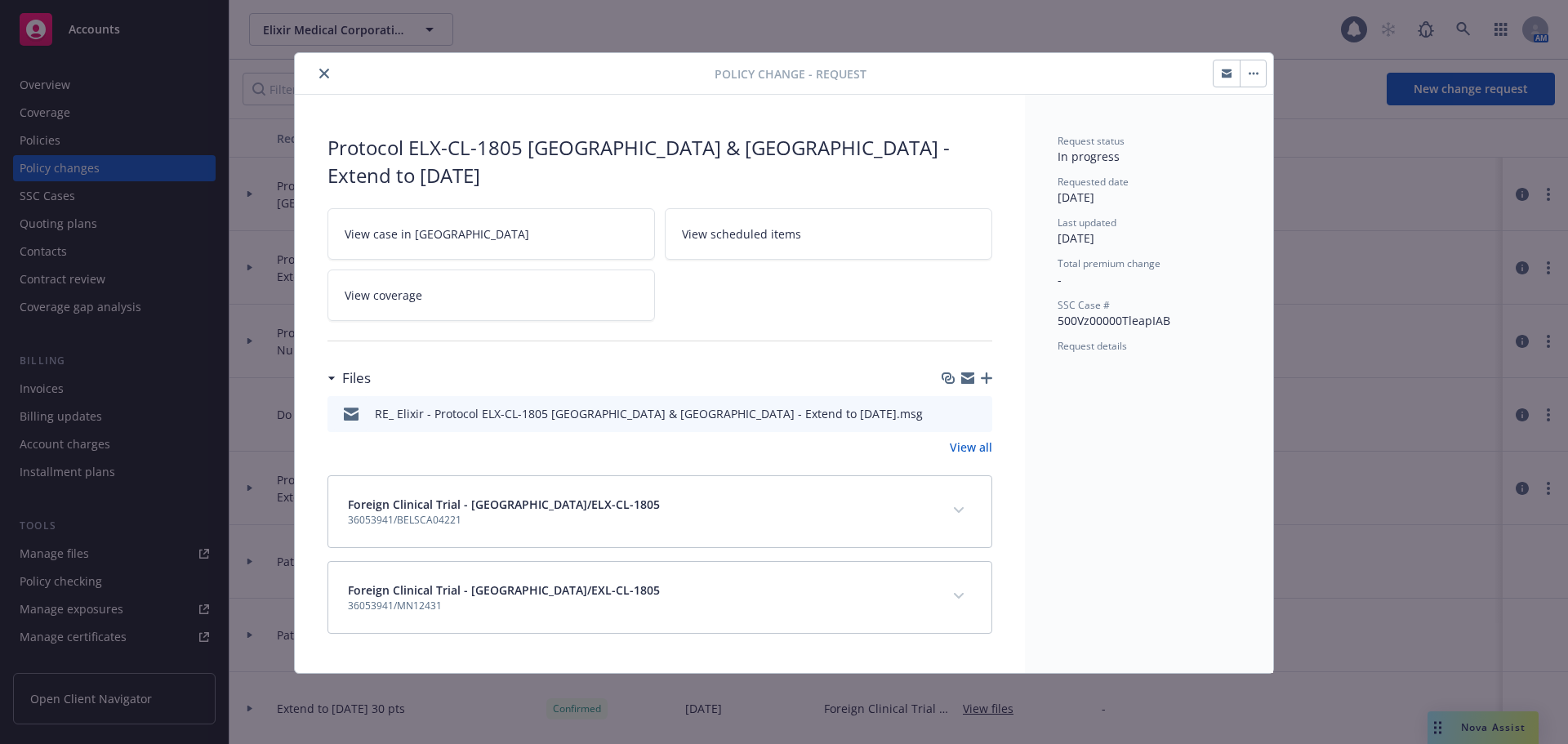
click at [984, 361] on div "Files" at bounding box center [660, 377] width 665 height 34
click at [988, 372] on icon "button" at bounding box center [986, 377] width 11 height 11
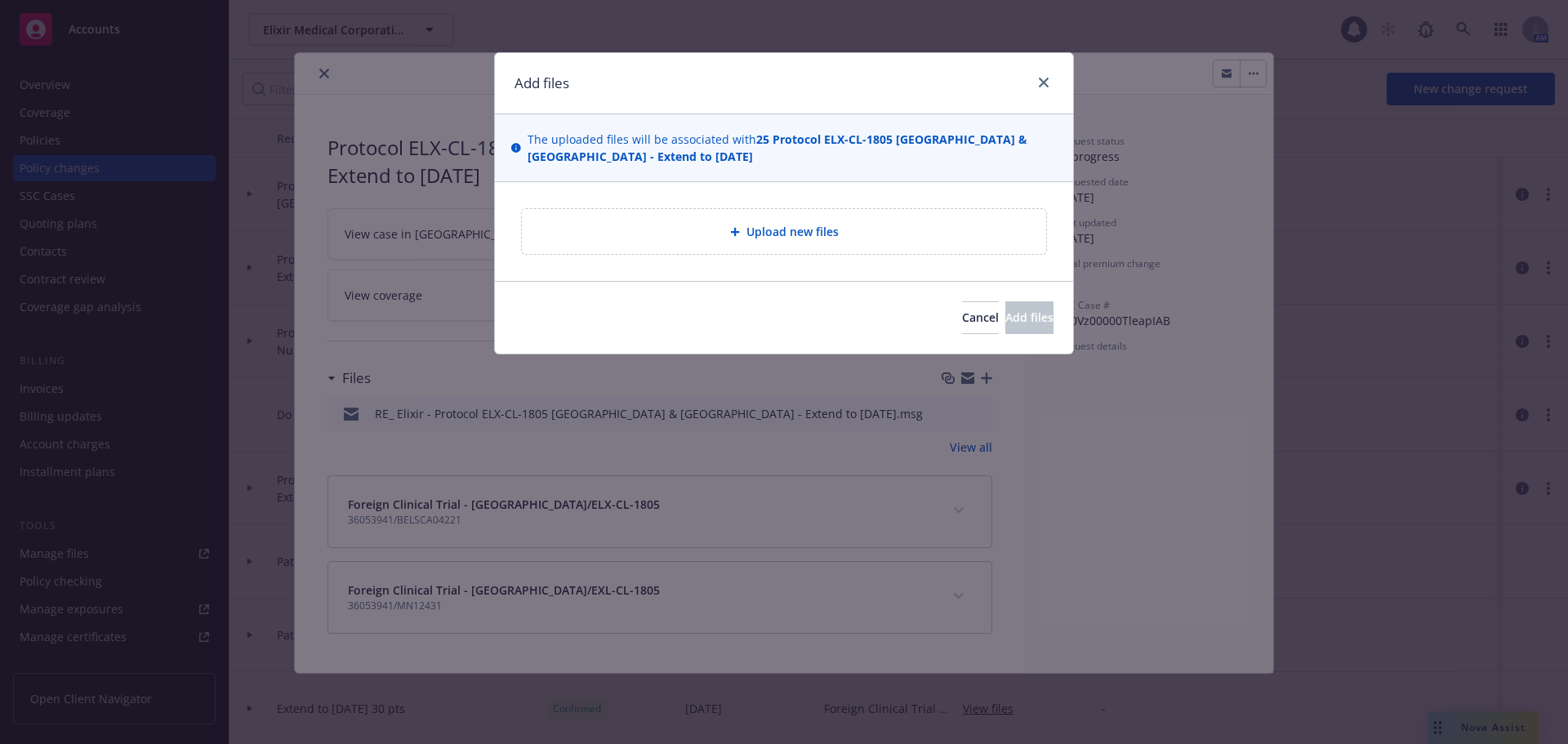
type textarea "x"
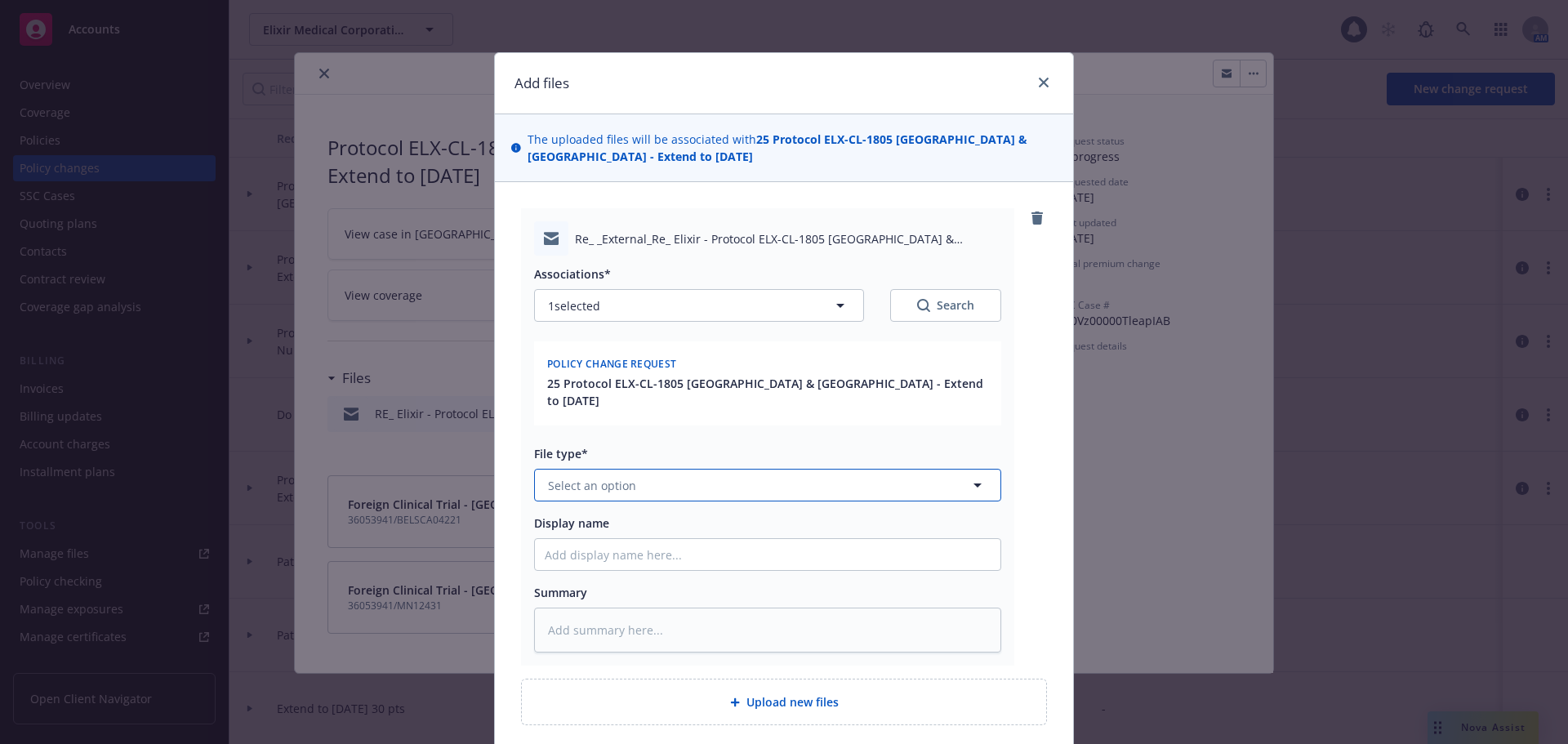
click at [580, 477] on span "Select an option" at bounding box center [592, 485] width 88 height 17
type input "em"
click at [599, 562] on div "Email" at bounding box center [765, 573] width 446 height 24
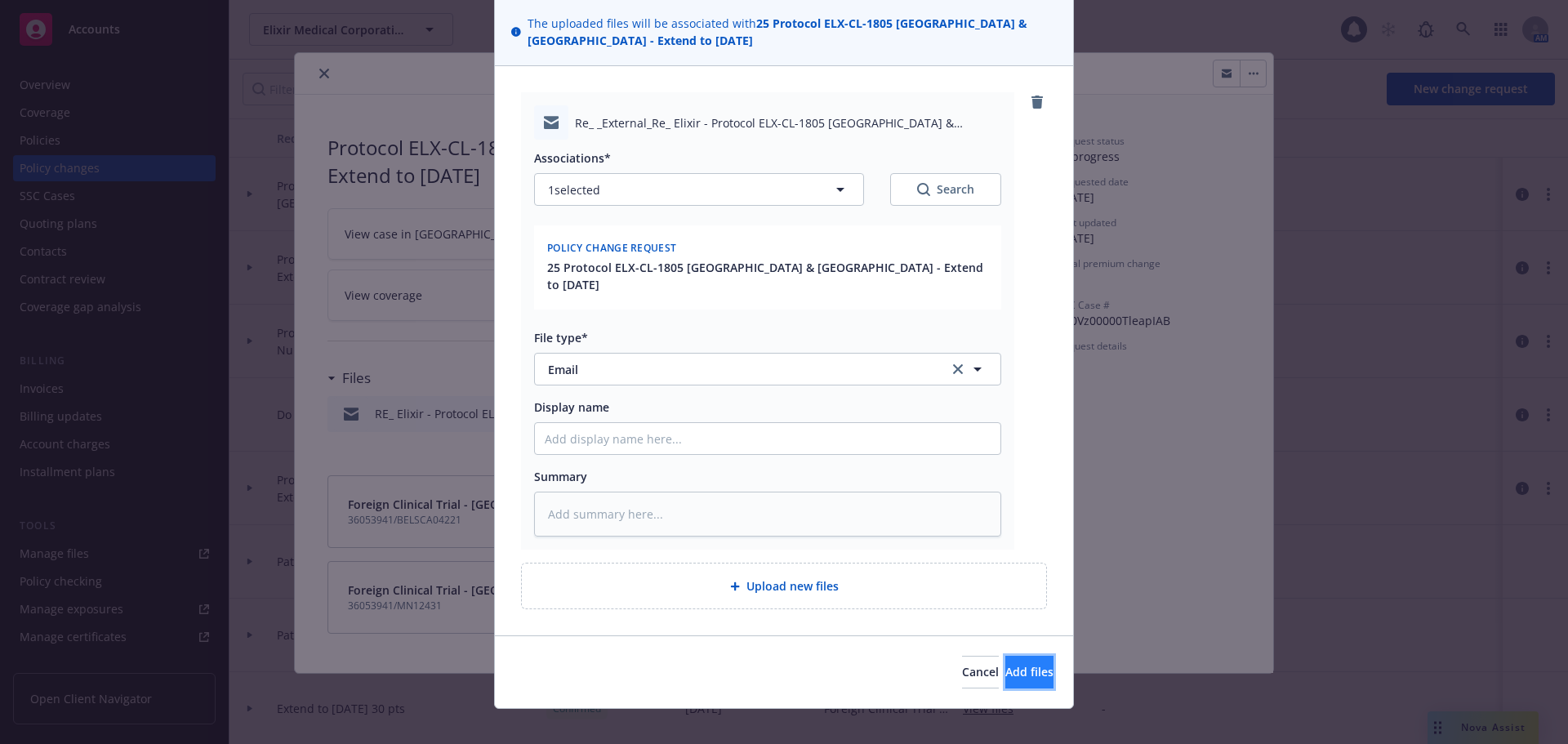
click at [1005, 664] on span "Add files" at bounding box center [1029, 672] width 48 height 16
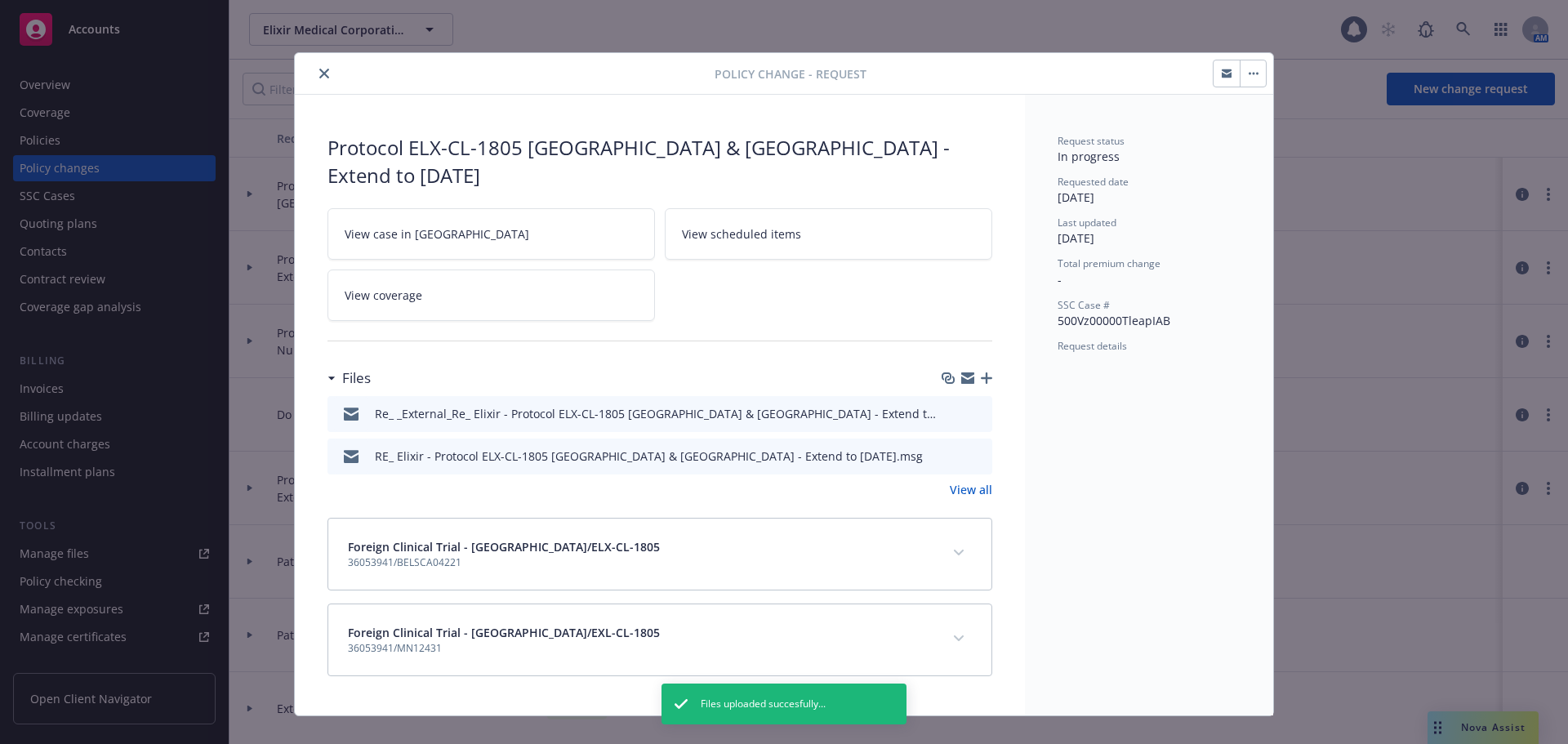
click at [324, 79] on button "close" at bounding box center [324, 73] width 19 height 19
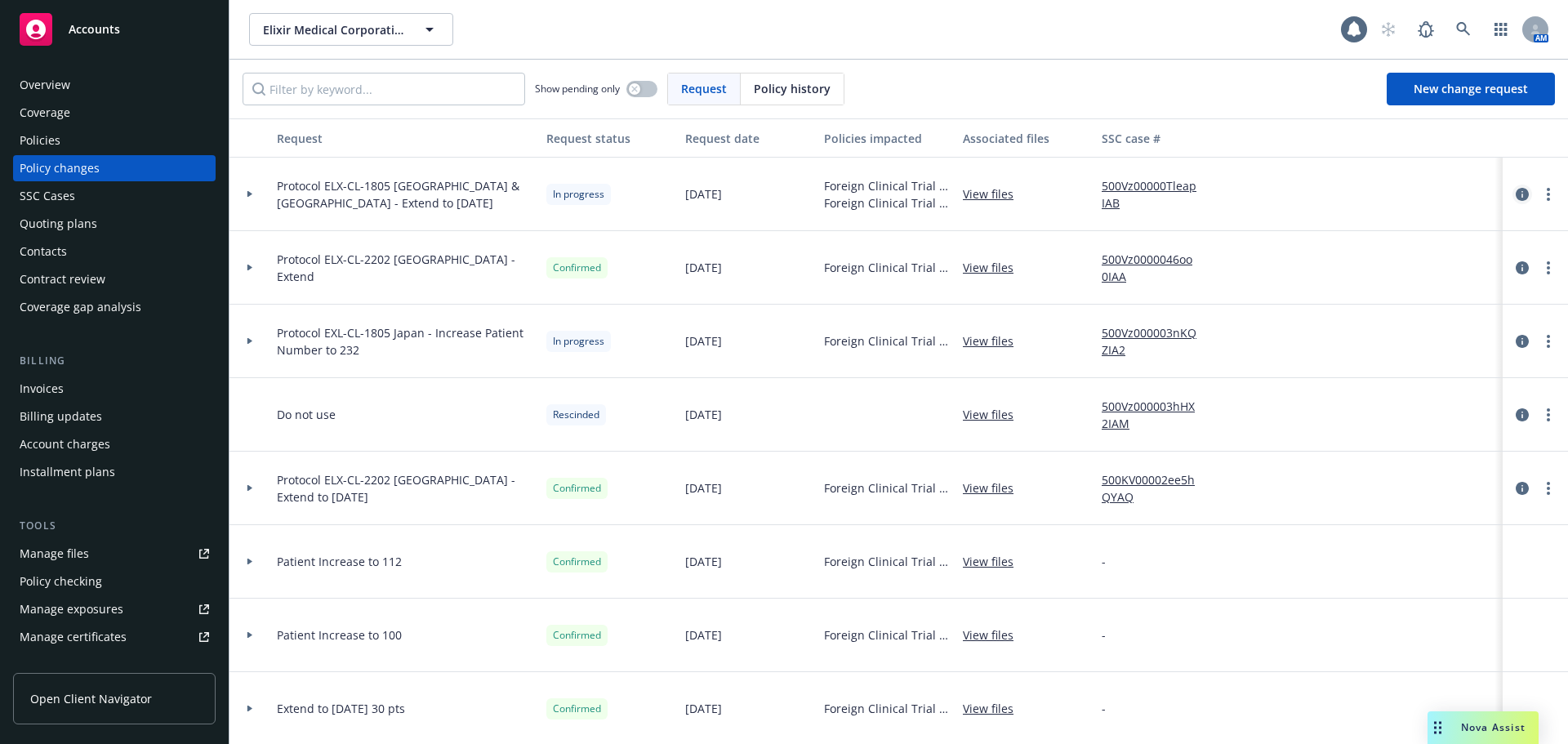
click at [1515, 191] on icon "circleInformation" at bounding box center [1521, 194] width 13 height 13
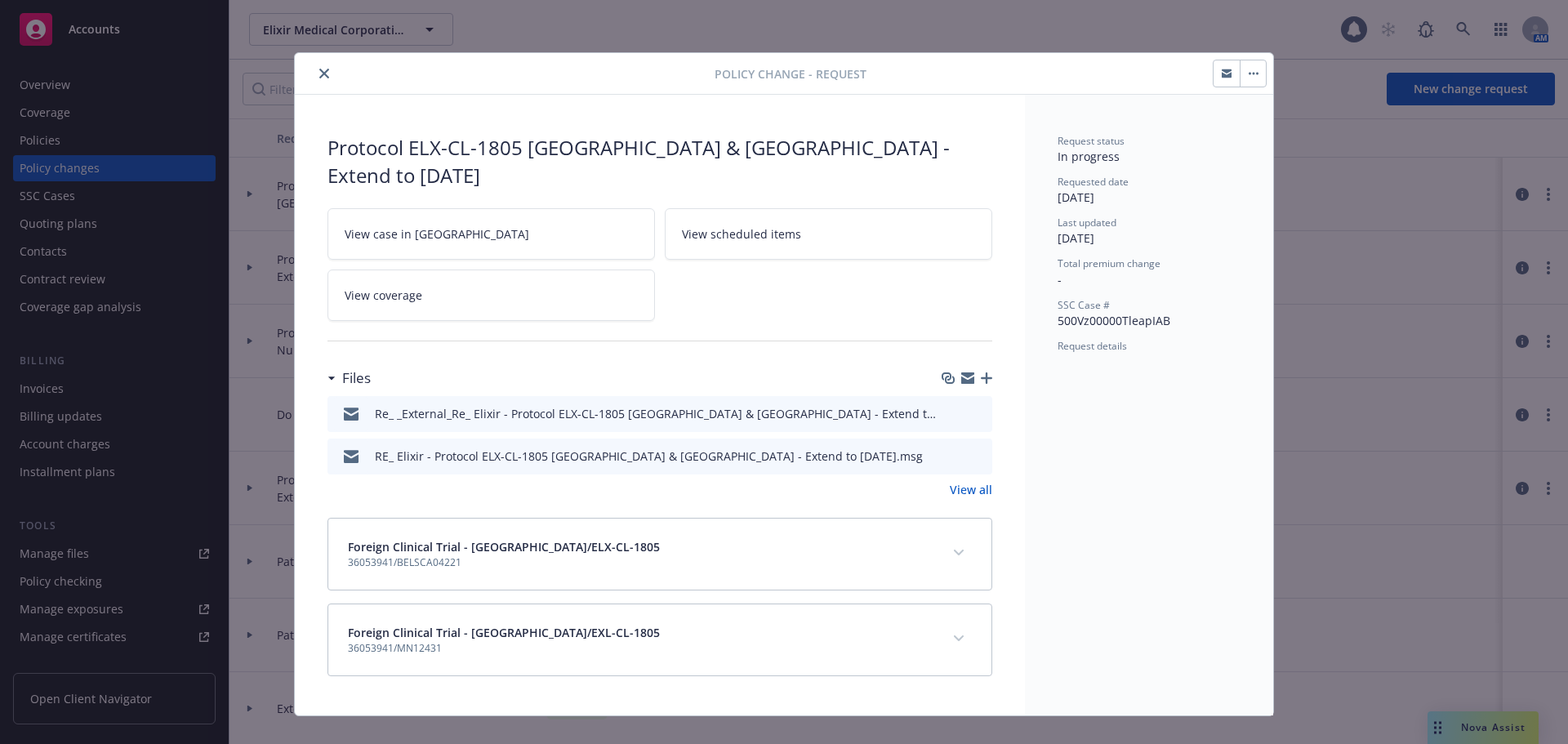
click at [984, 372] on icon "button" at bounding box center [986, 377] width 11 height 11
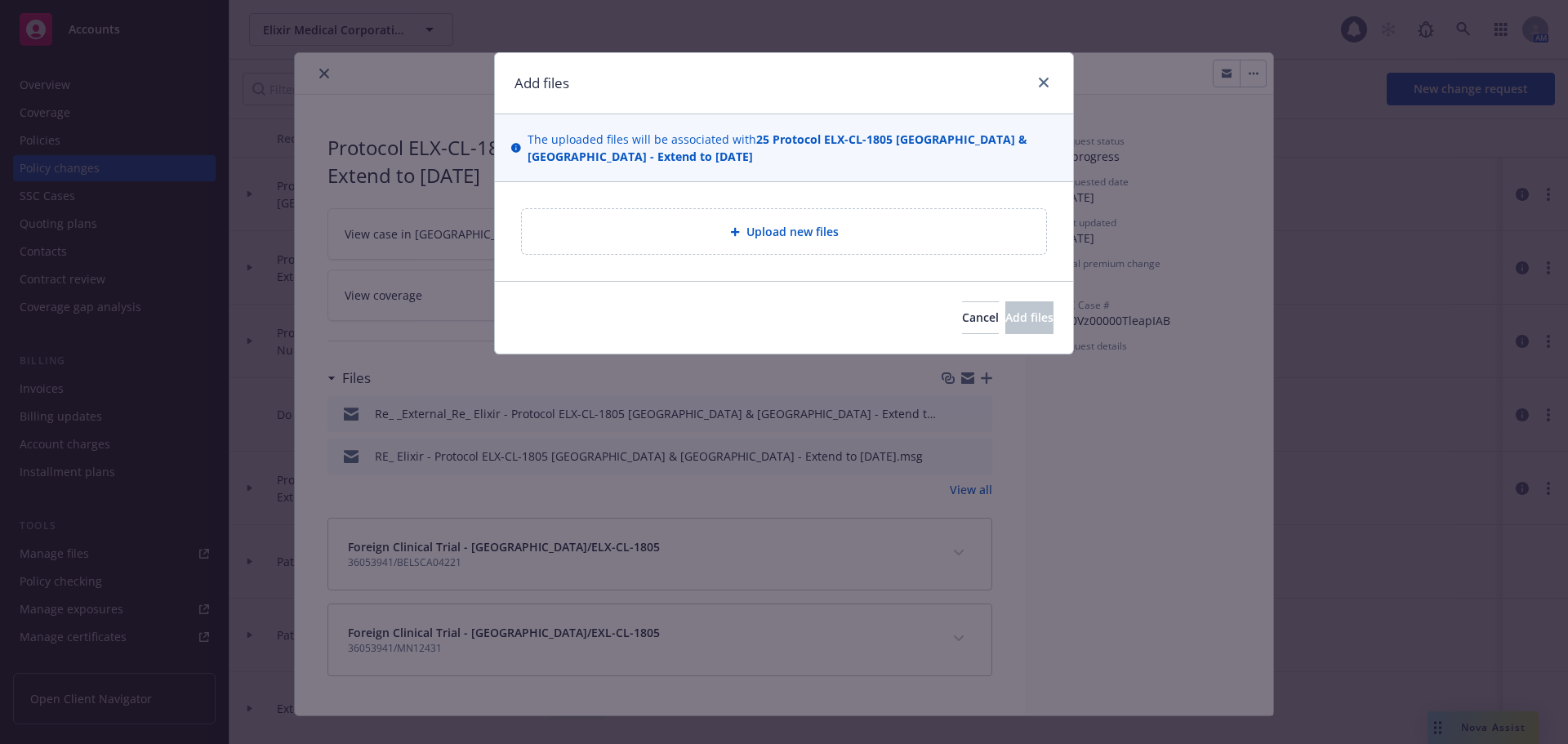
type textarea "x"
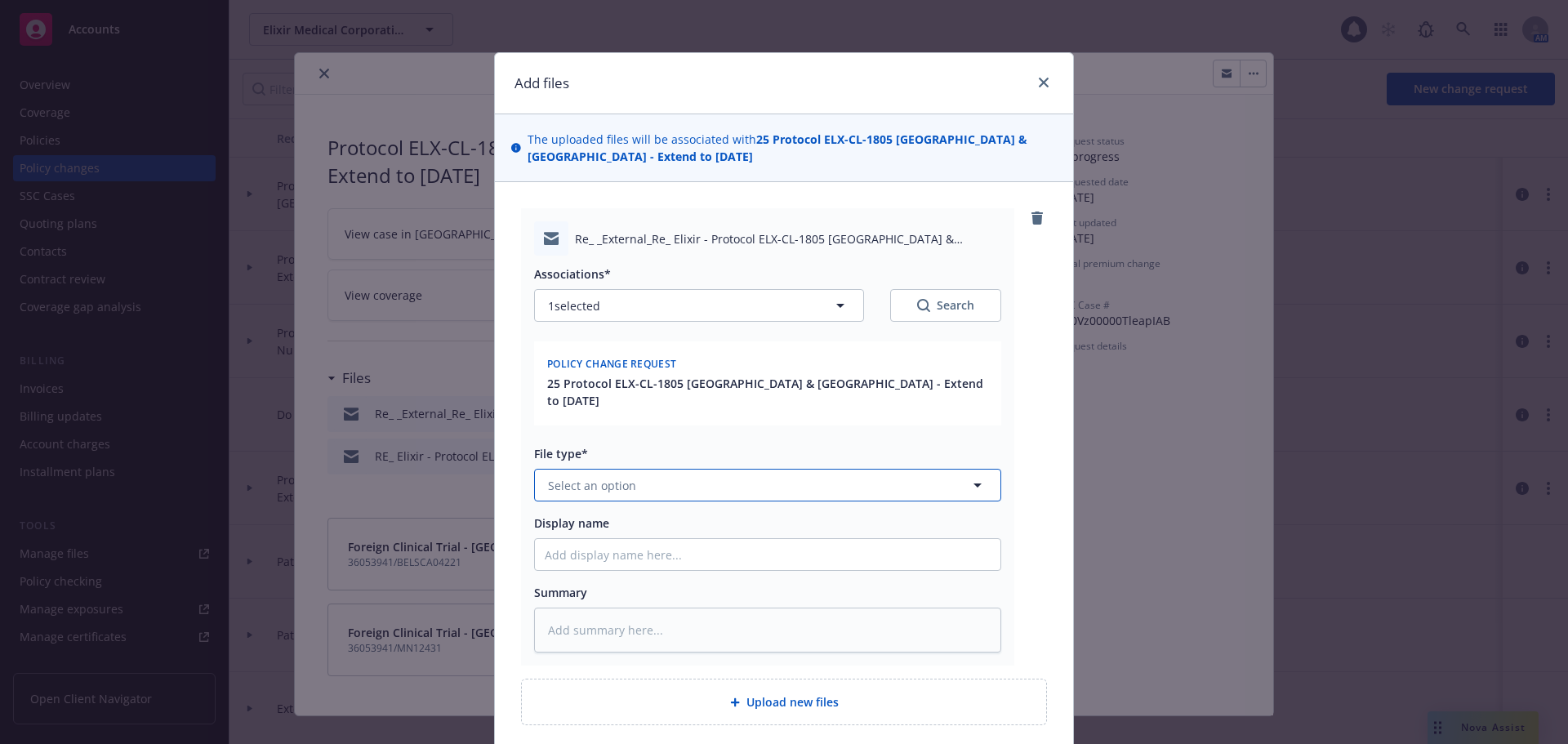
click at [693, 474] on button "Select an option" at bounding box center [767, 485] width 467 height 33
type input "em"
click at [680, 562] on div "Email" at bounding box center [765, 573] width 446 height 24
type textarea "x"
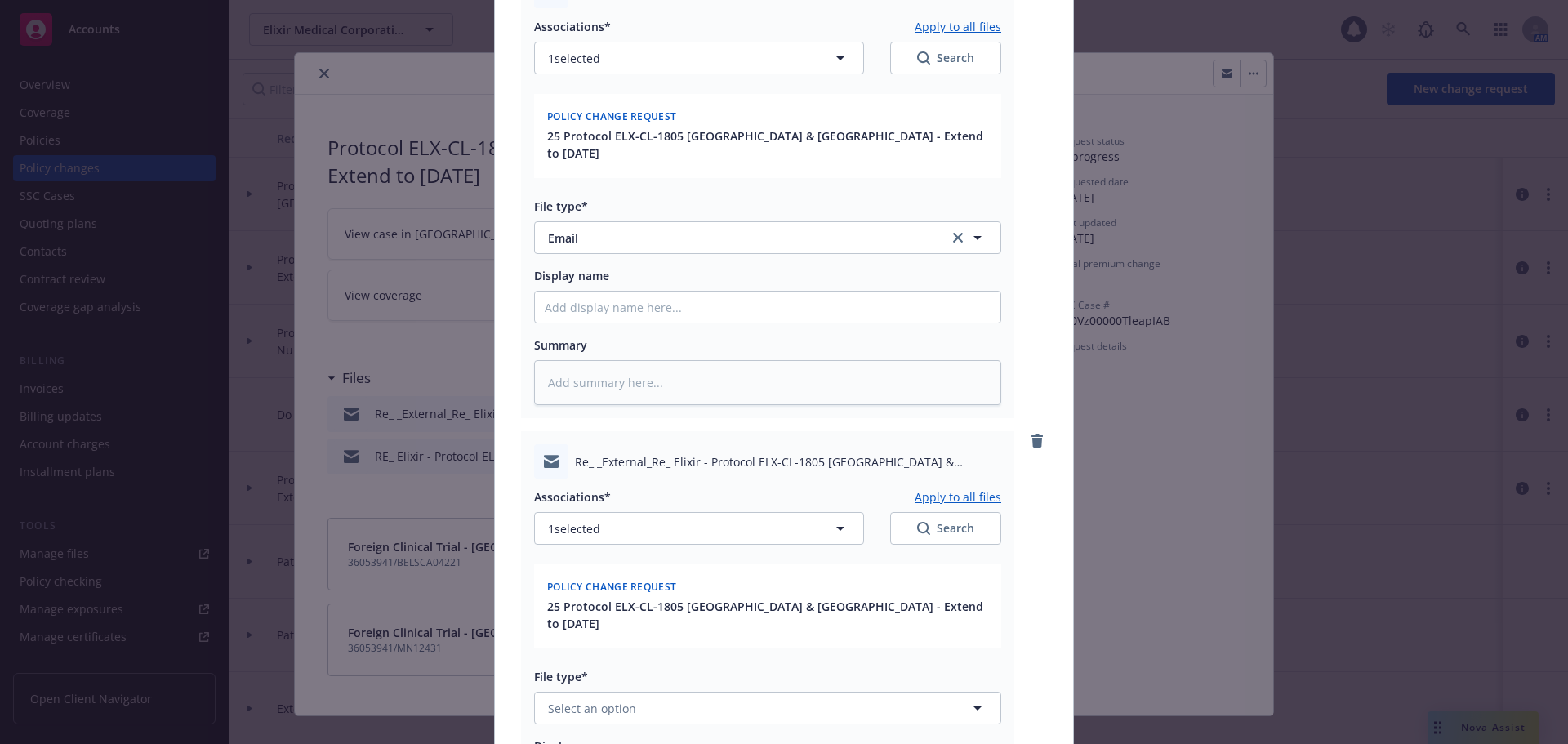
scroll to position [408, 0]
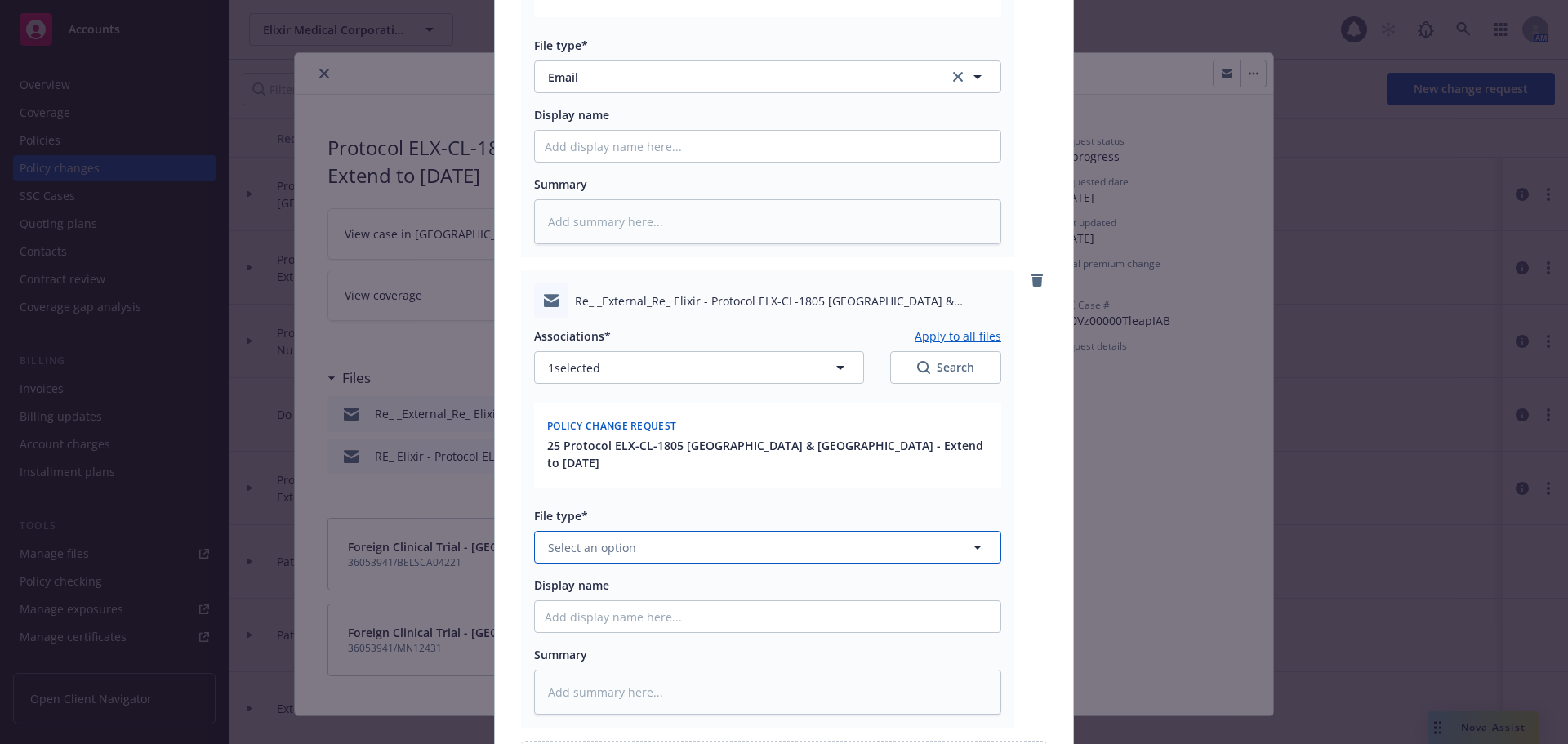
click at [635, 531] on button "Select an option" at bounding box center [767, 547] width 467 height 33
type input "em"
click at [764, 624] on div "Email" at bounding box center [765, 635] width 446 height 24
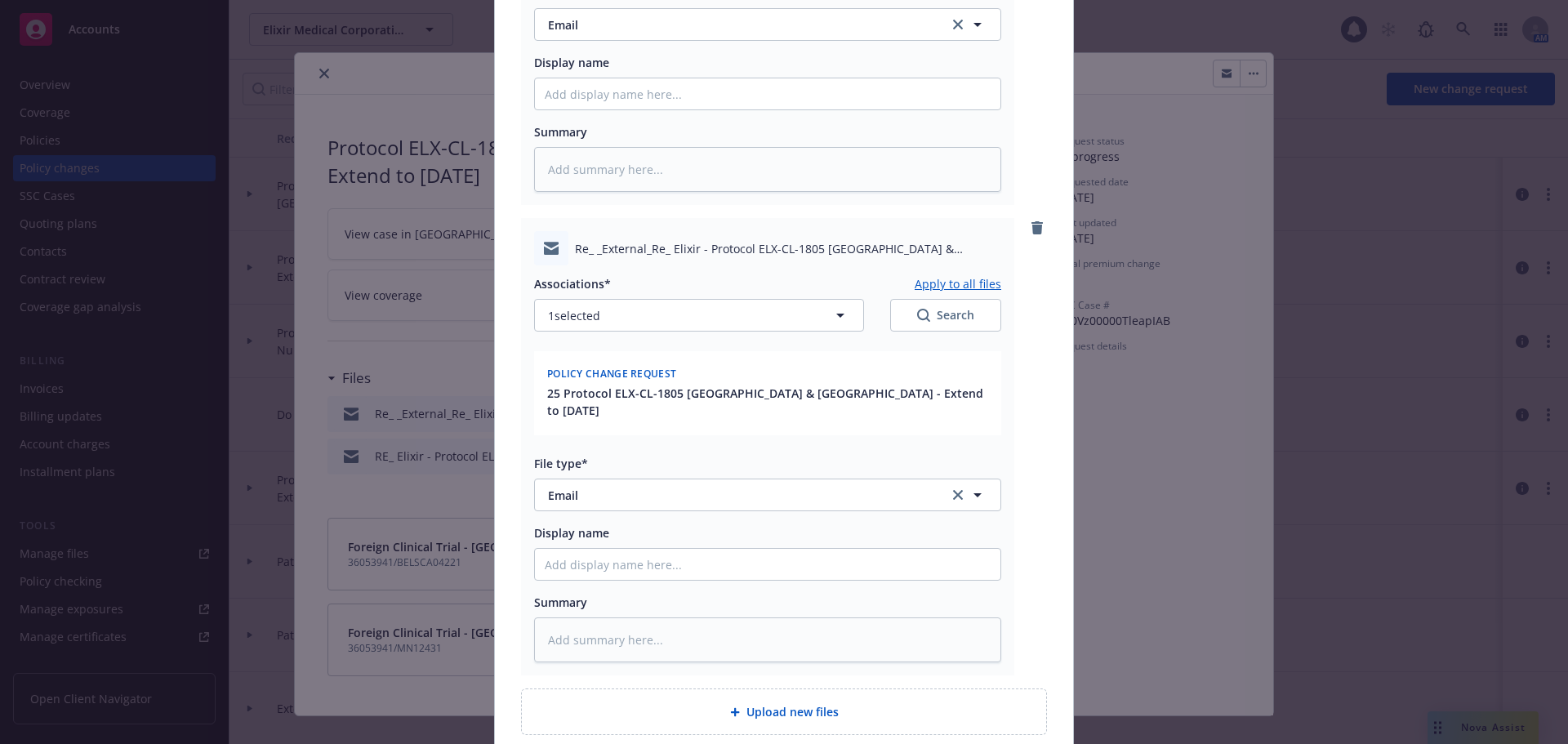
scroll to position [490, 0]
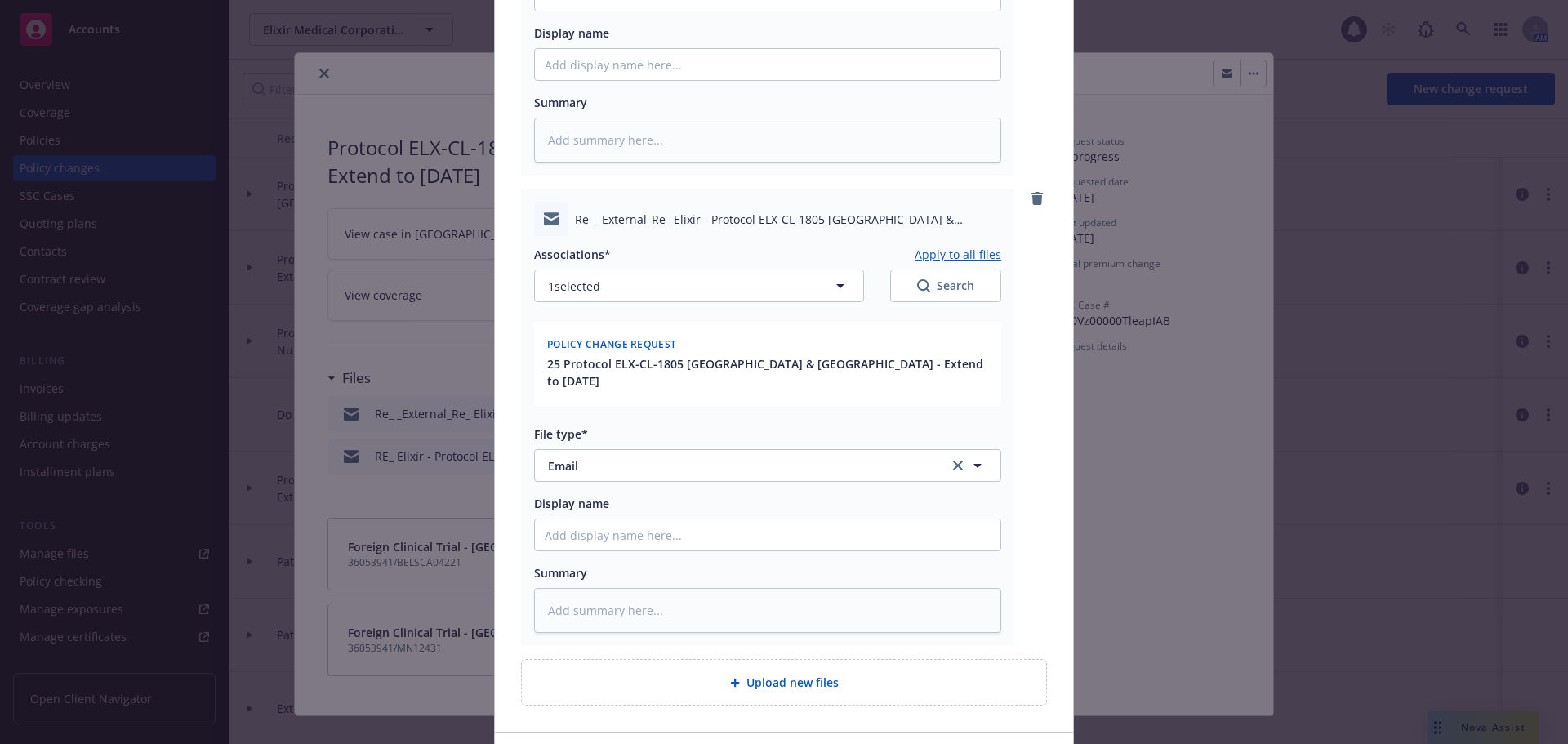
type textarea "x"
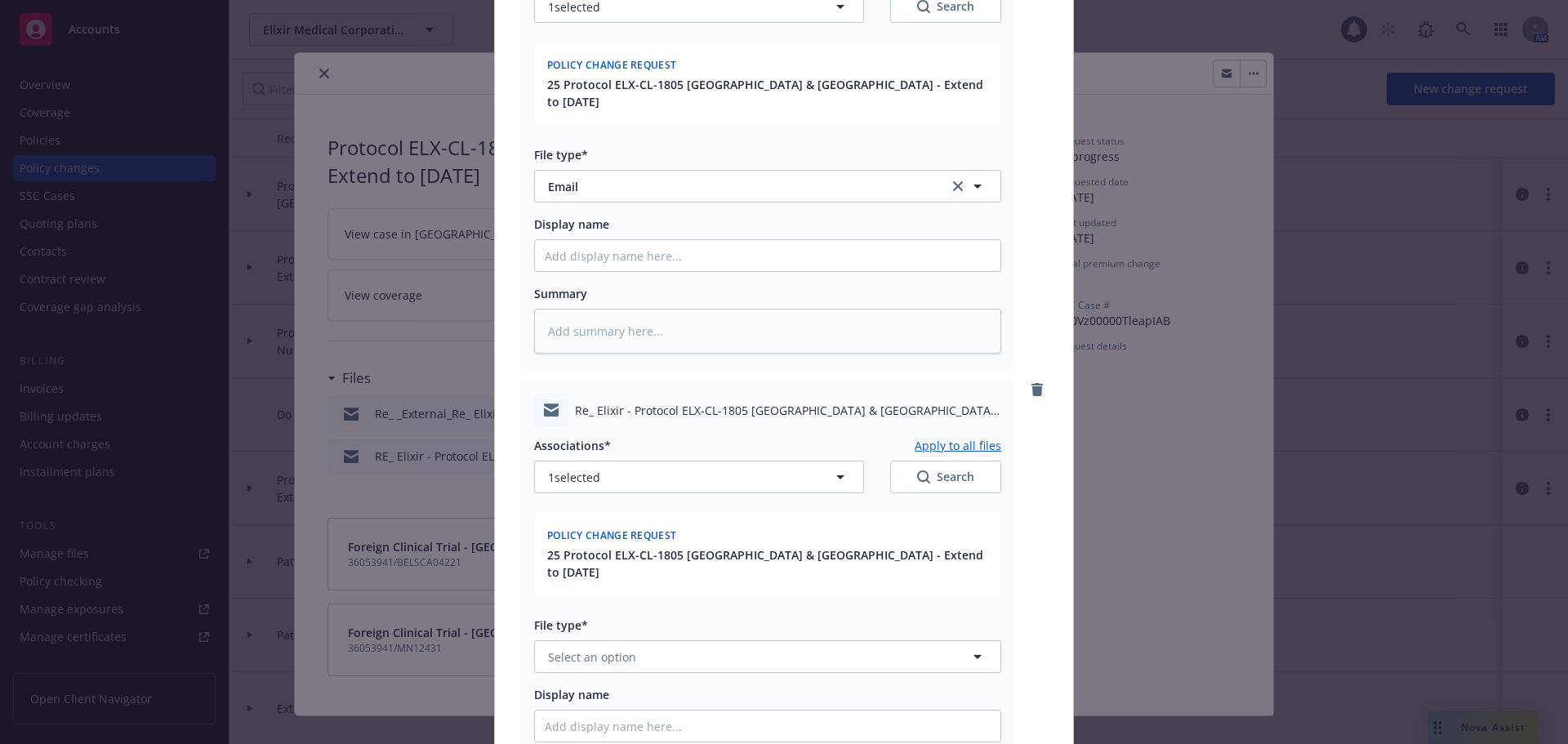
scroll to position [1023, 0]
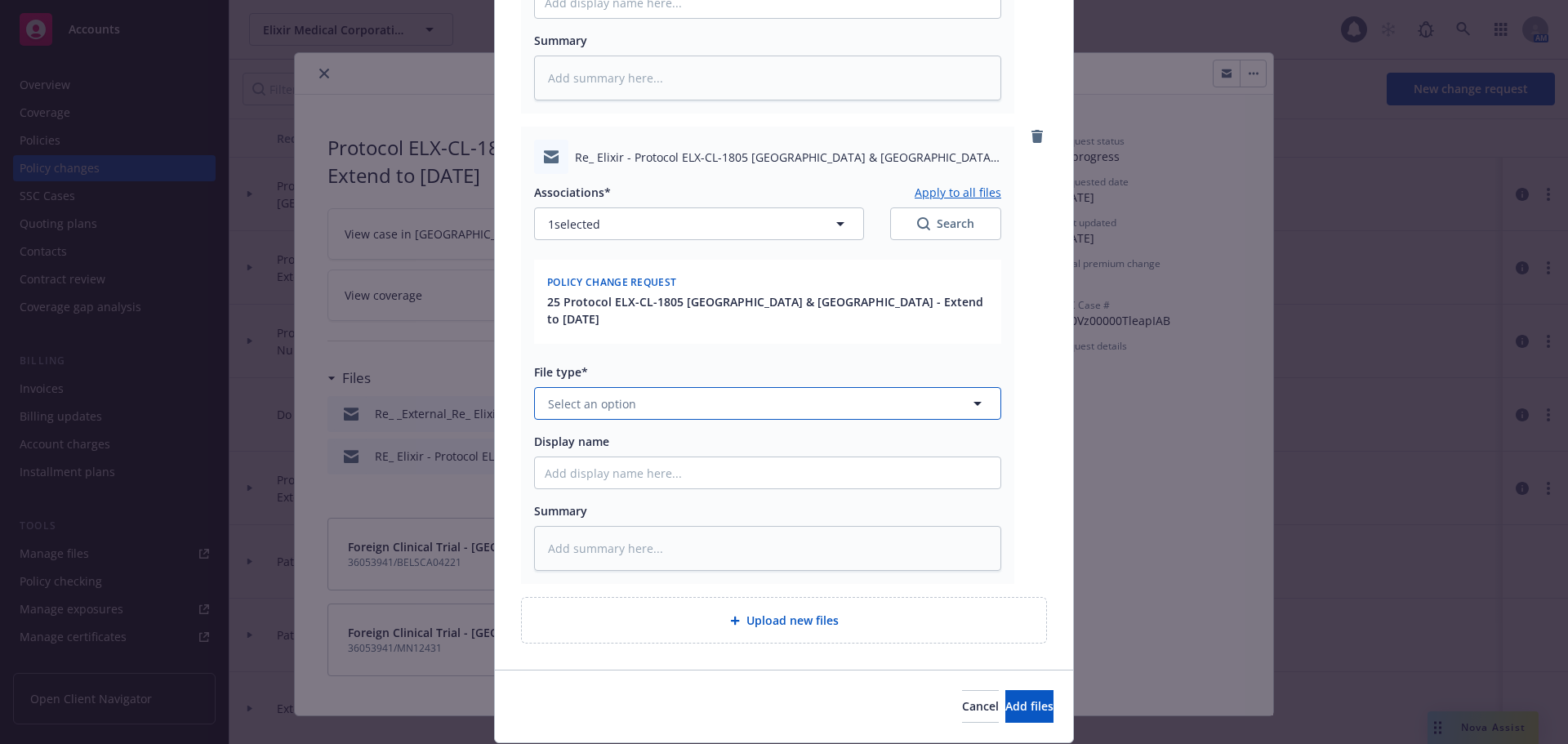
click at [644, 387] on button "Select an option" at bounding box center [767, 403] width 467 height 33
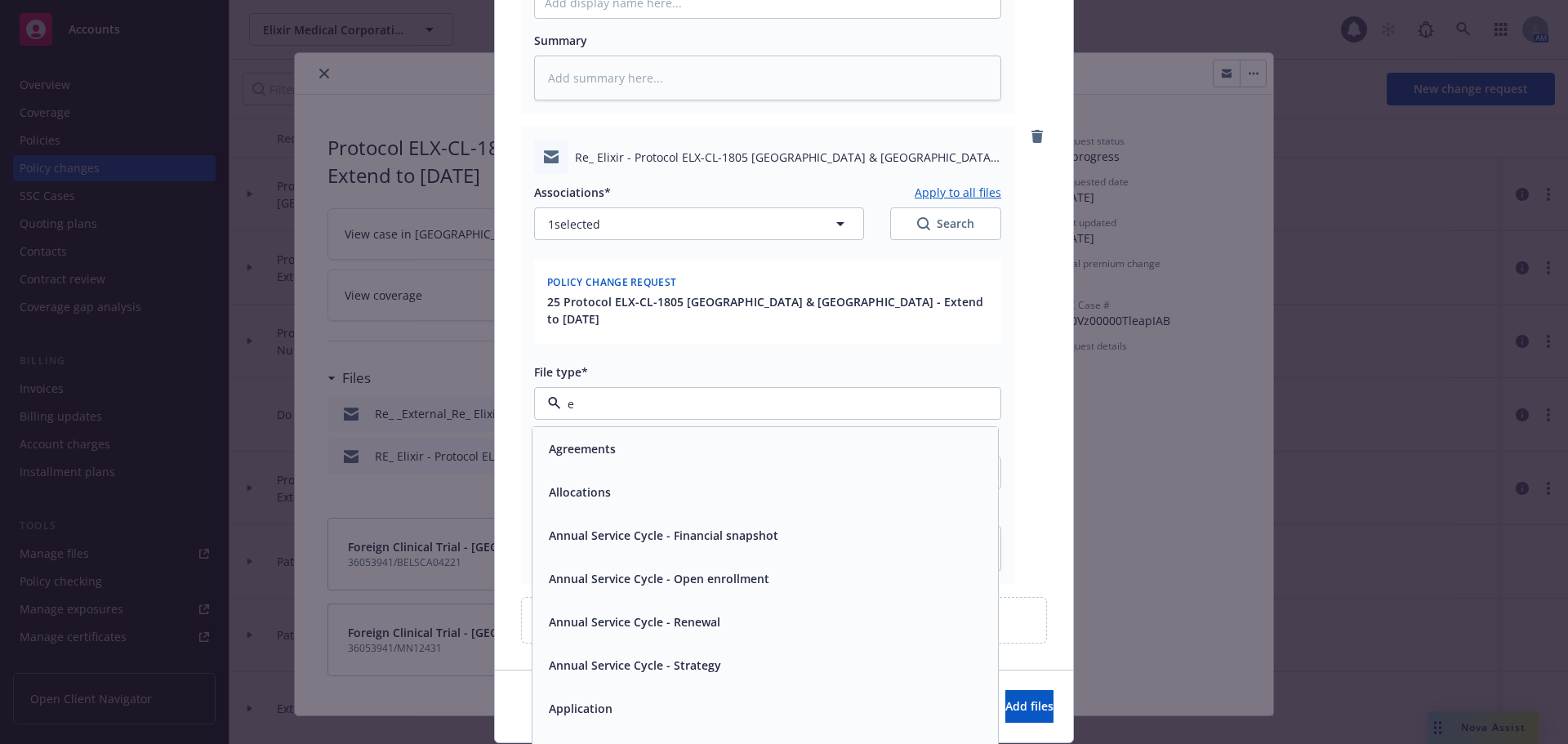
type input "em"
click at [741, 480] on div "Email" at bounding box center [765, 492] width 446 height 24
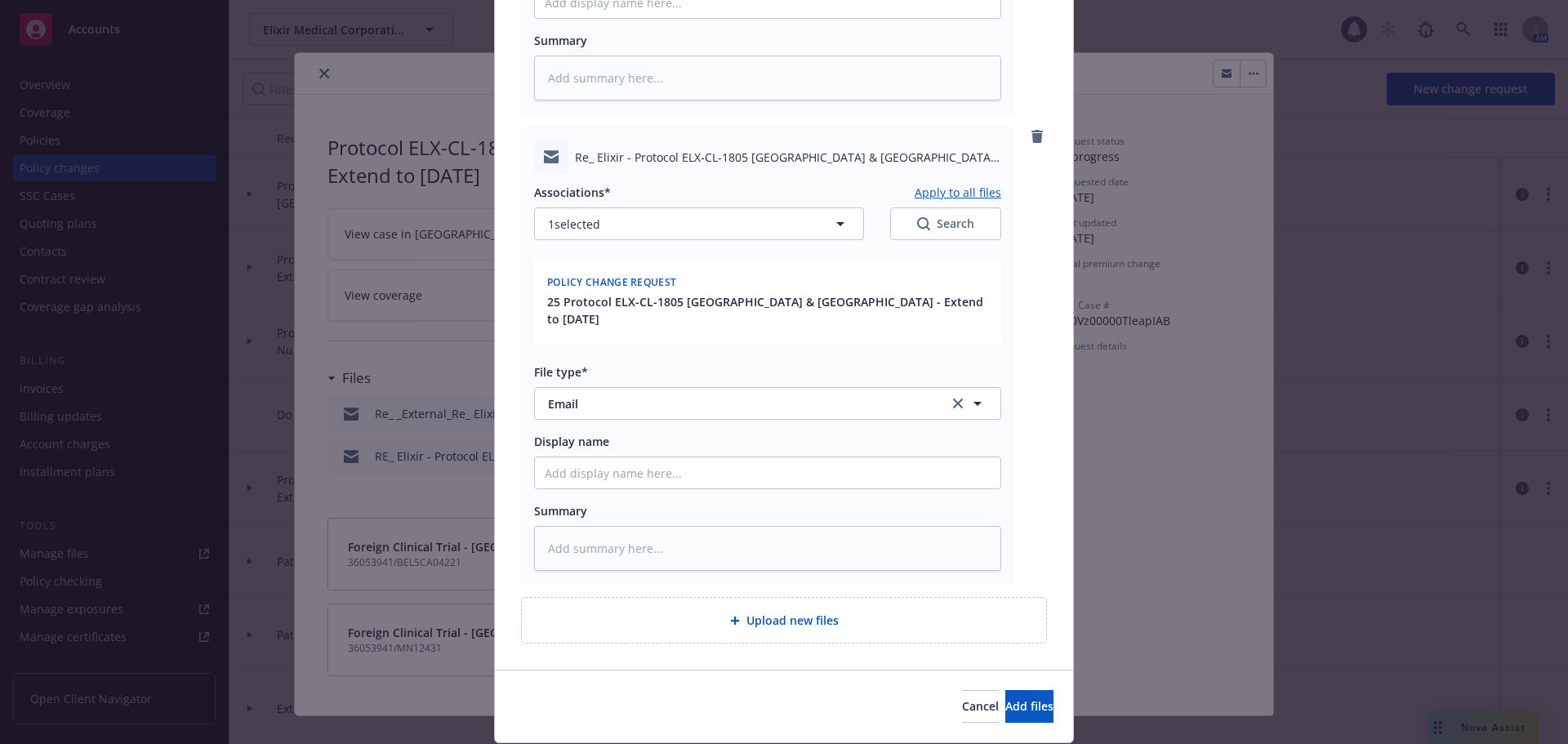
type textarea "x"
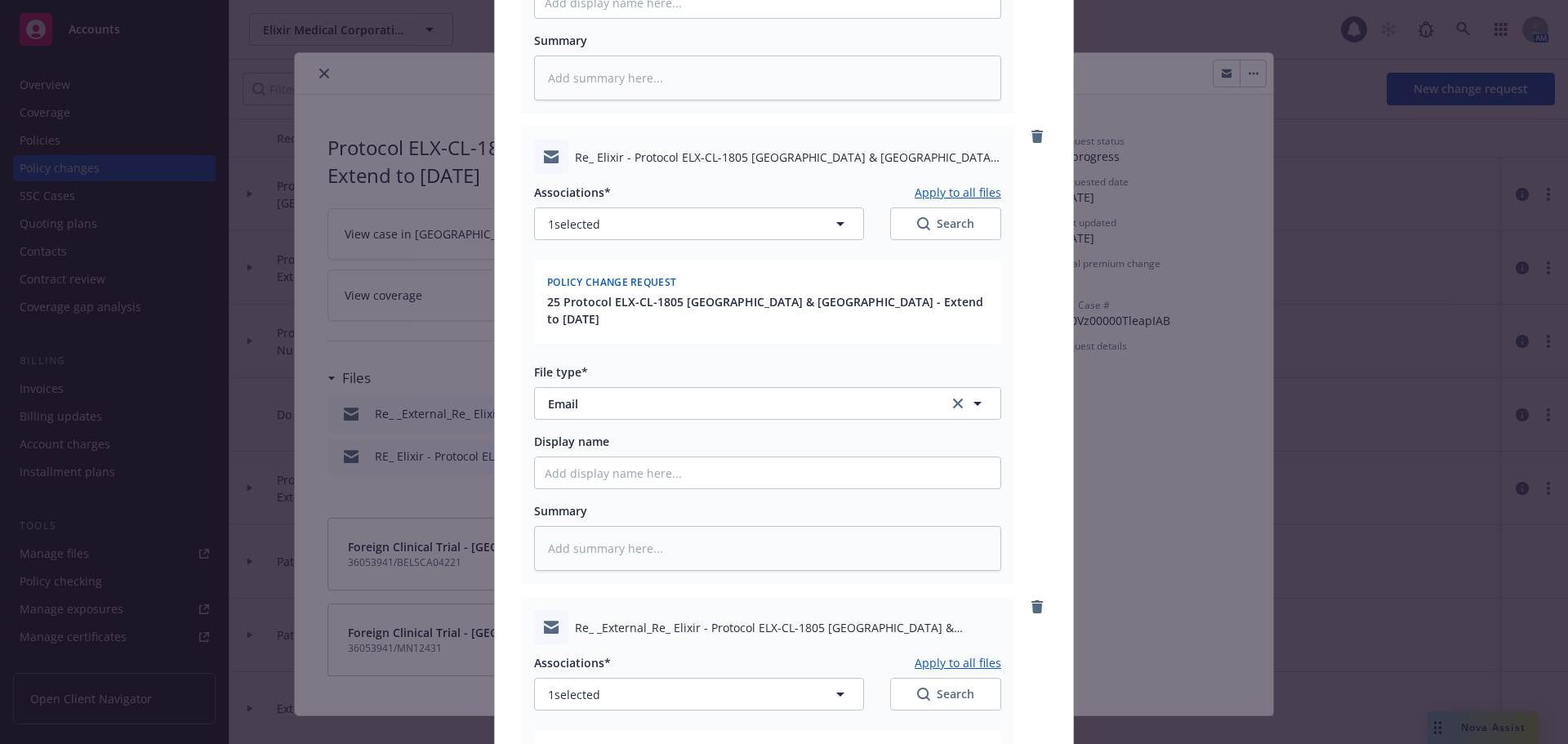
scroll to position [1476, 0]
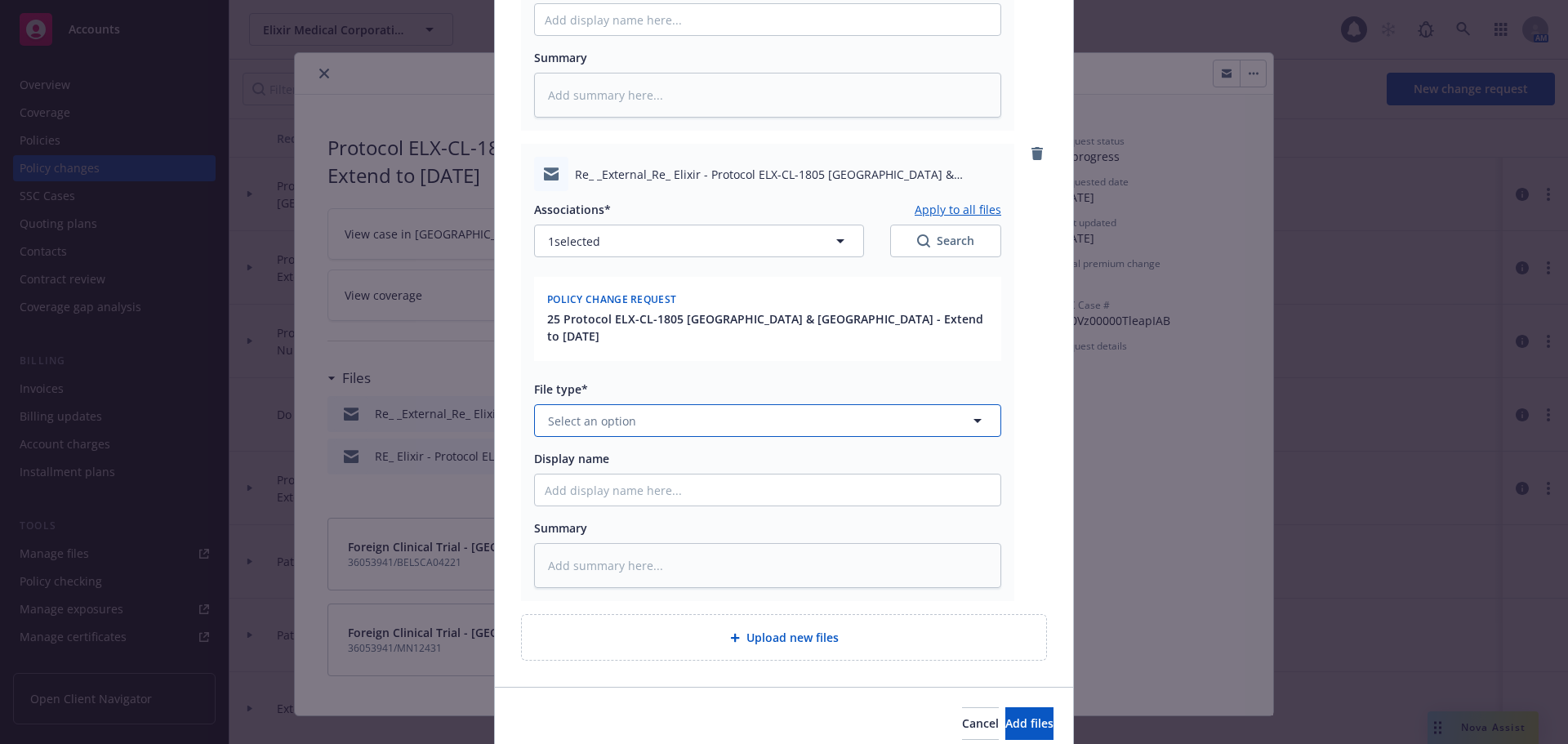
click at [650, 405] on button "Select an option" at bounding box center [767, 420] width 467 height 33
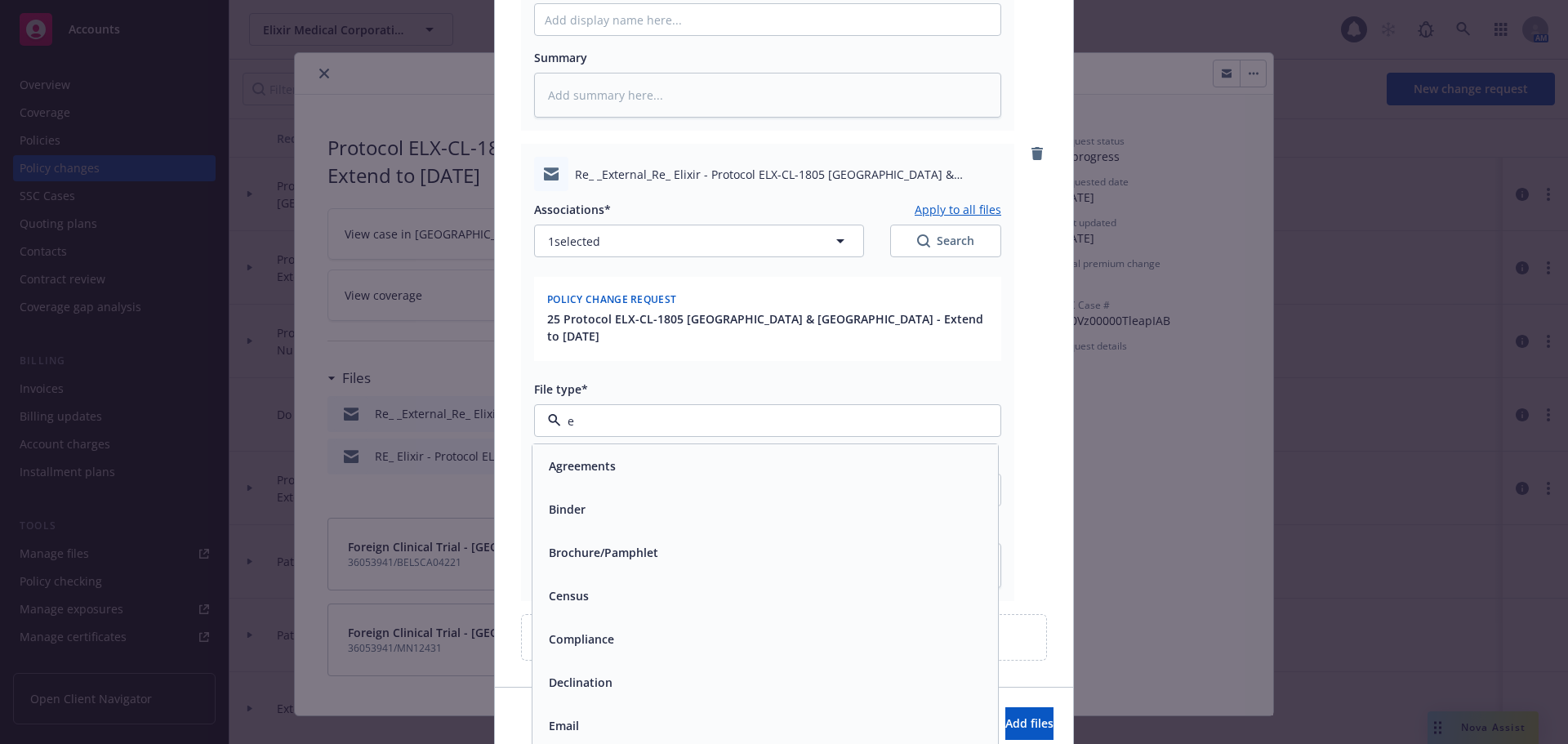
type input "em"
click at [677, 497] on div "Email" at bounding box center [765, 508] width 446 height 24
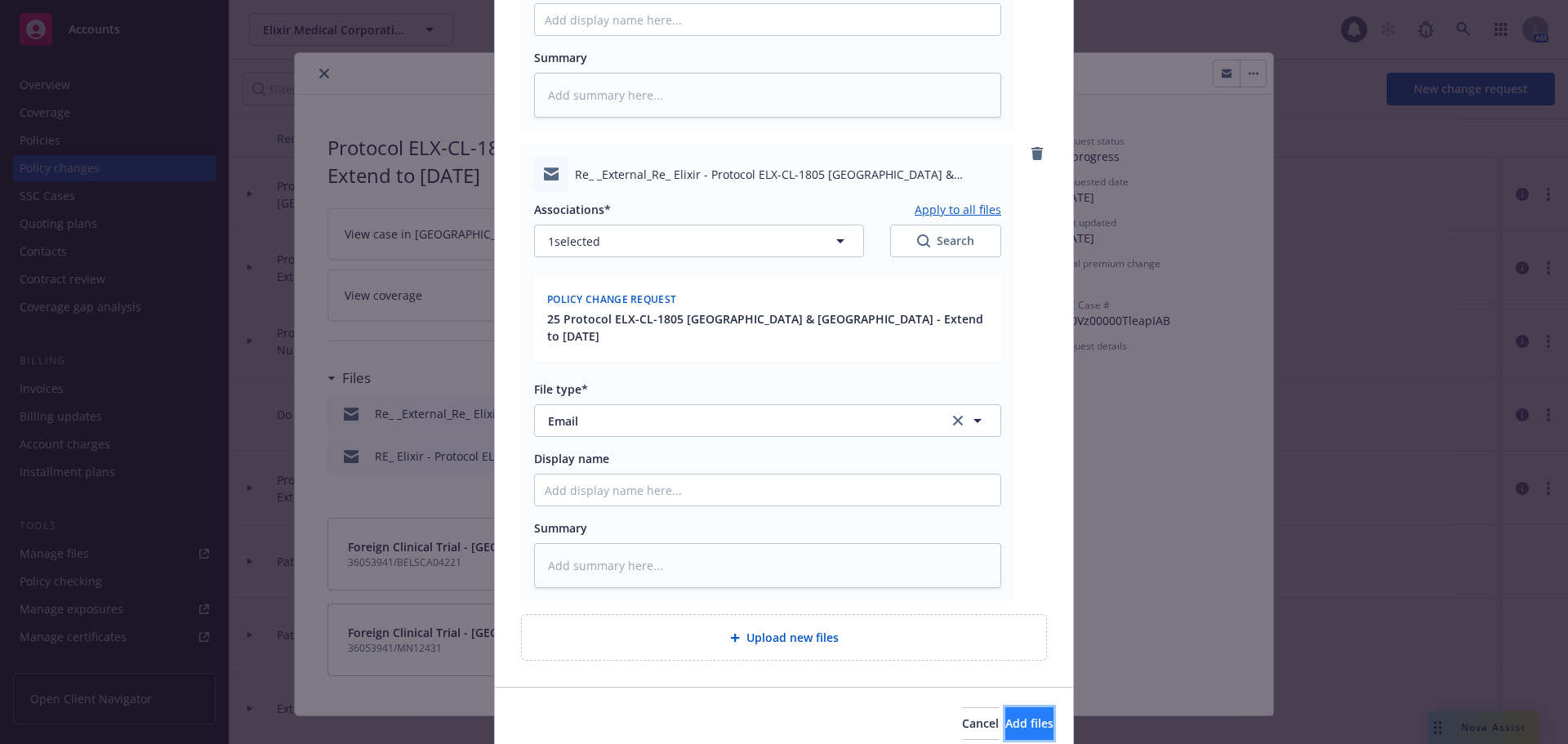
click at [1005, 715] on span "Add files" at bounding box center [1029, 723] width 48 height 16
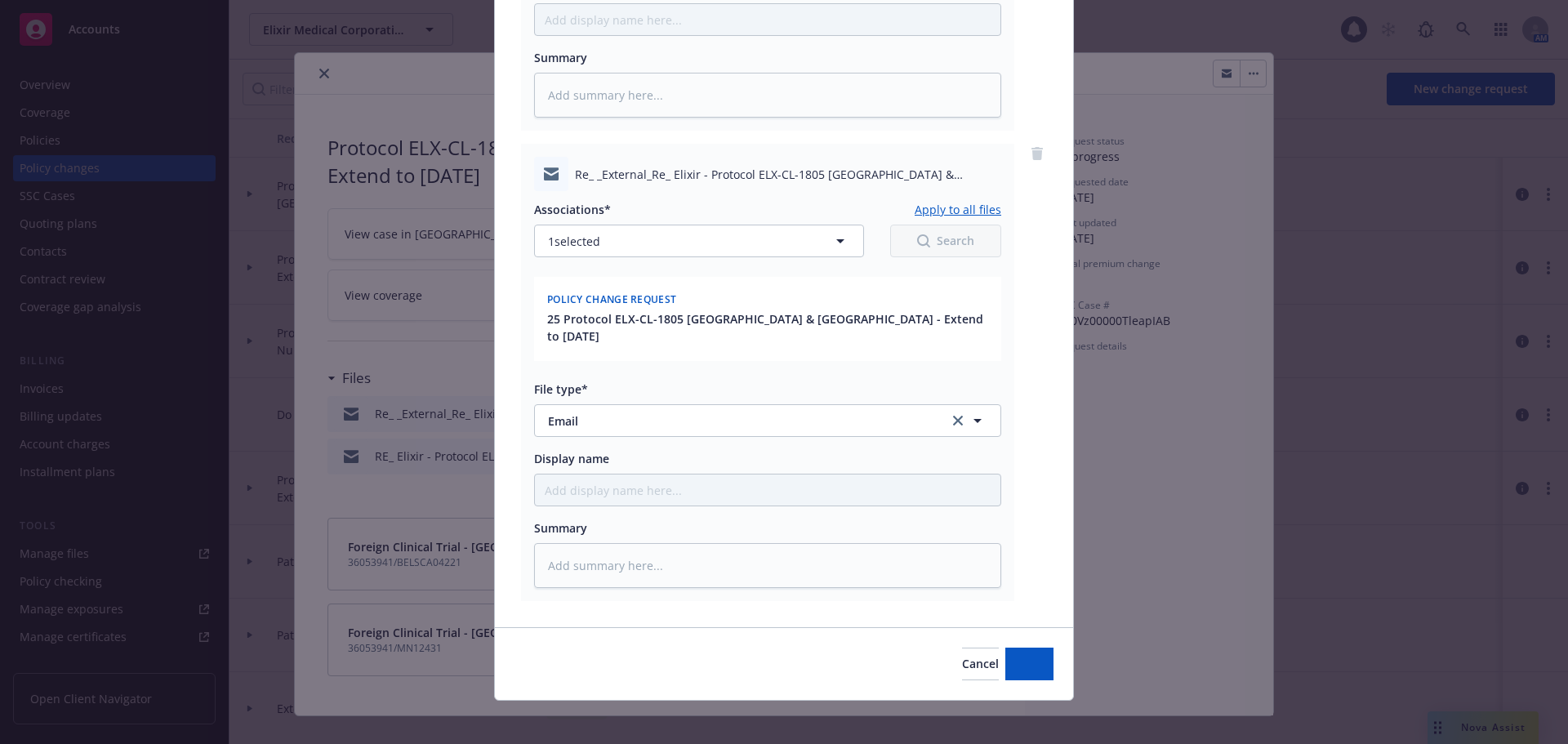
scroll to position [1416, 0]
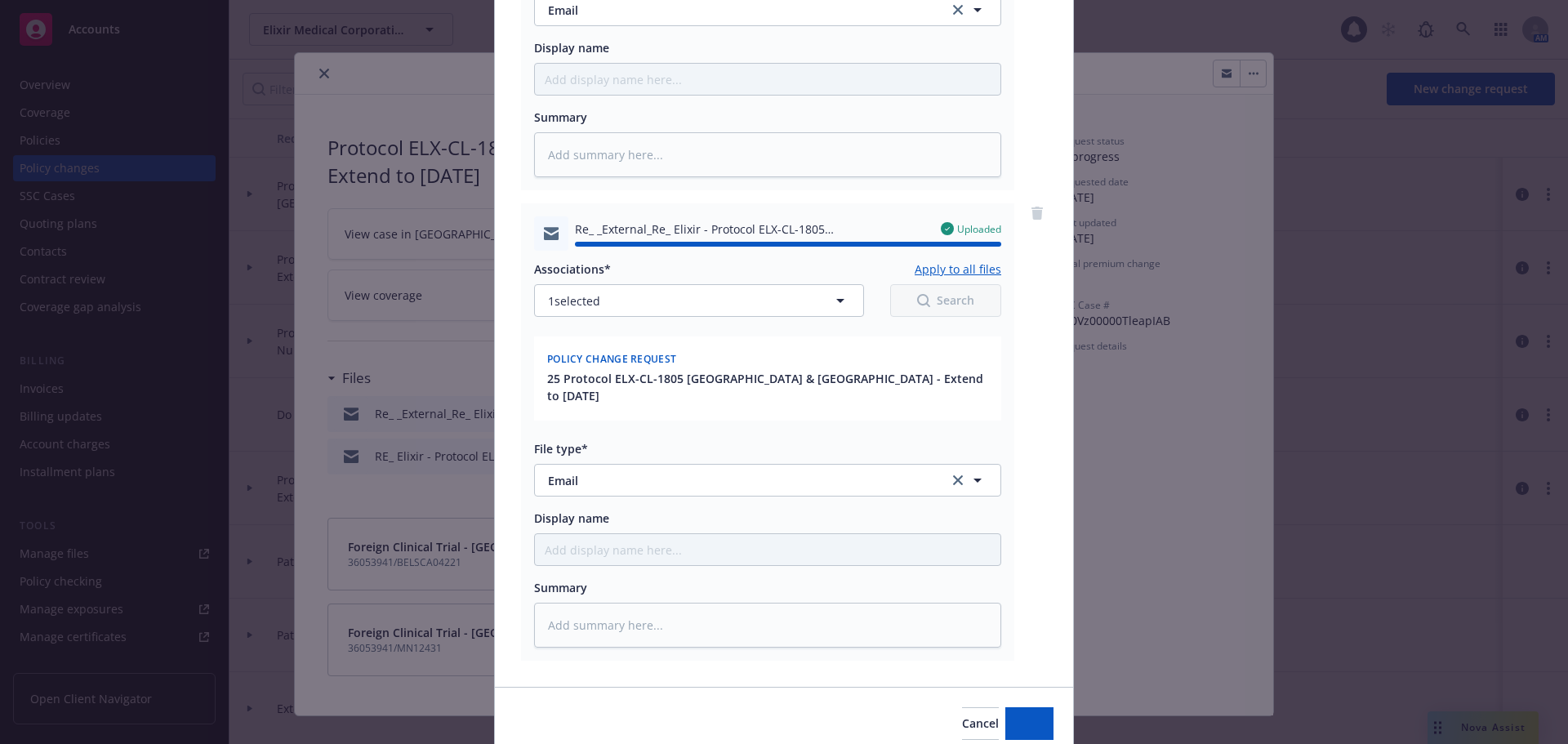
type textarea "x"
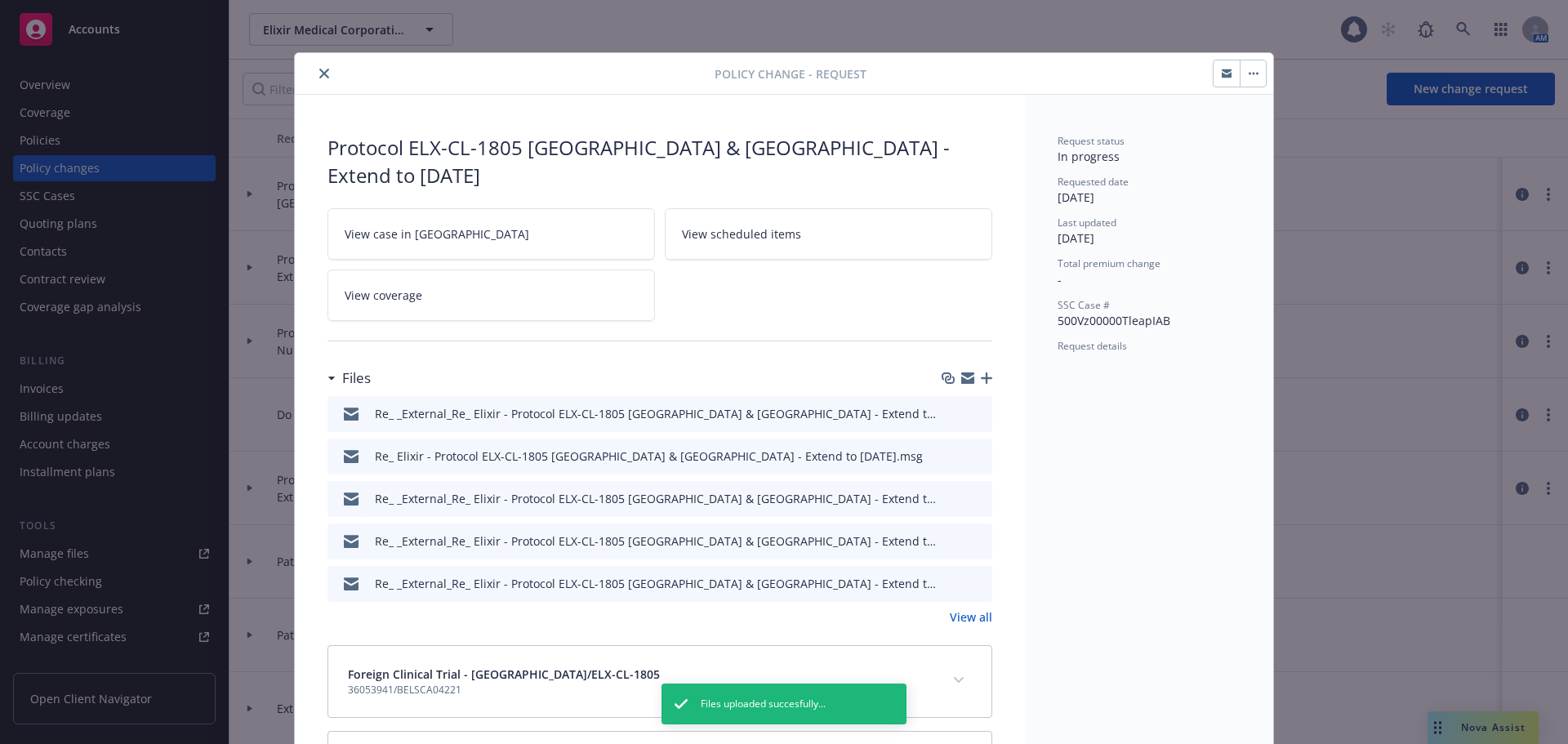
click at [319, 72] on icon "close" at bounding box center [324, 73] width 10 height 10
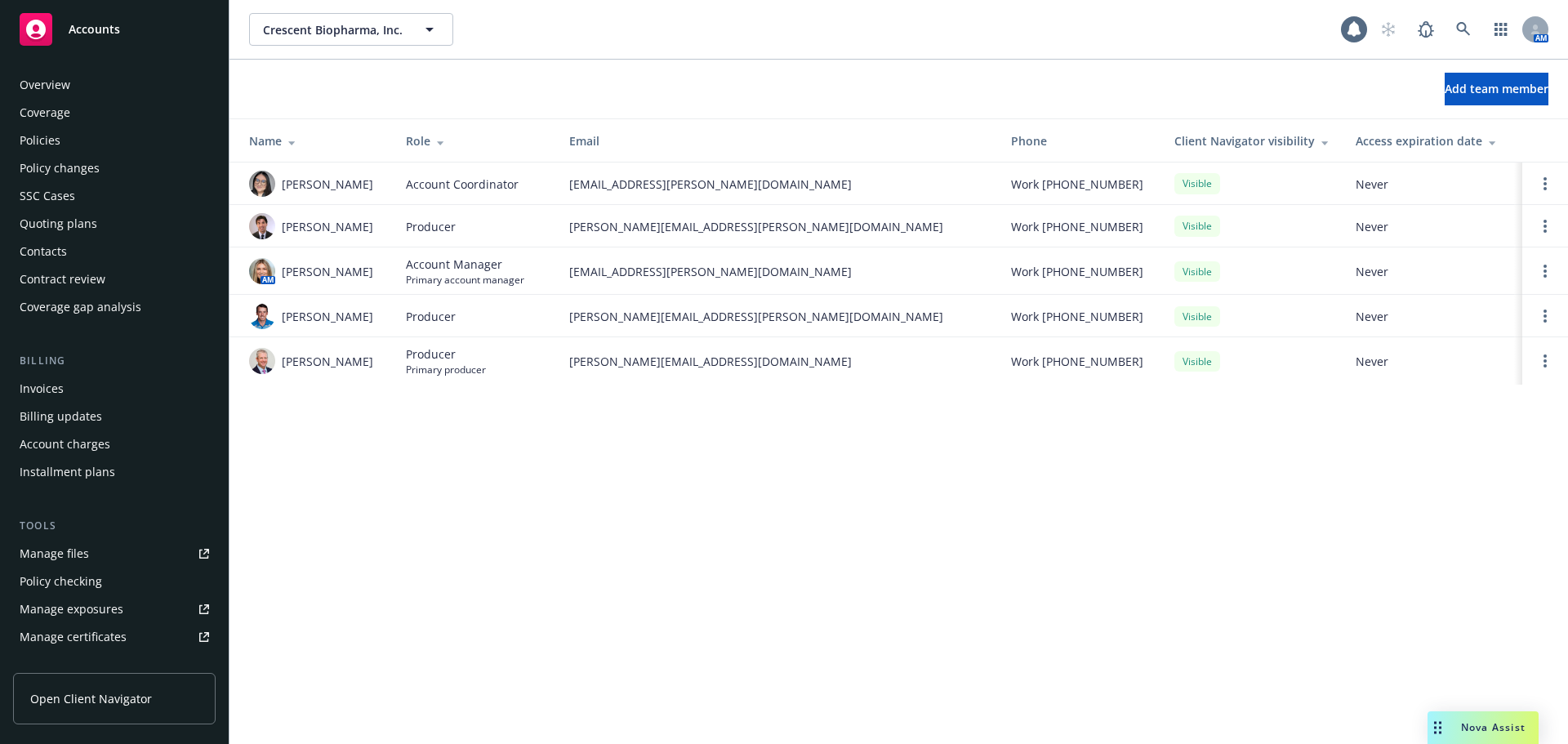
click at [86, 91] on div "Overview" at bounding box center [113, 85] width 189 height 26
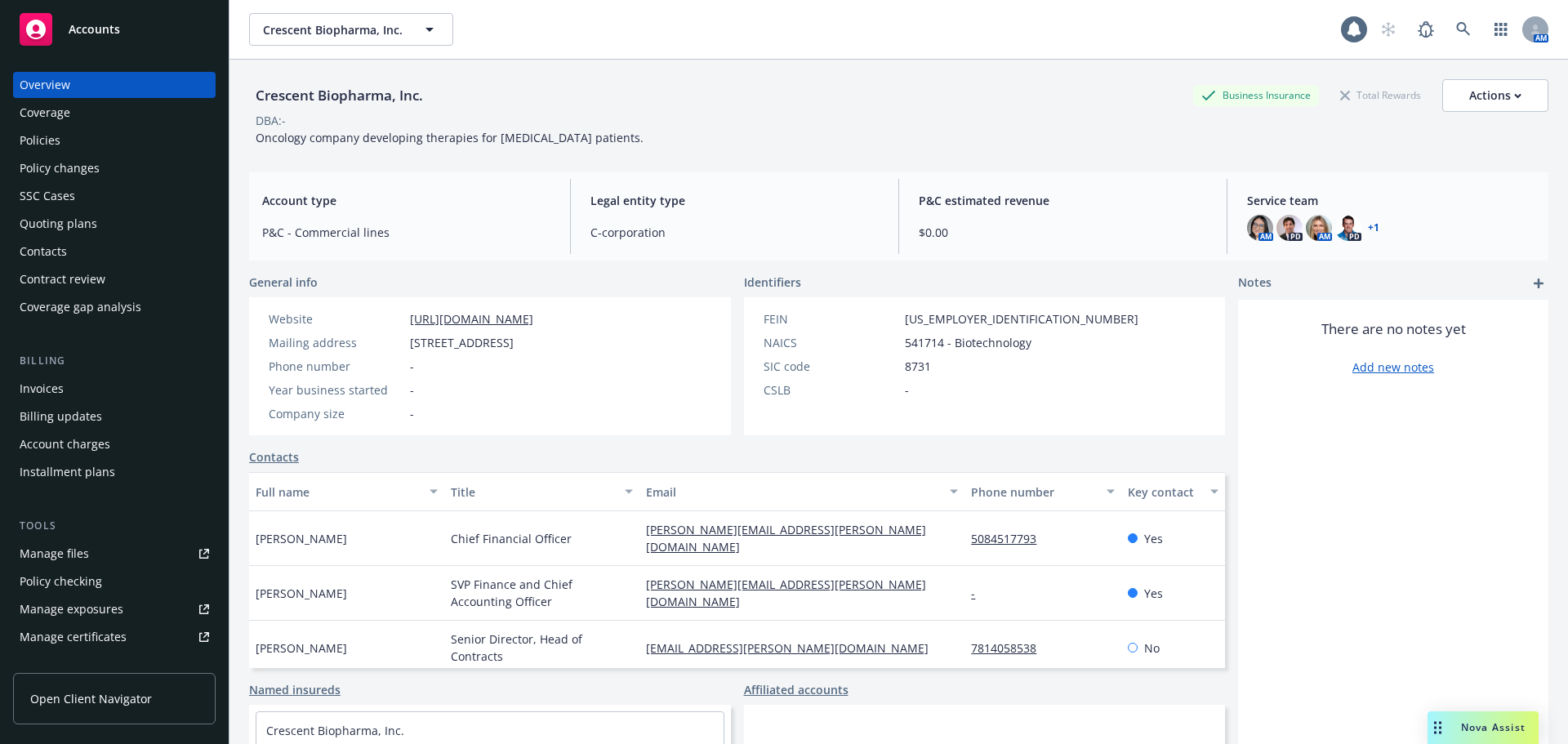
click at [77, 129] on div "Policies" at bounding box center [113, 141] width 189 height 26
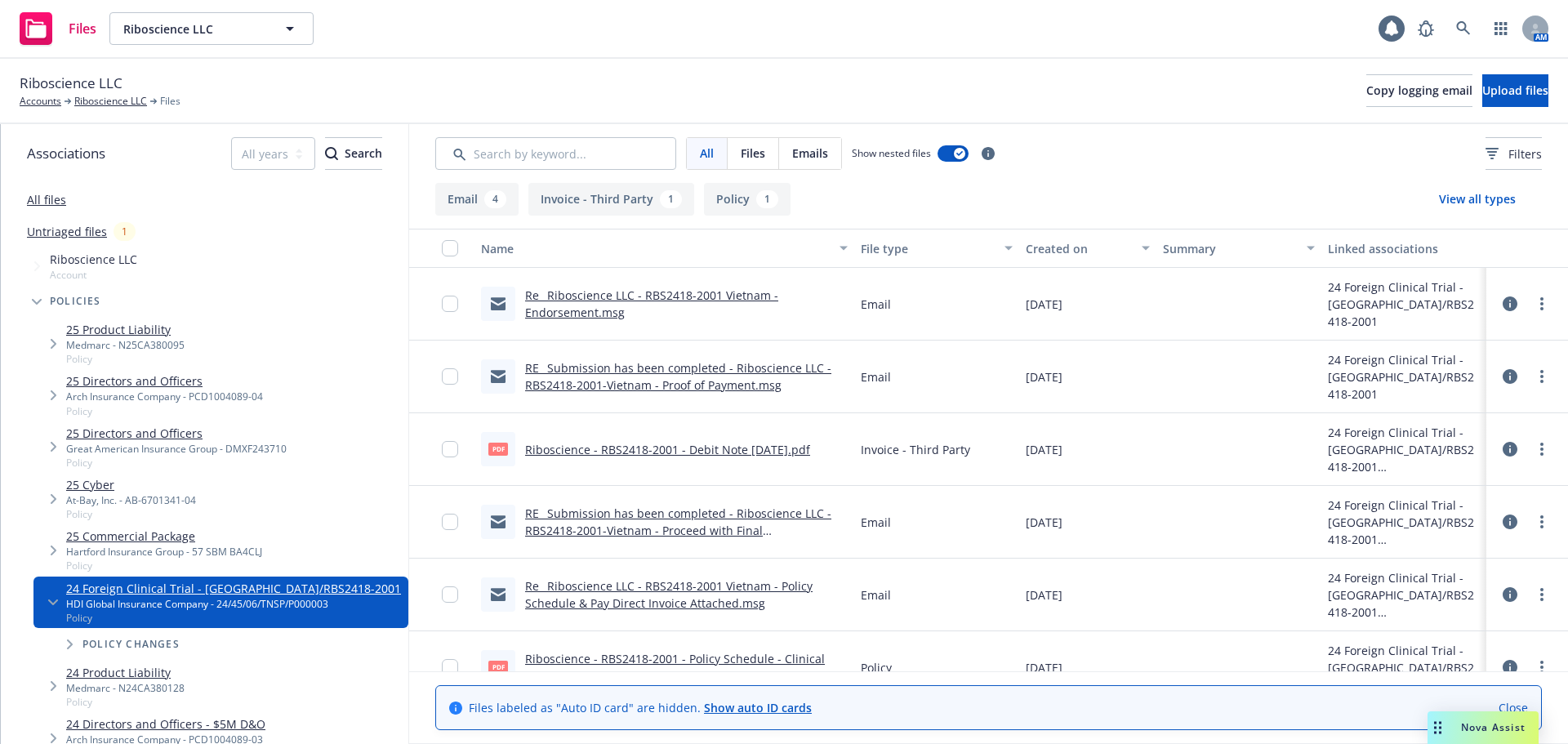
scroll to position [33, 0]
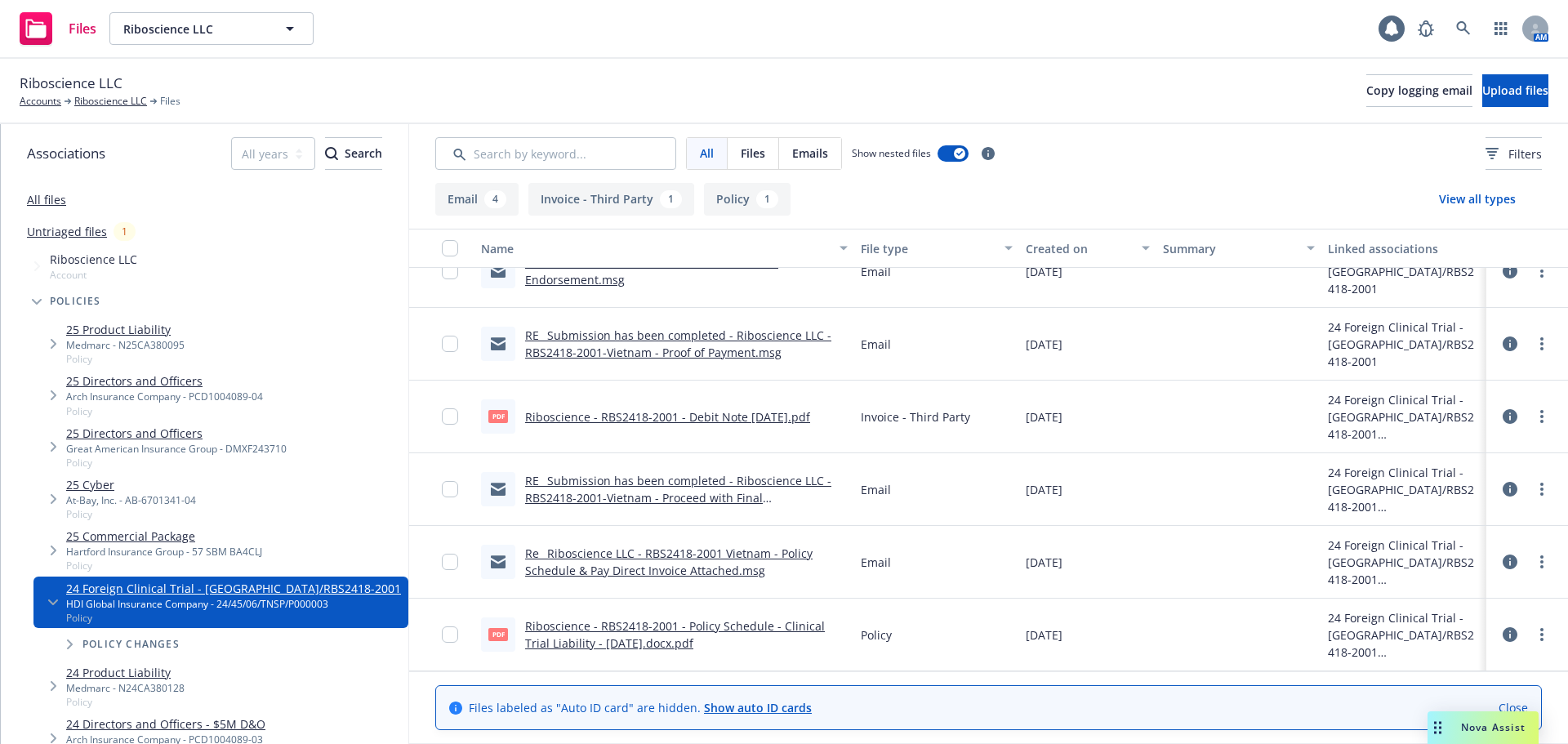
click at [709, 631] on link "Riboscience - RBS2418-2001 - Policy Schedule - Clinical Trial Liability - [DATE…" at bounding box center [675, 634] width 300 height 33
click at [718, 627] on link "Riboscience - RBS2418-2001 - Policy Schedule - Clinical Trial Liability - [DATE…" at bounding box center [675, 634] width 300 height 33
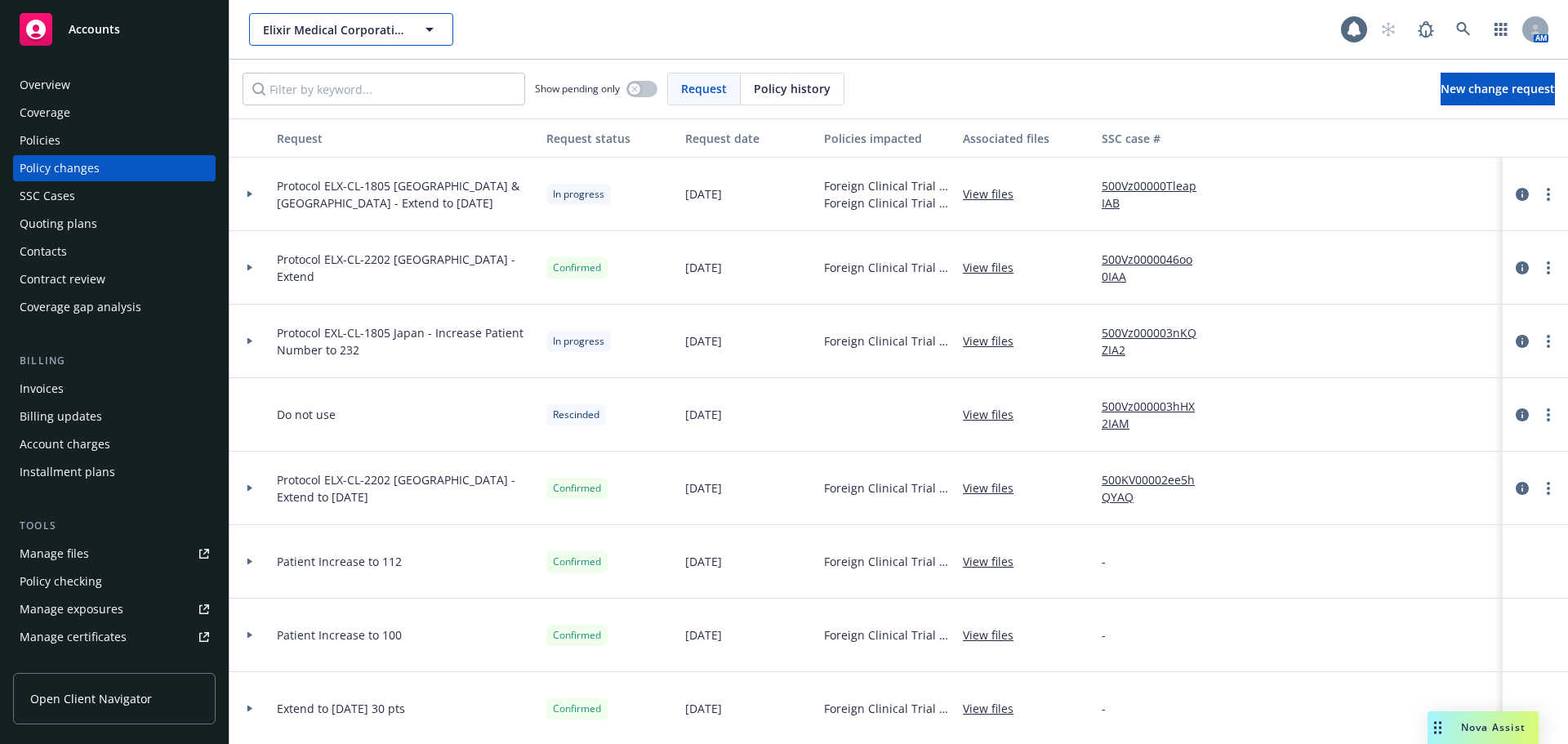
click at [324, 31] on span "Elixir Medical Corporation" at bounding box center [333, 29] width 142 height 17
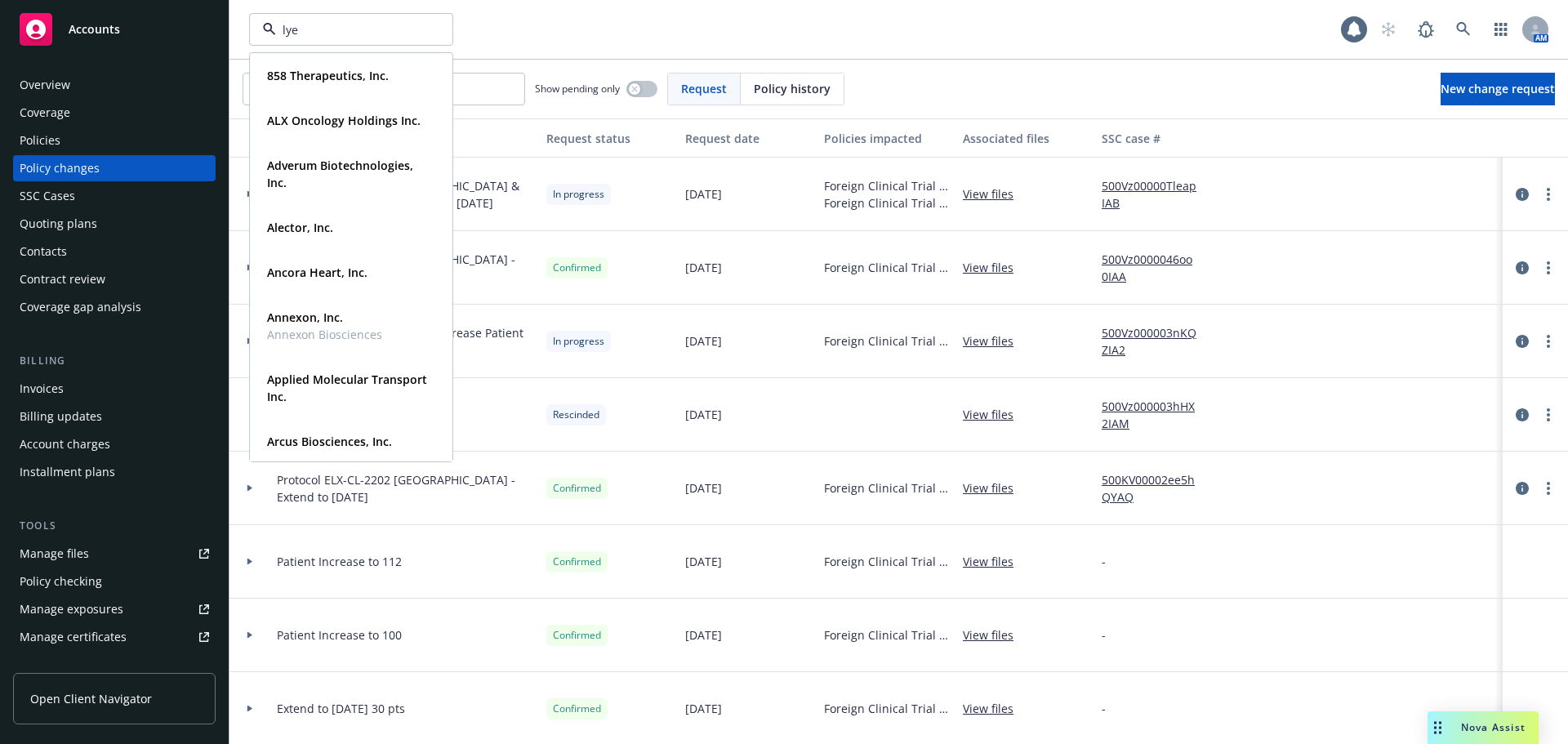
type input "lyel"
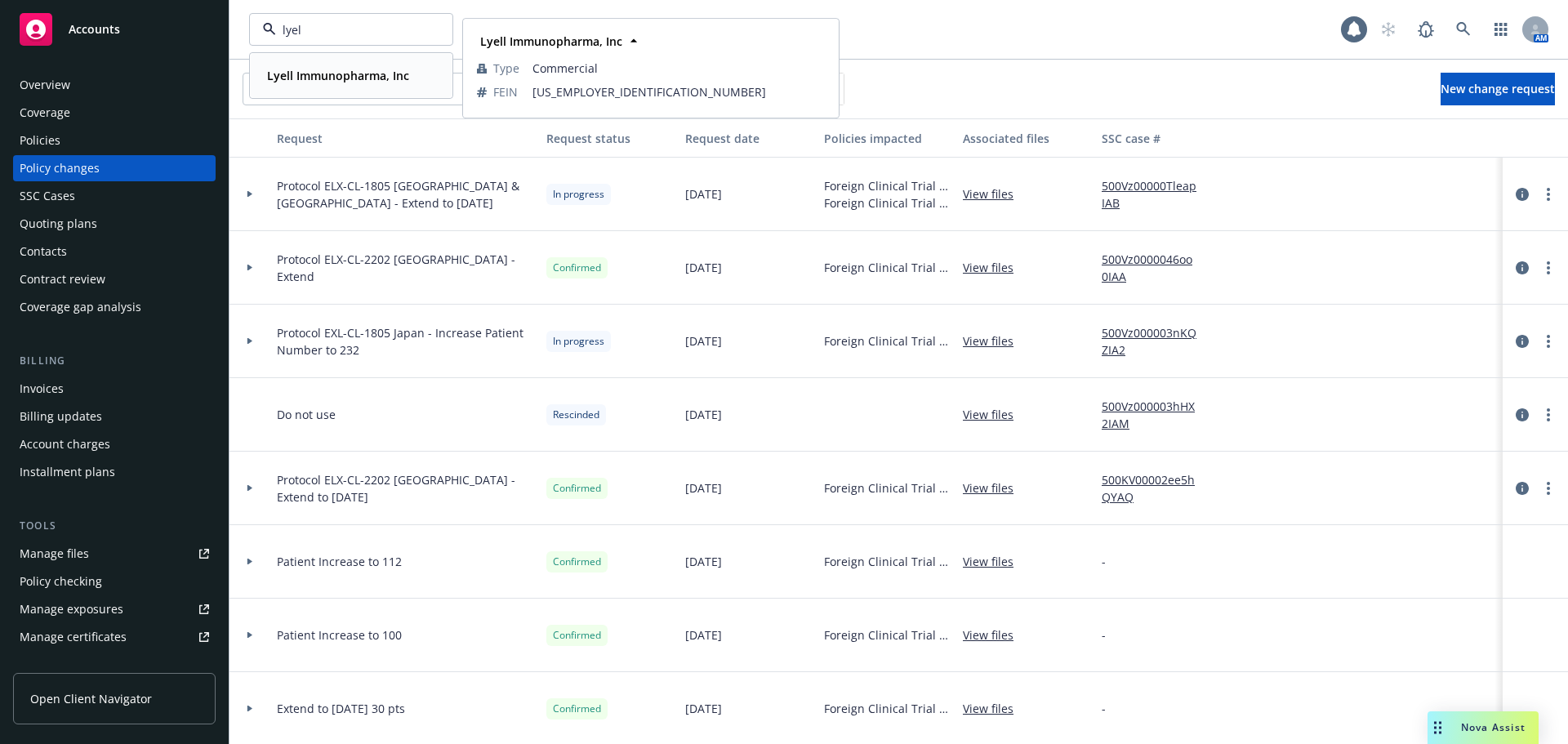
click at [326, 80] on strong "Lyell Immunopharma, Inc" at bounding box center [339, 76] width 142 height 16
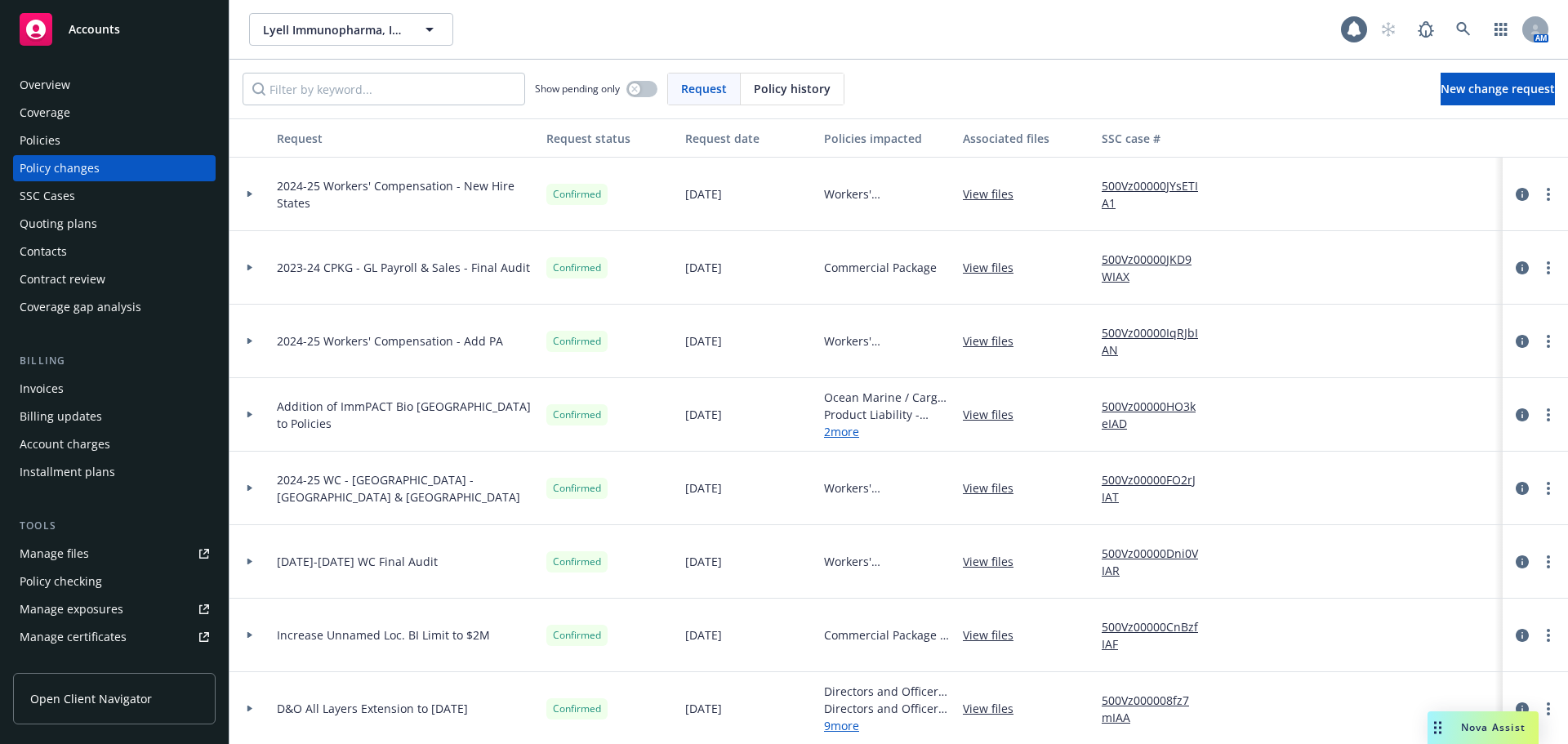
click at [98, 215] on div "Quoting plans" at bounding box center [113, 224] width 189 height 26
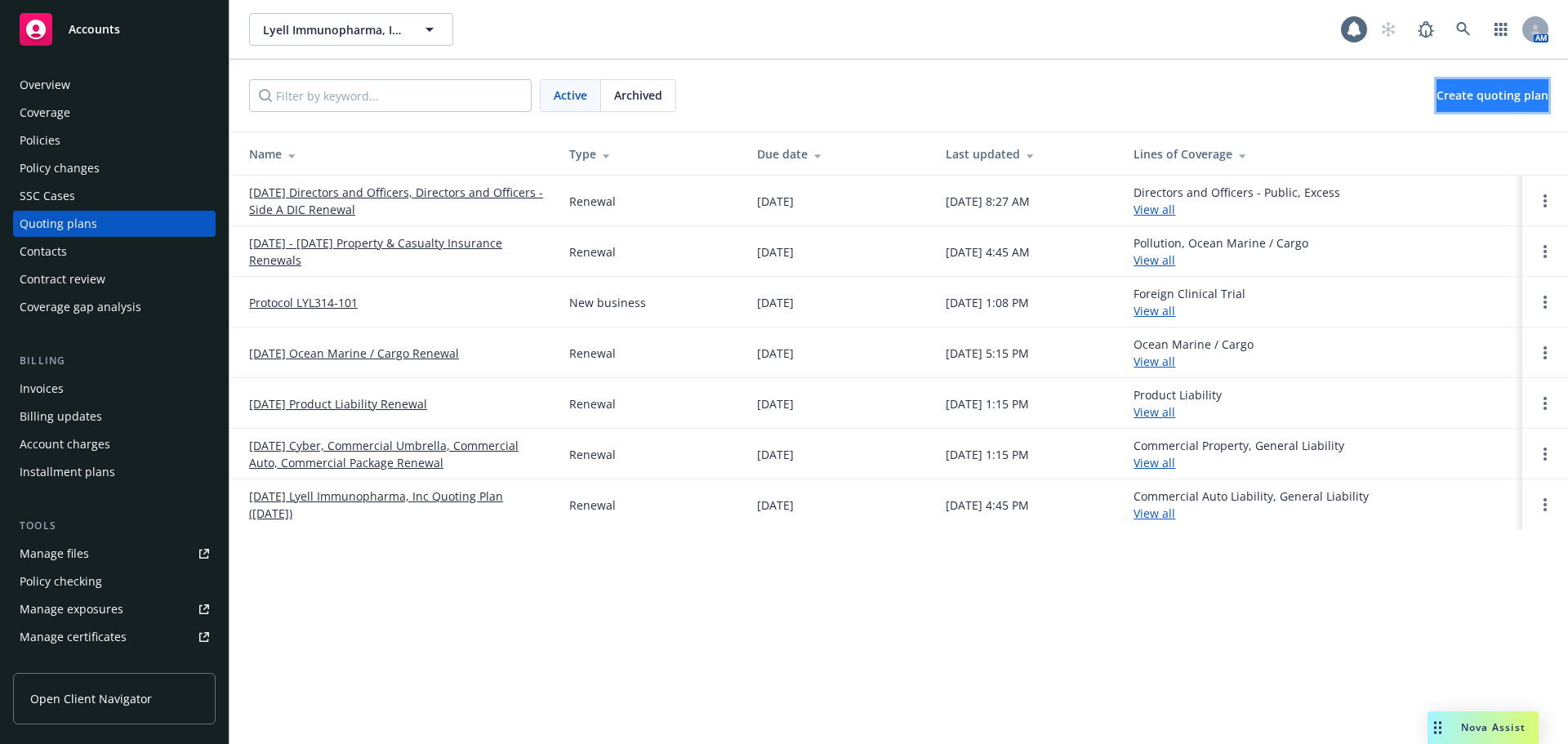
click at [1436, 100] on span "Create quoting plan" at bounding box center [1491, 95] width 112 height 16
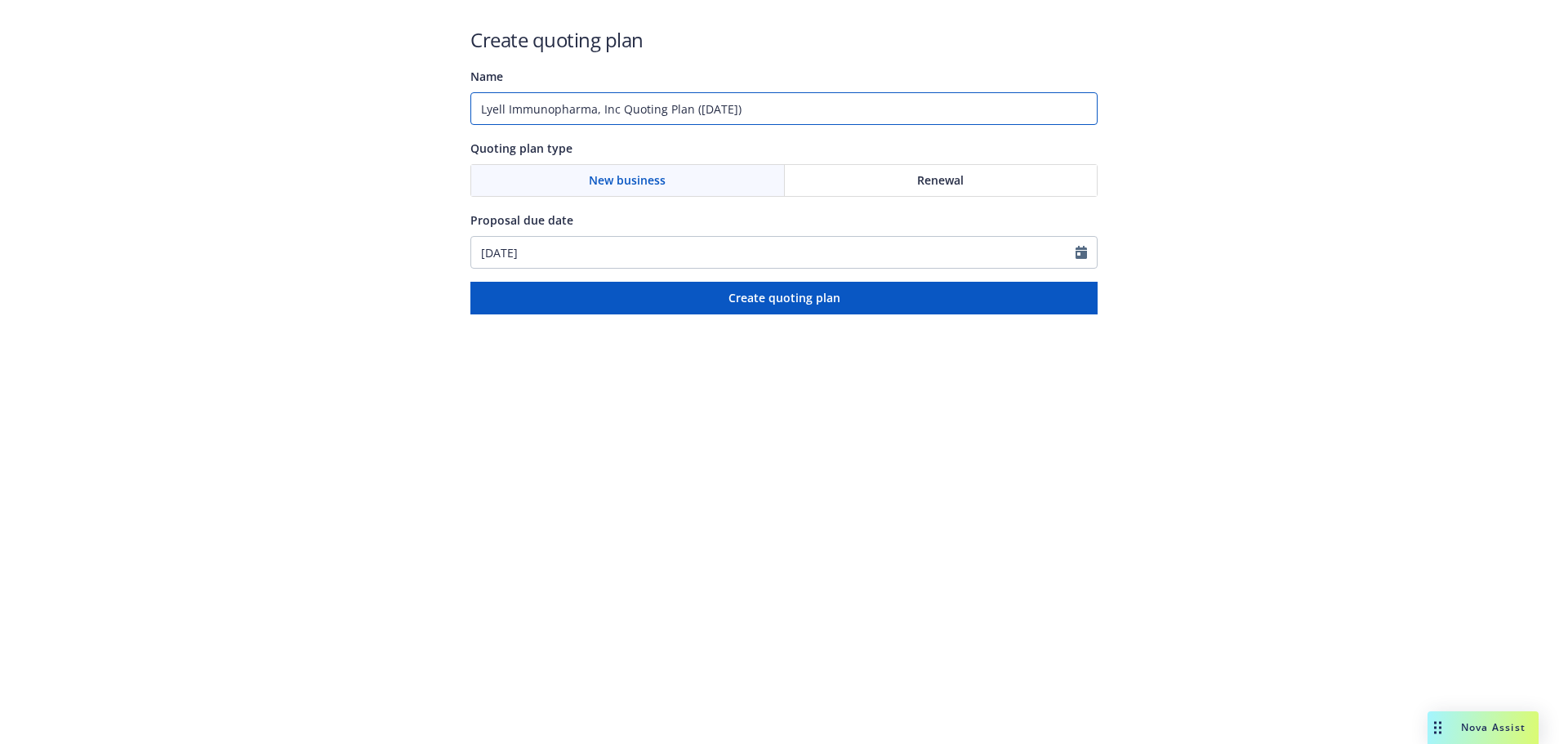
drag, startPoint x: 809, startPoint y: 109, endPoint x: 177, endPoint y: 95, distance: 632.2
click at [177, 95] on div "Create quoting plan Name Lyell Immunopharma, Inc Quoting Plan ([DATE]) Quoting …" at bounding box center [784, 157] width 1568 height 314
paste input "LYL314-102"
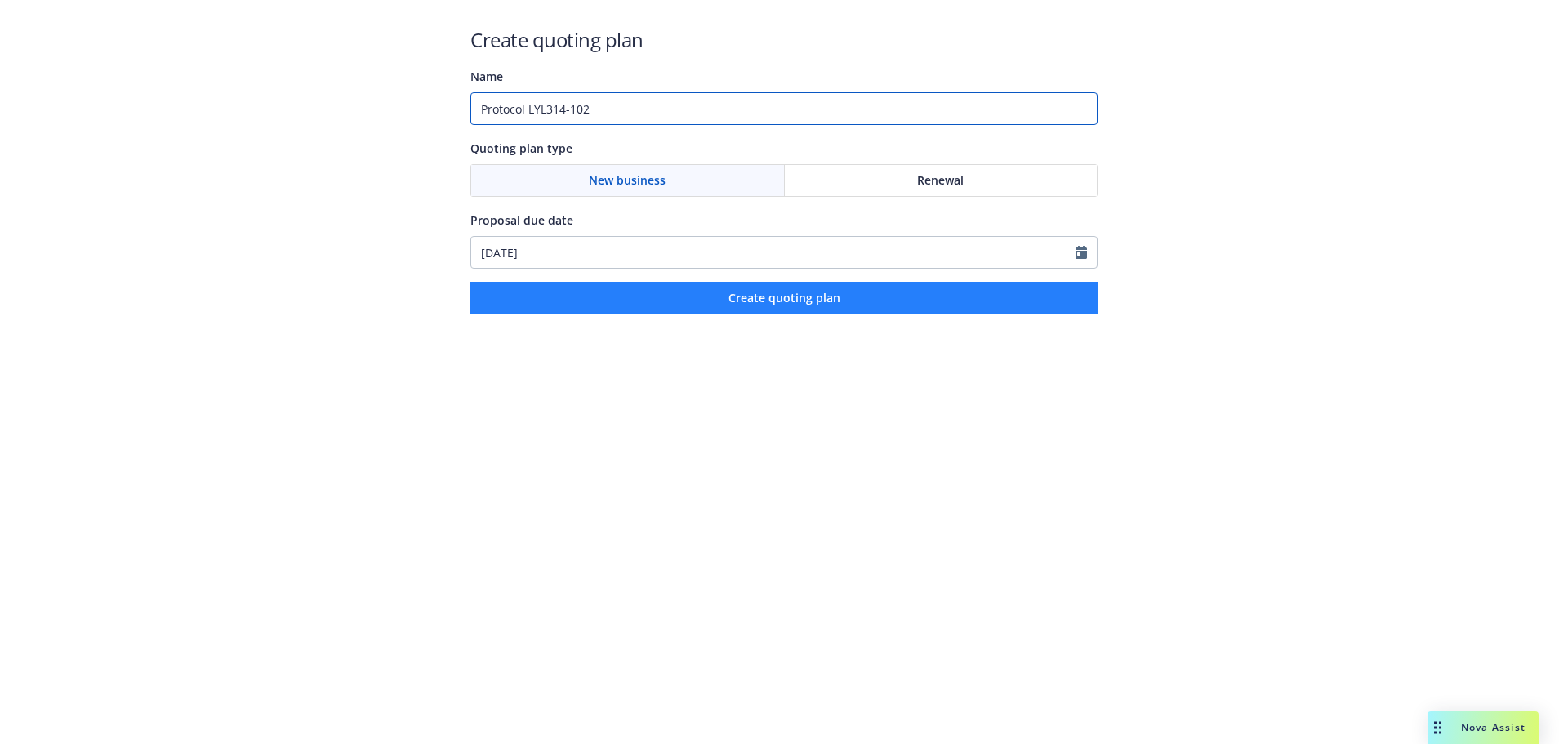
type input "Protocol LYL314-102"
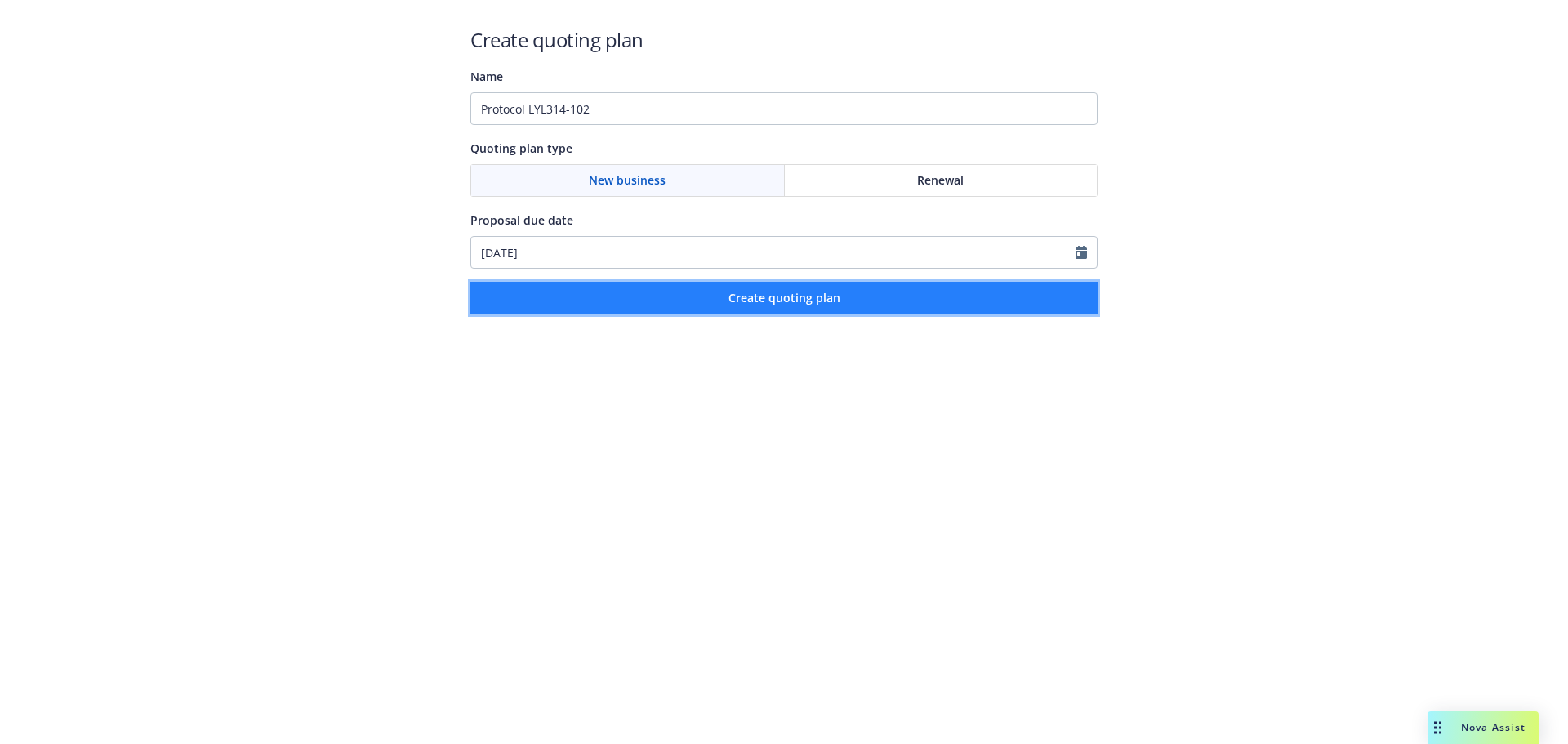
click at [832, 303] on span "Create quoting plan" at bounding box center [784, 298] width 112 height 16
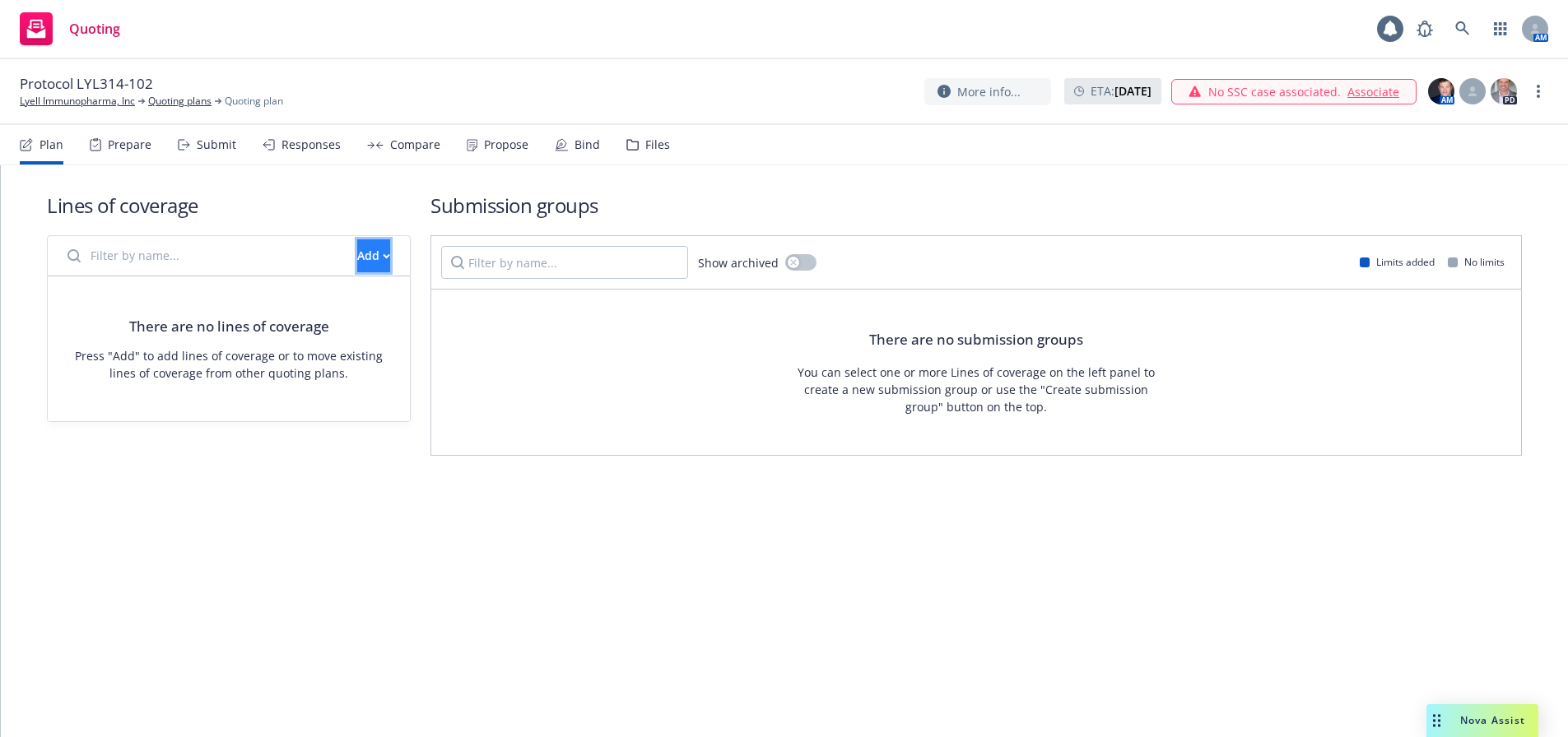
click at [357, 254] on div "Add" at bounding box center [373, 255] width 33 height 31
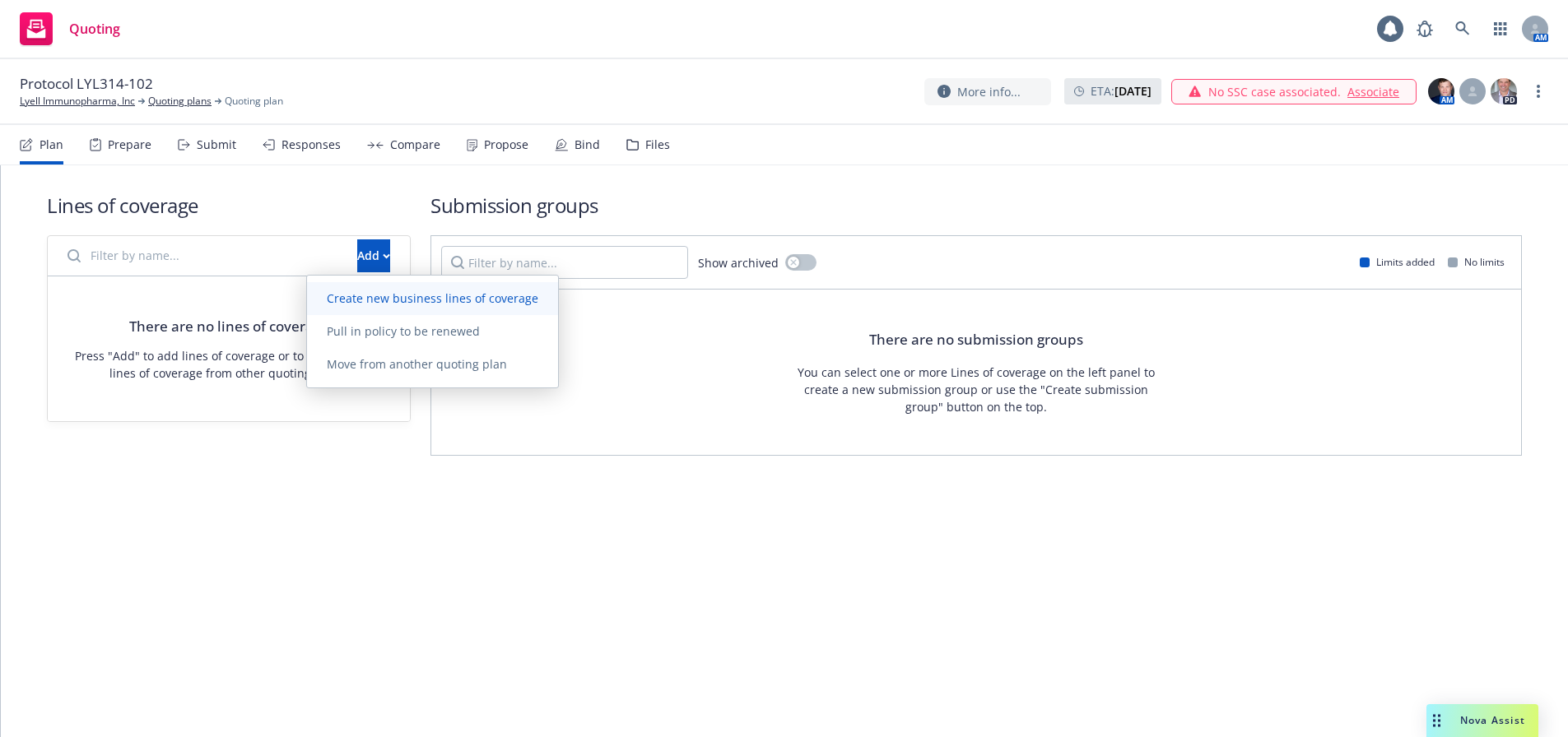
click at [394, 304] on span "Create new business lines of coverage" at bounding box center [432, 299] width 251 height 16
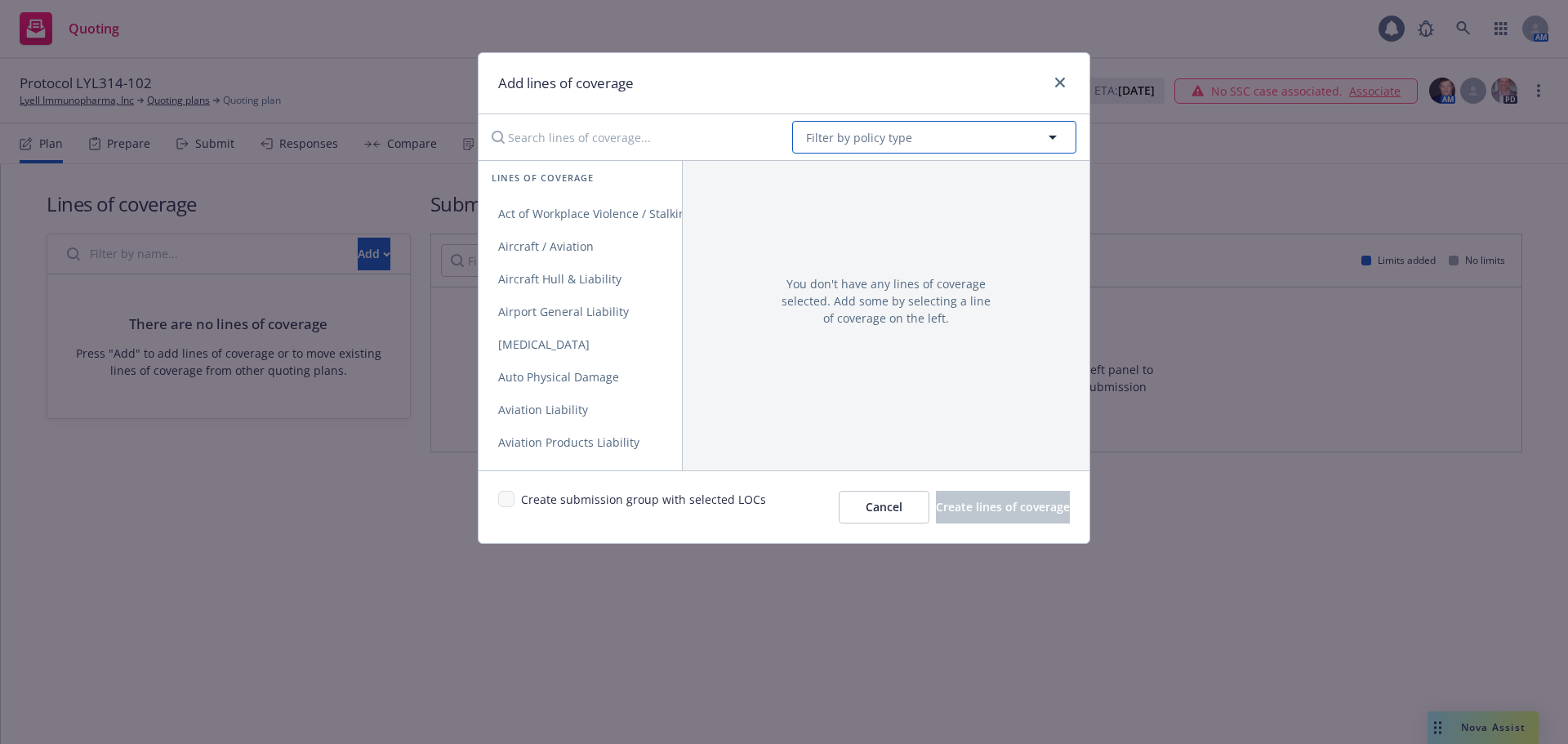
click at [863, 142] on span "Filter by policy type" at bounding box center [858, 137] width 106 height 17
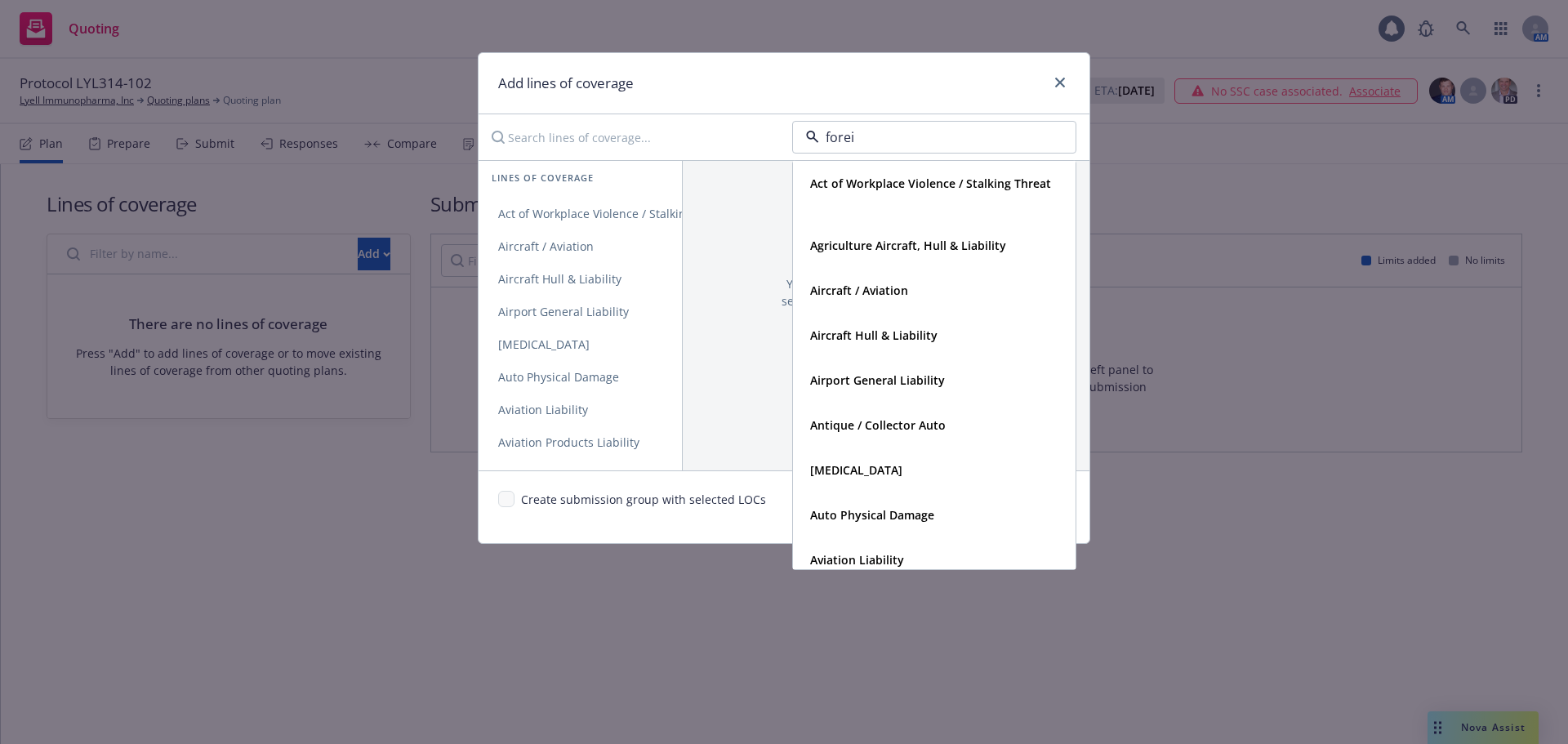
type input "foreig"
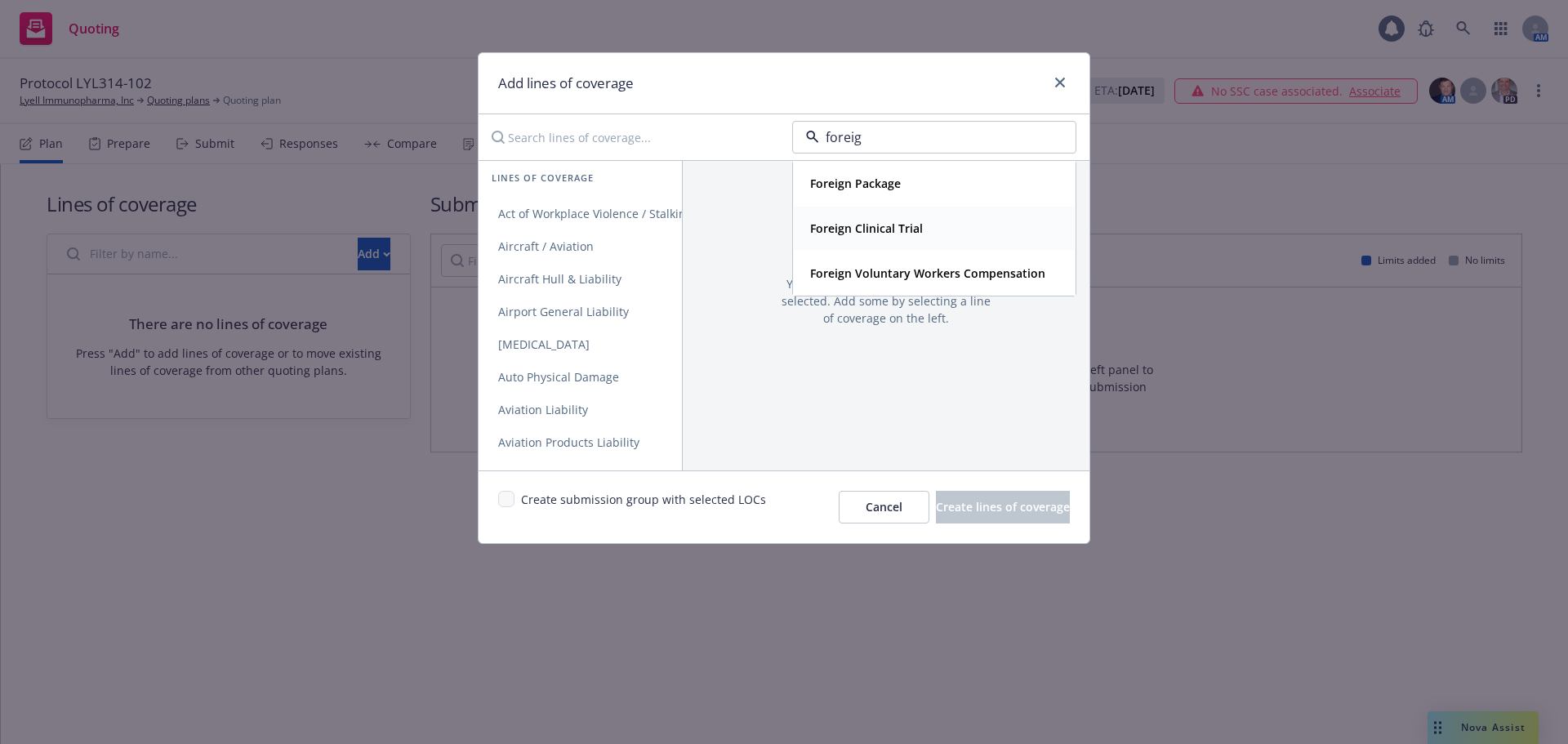
click at [886, 231] on strong "Foreign Clinical Trial" at bounding box center [866, 229] width 113 height 16
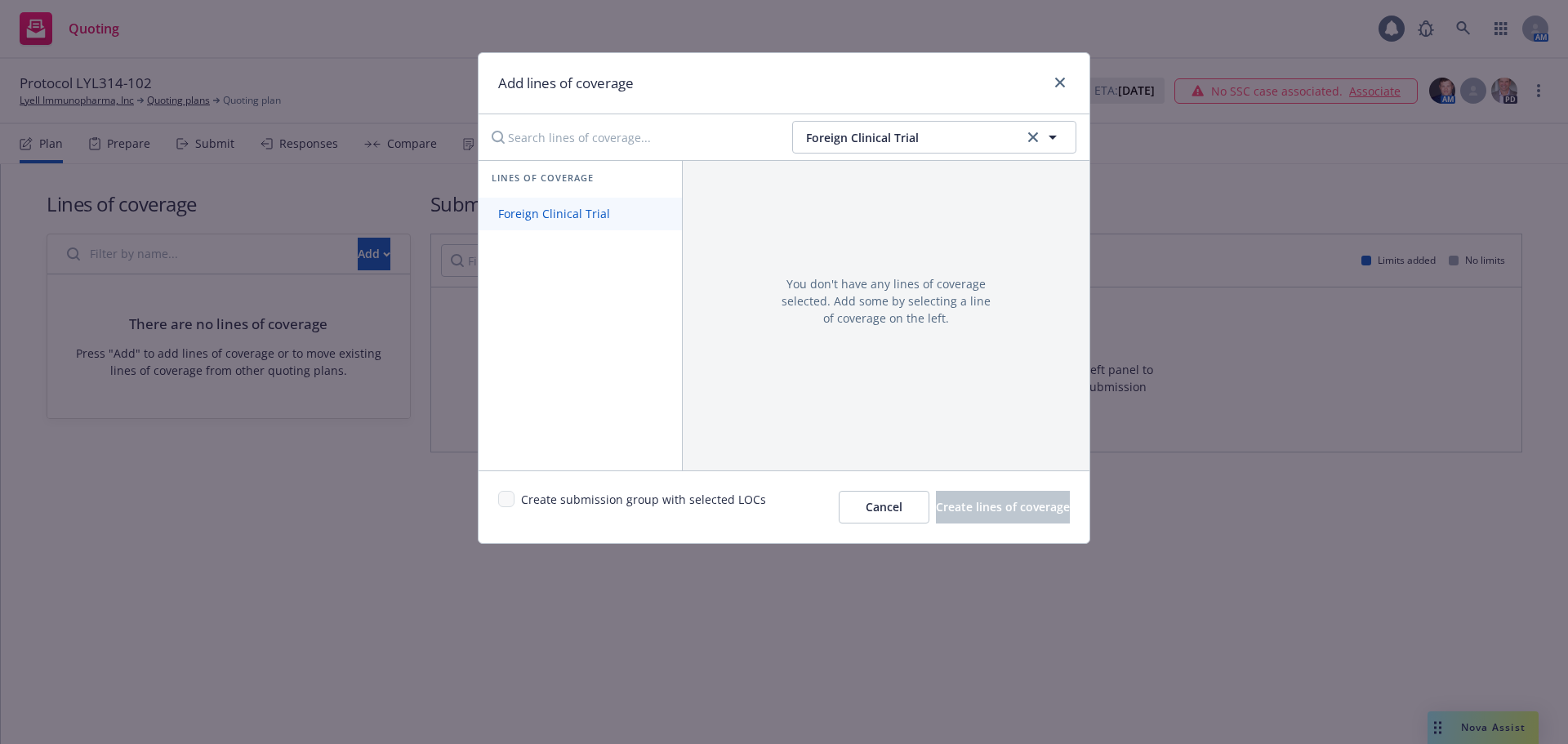
click at [565, 222] on link "Foreign Clinical Trial" at bounding box center [580, 214] width 203 height 33
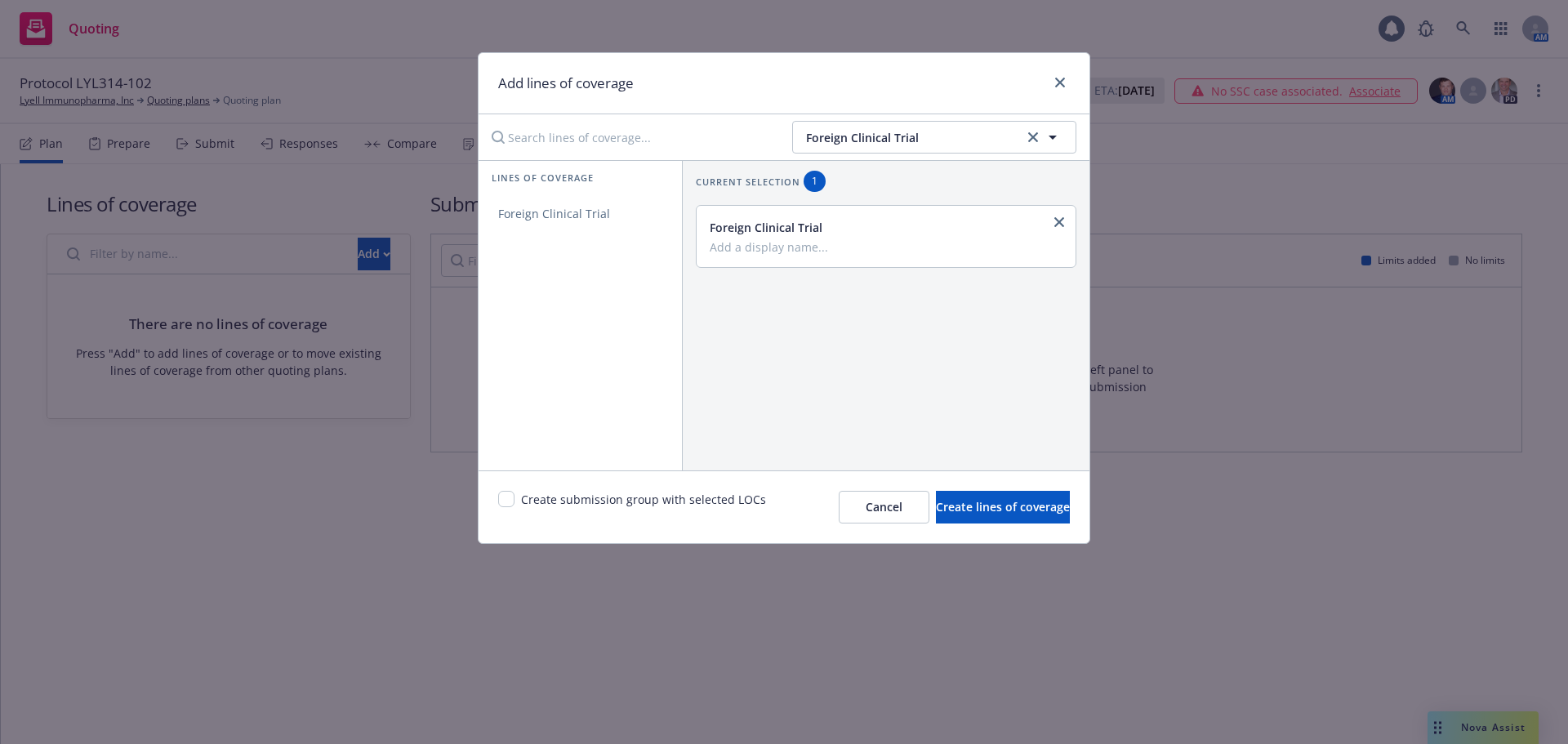
click at [770, 257] on div "Foreign Clinical Trial" at bounding box center [886, 237] width 379 height 62
click at [772, 252] on input "Add a display name..." at bounding box center [884, 246] width 349 height 15
paste input "LYL314-102"
click at [758, 246] on input "Austrlaia/LYL314-102" at bounding box center [884, 246] width 349 height 15
type input "[GEOGRAPHIC_DATA]/LYL314-102"
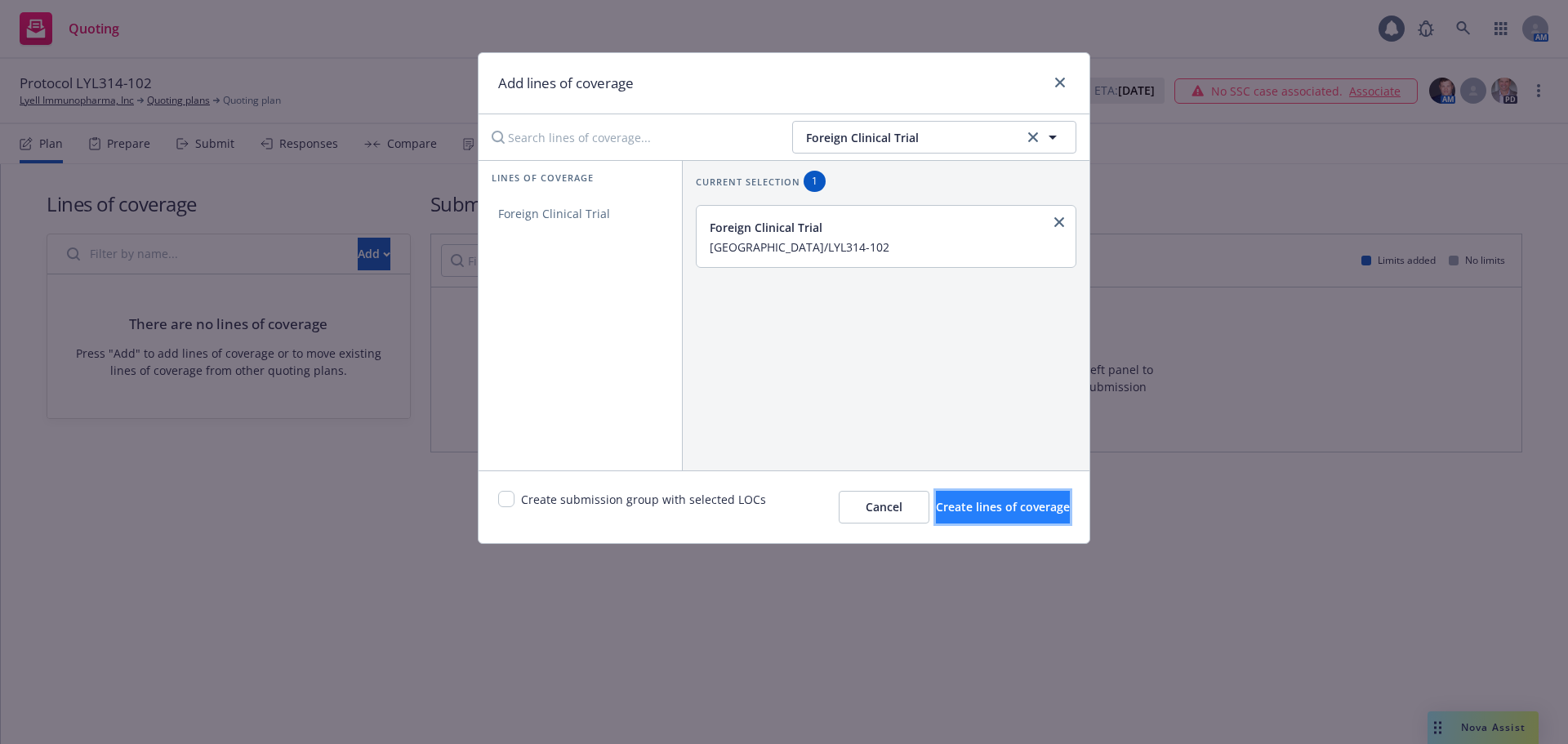
click at [988, 510] on span "Create lines of coverage" at bounding box center [1003, 507] width 134 height 16
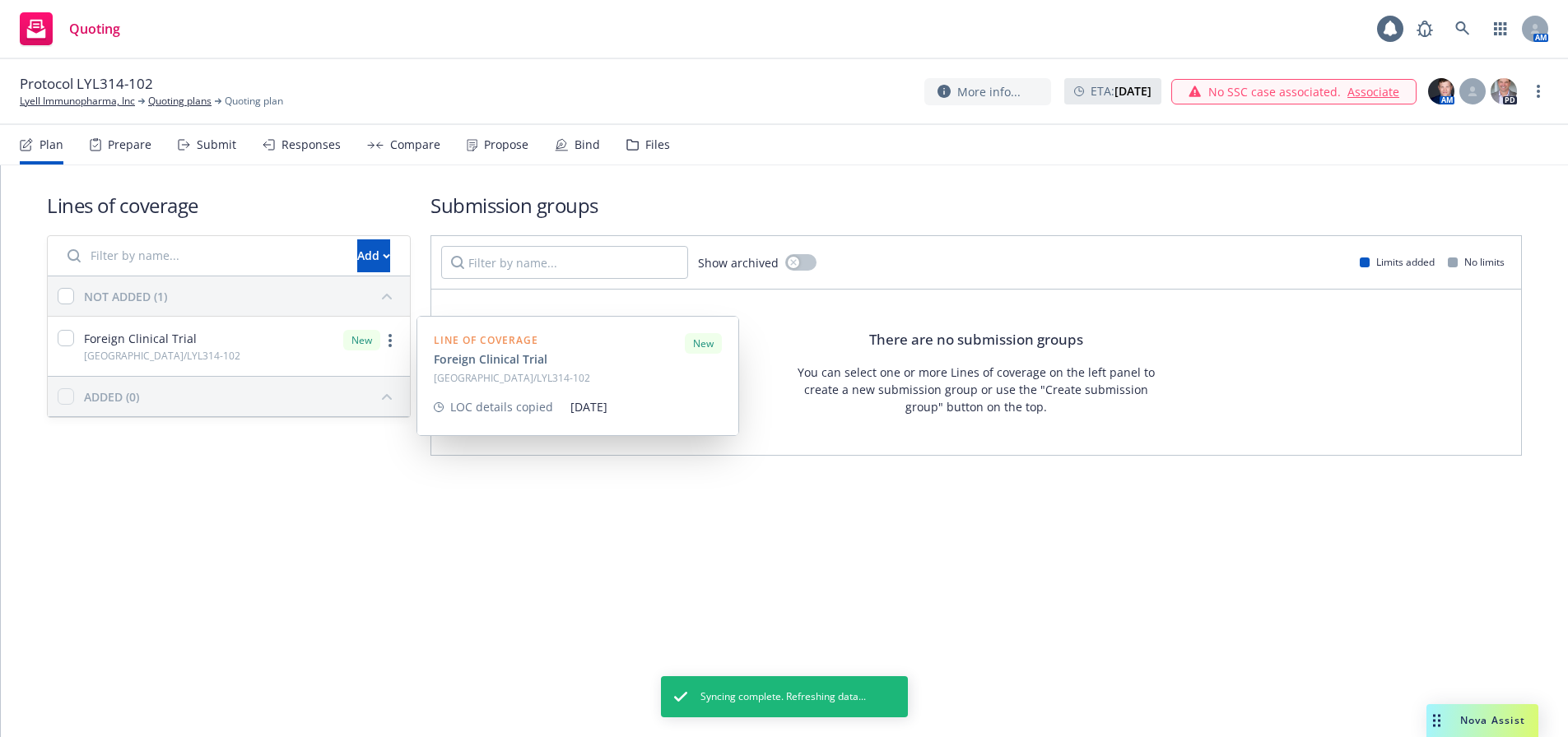
click at [55, 332] on div "Foreign Clinical Trial [GEOGRAPHIC_DATA]/LYL314-102" at bounding box center [144, 345] width 192 height 59
checkbox input "true"
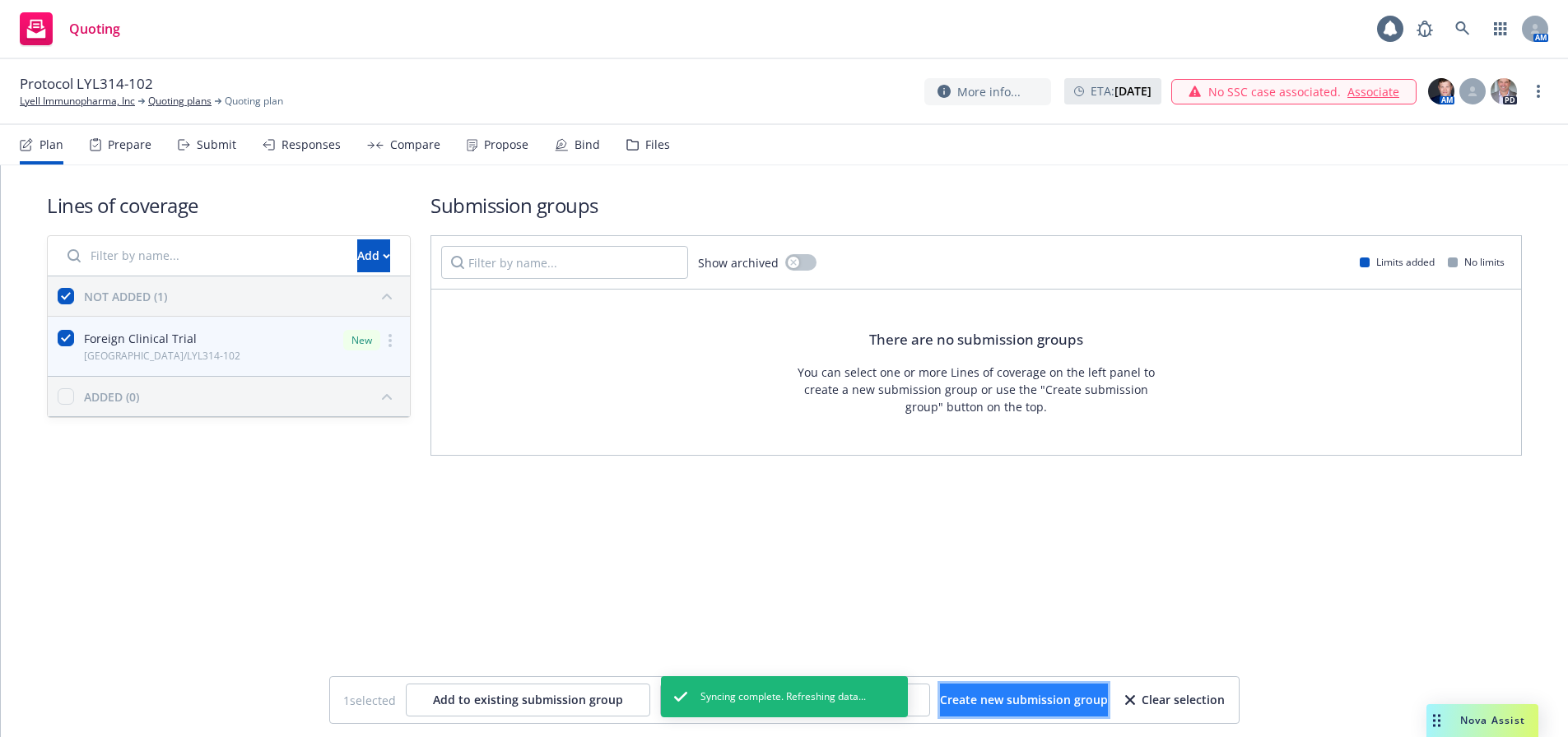
click at [1024, 699] on span "Create new submission group" at bounding box center [1023, 700] width 168 height 16
checkbox input "false"
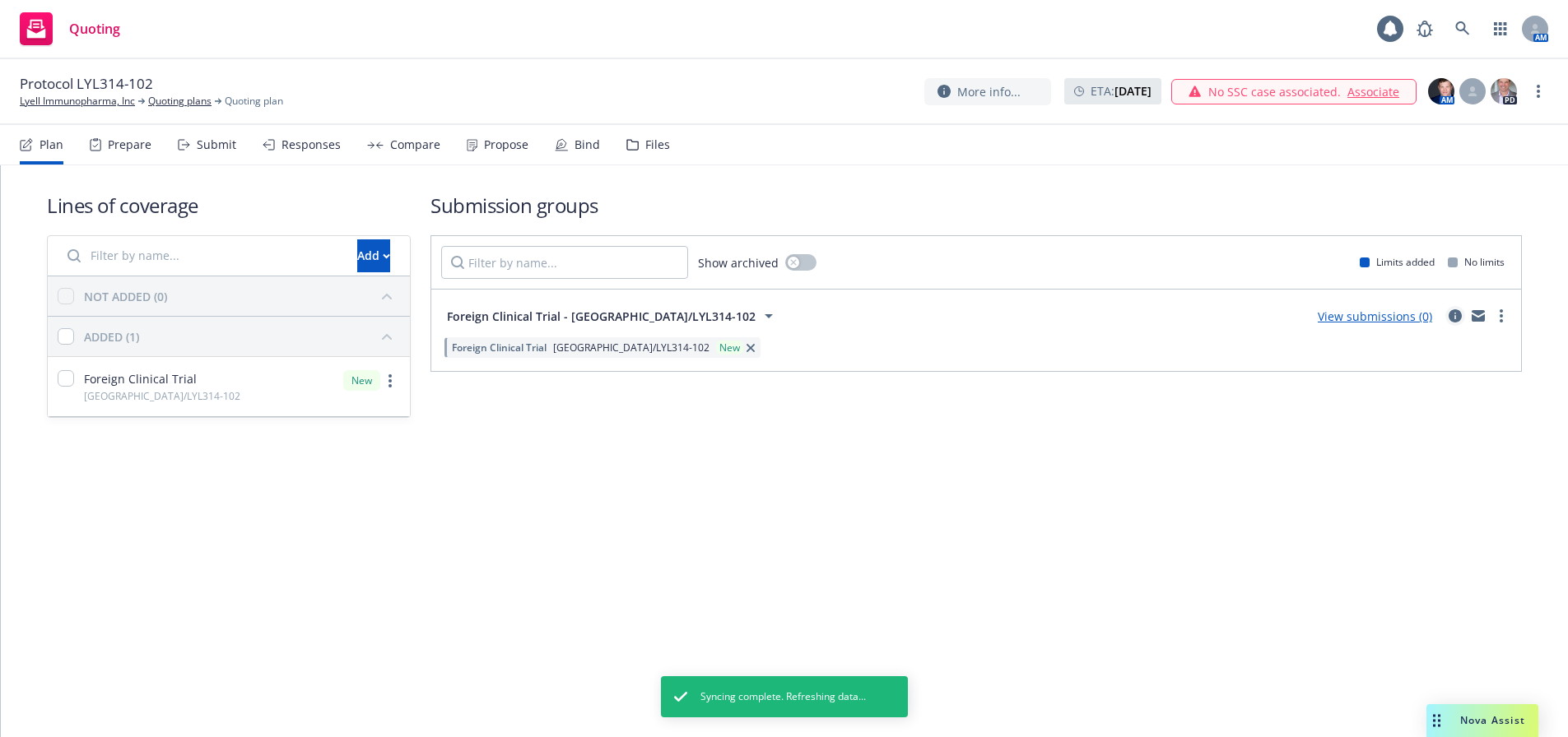
click at [1462, 316] on icon "circleInformation" at bounding box center [1455, 315] width 13 height 13
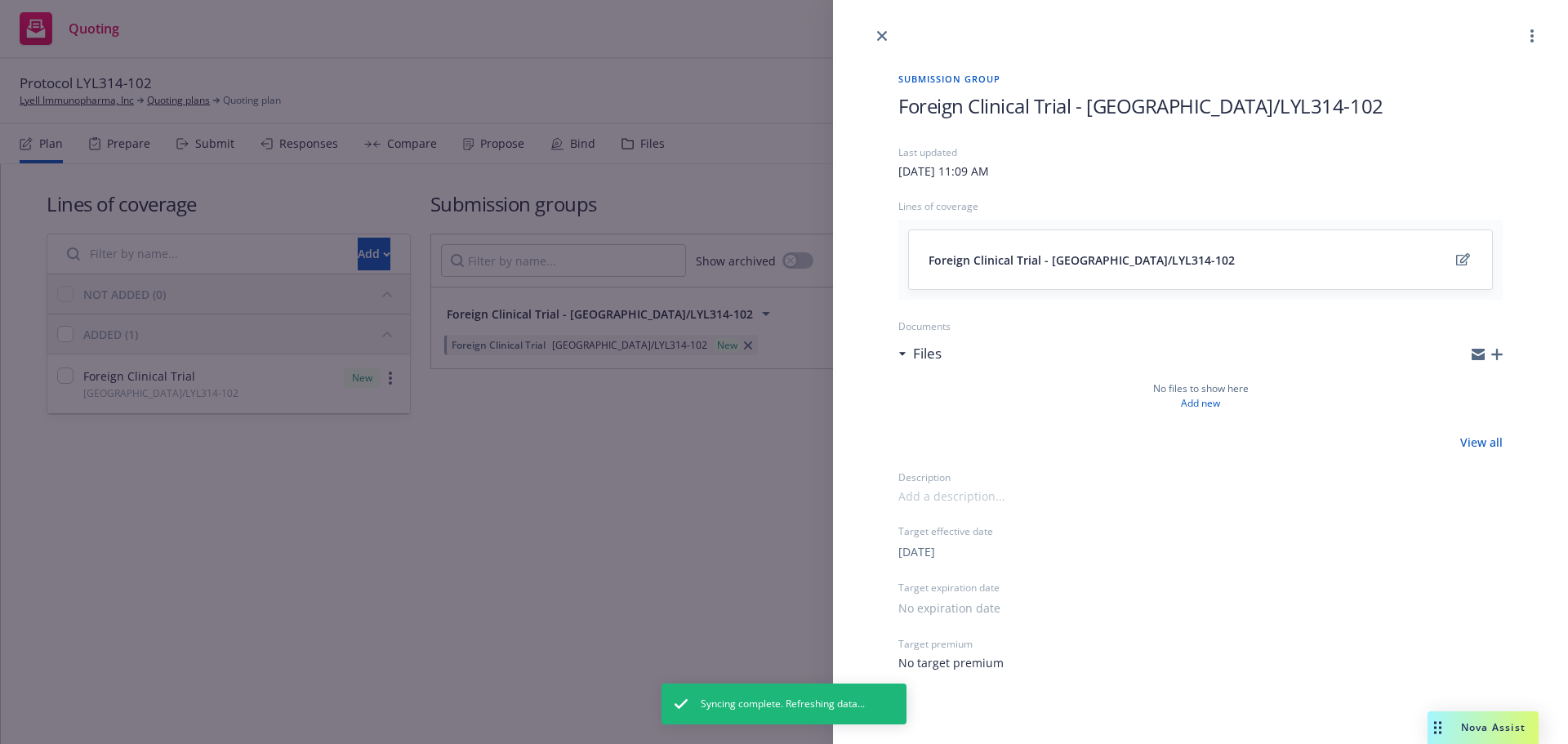
click at [1491, 348] on div at bounding box center [1486, 354] width 31 height 13
click at [1492, 352] on icon "button" at bounding box center [1496, 354] width 11 height 11
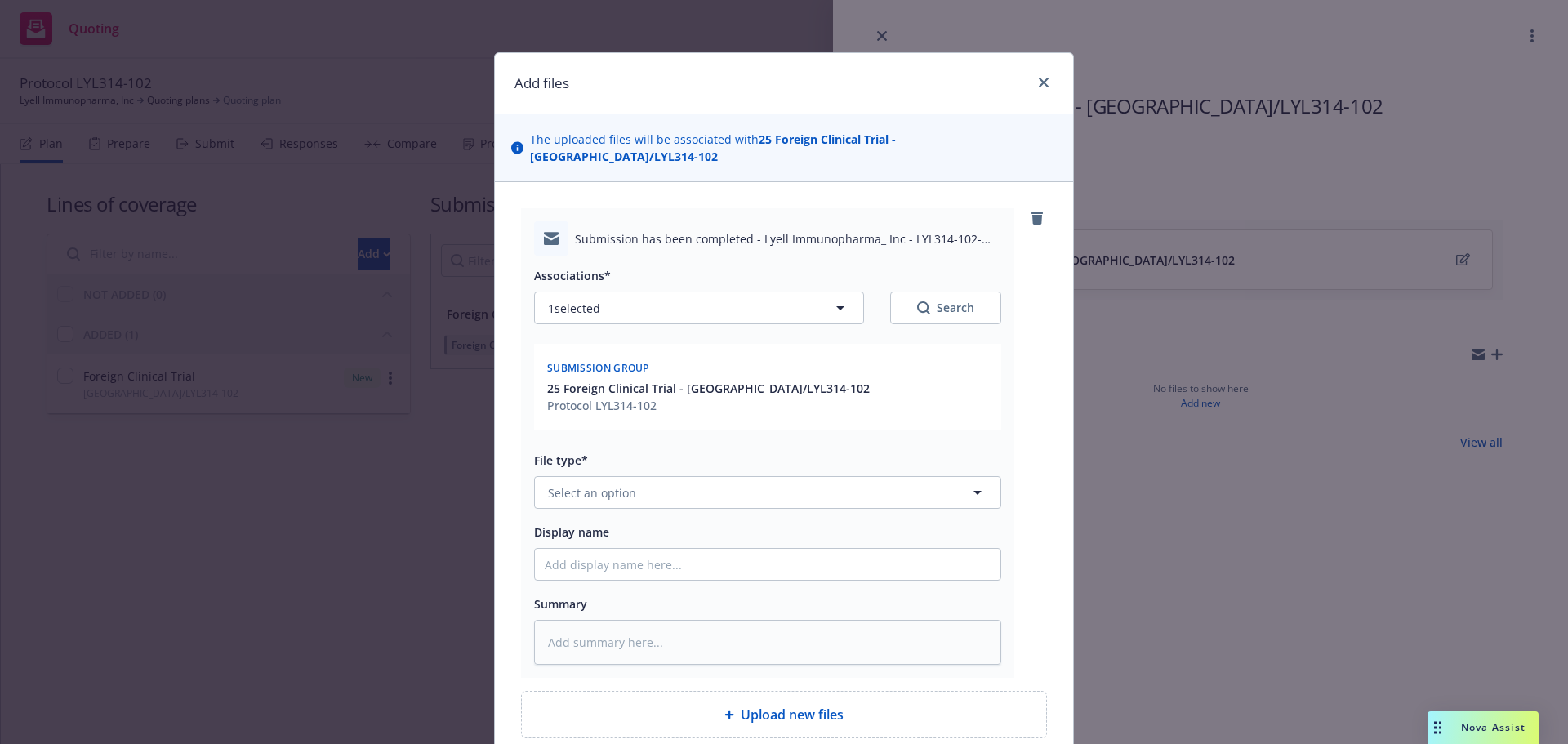
type textarea "x"
click at [634, 477] on button "Select an option" at bounding box center [767, 492] width 467 height 33
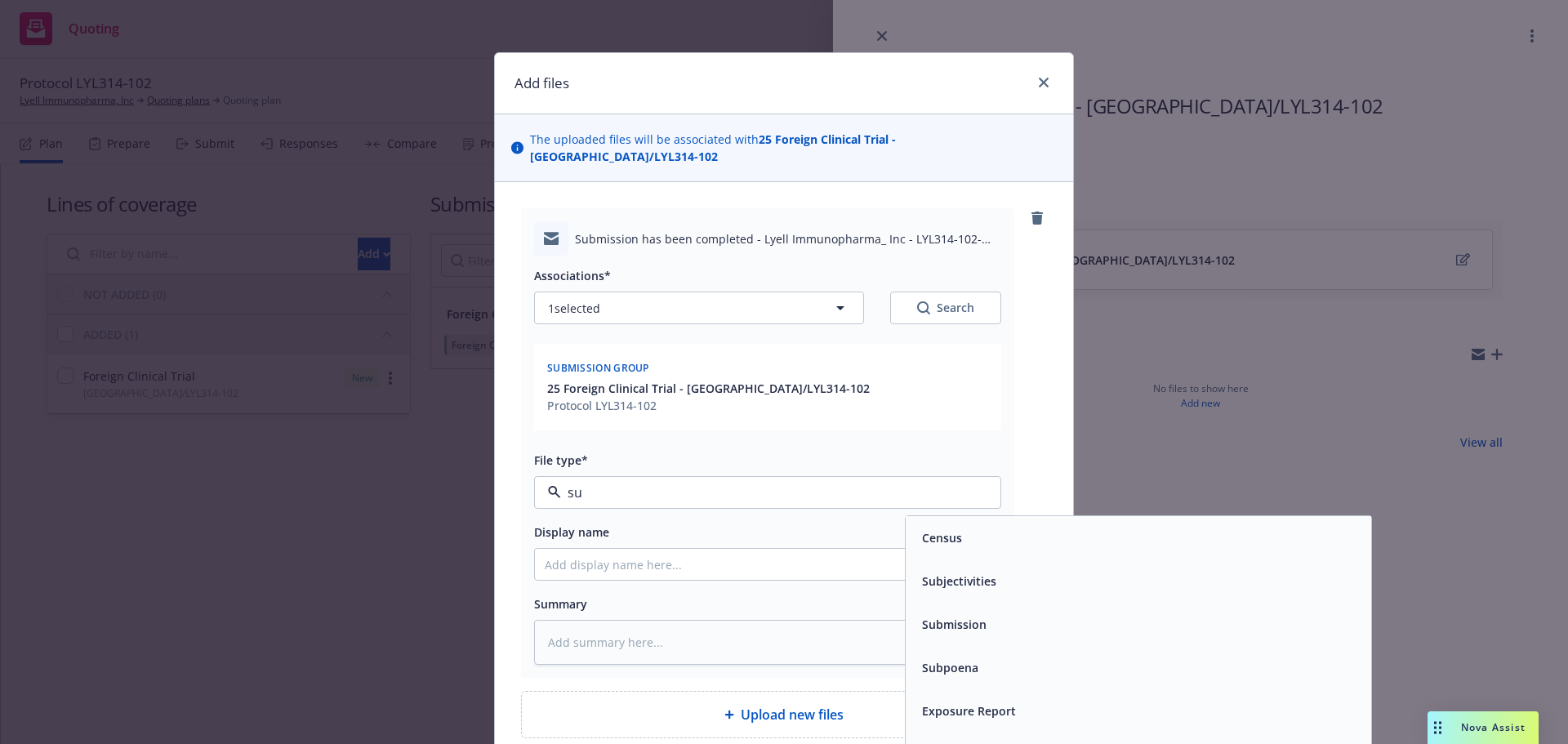
type input "sub"
click at [1031, 569] on div "Submission" at bounding box center [1138, 580] width 446 height 24
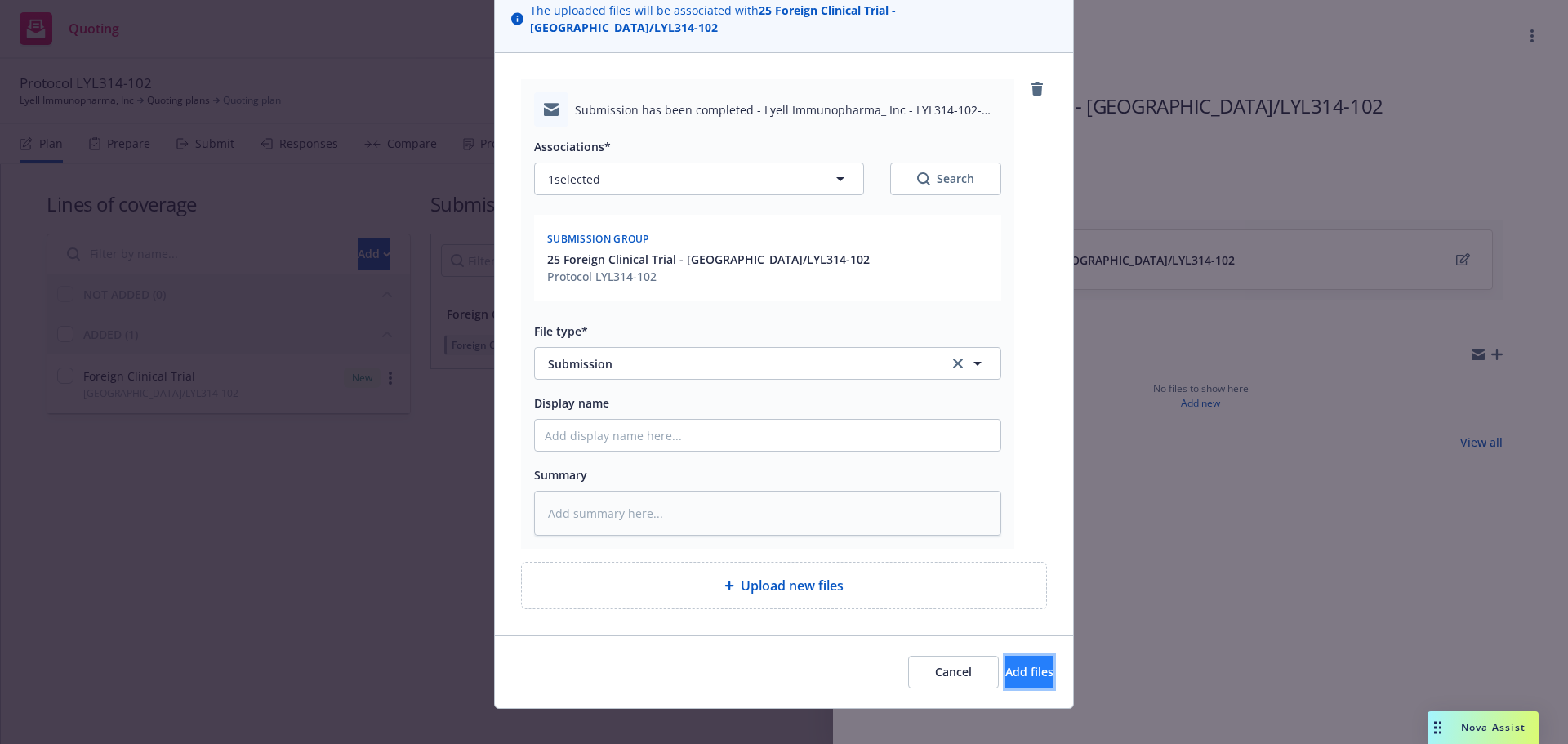
click at [1020, 656] on button "Add files" at bounding box center [1029, 672] width 48 height 33
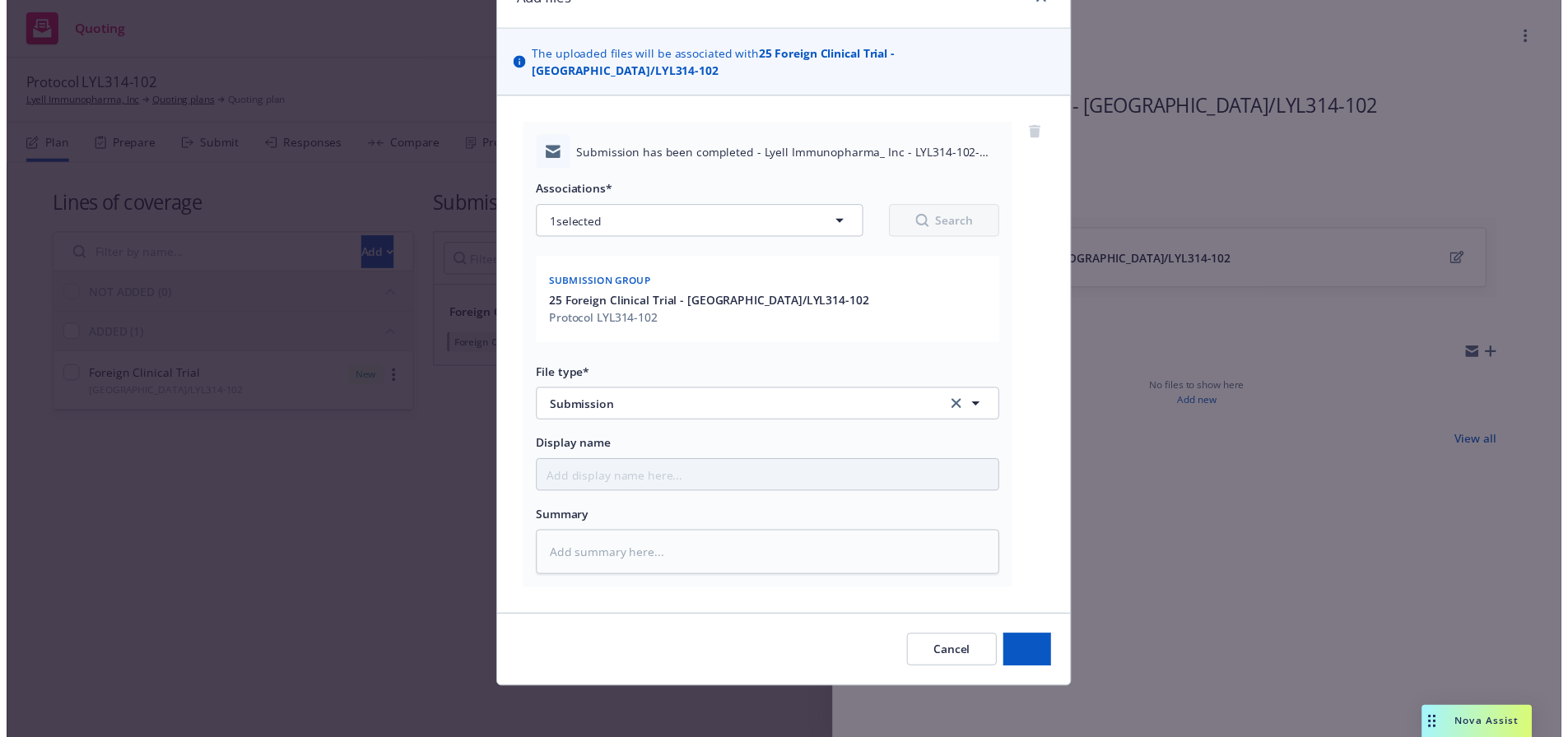
scroll to position [69, 0]
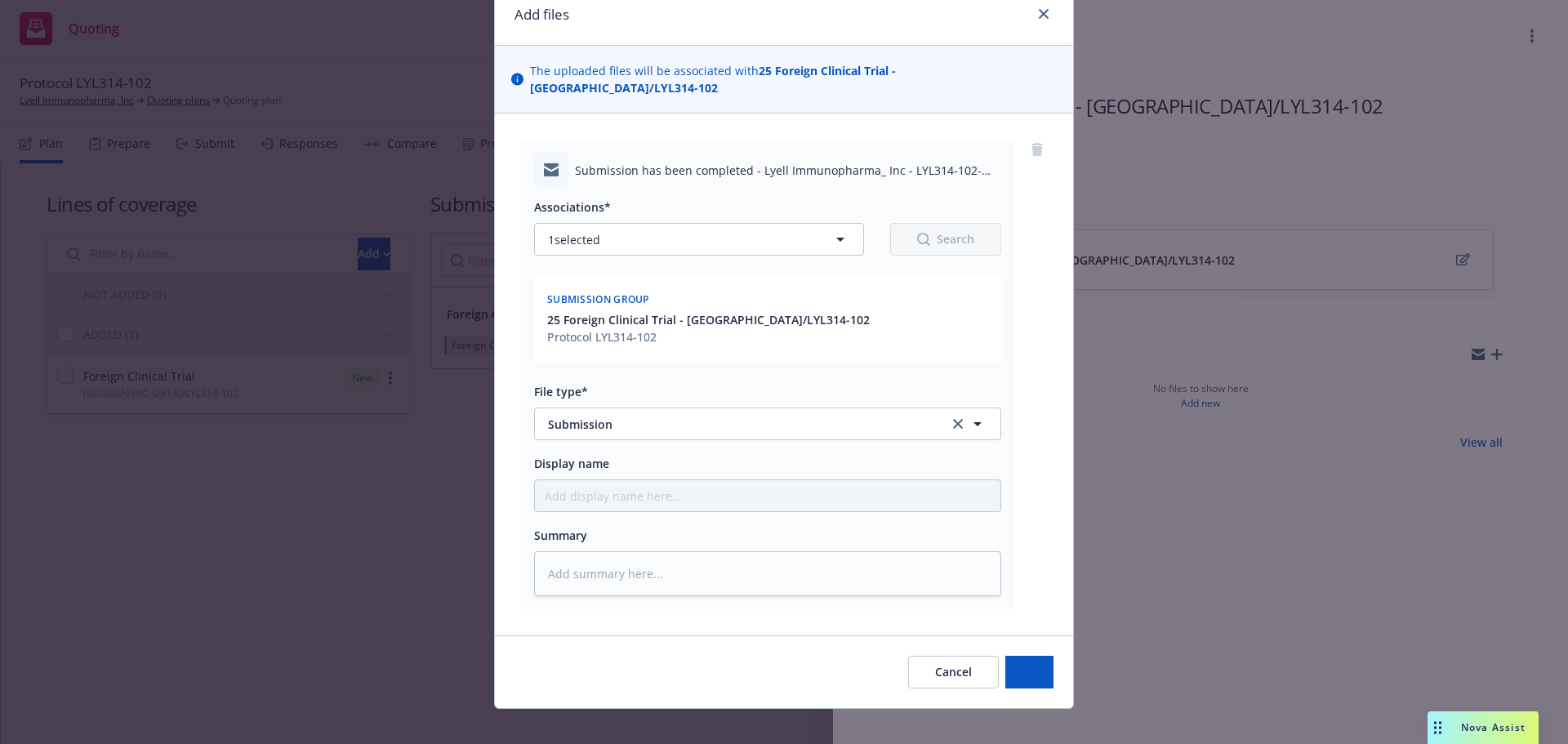
type textarea "x"
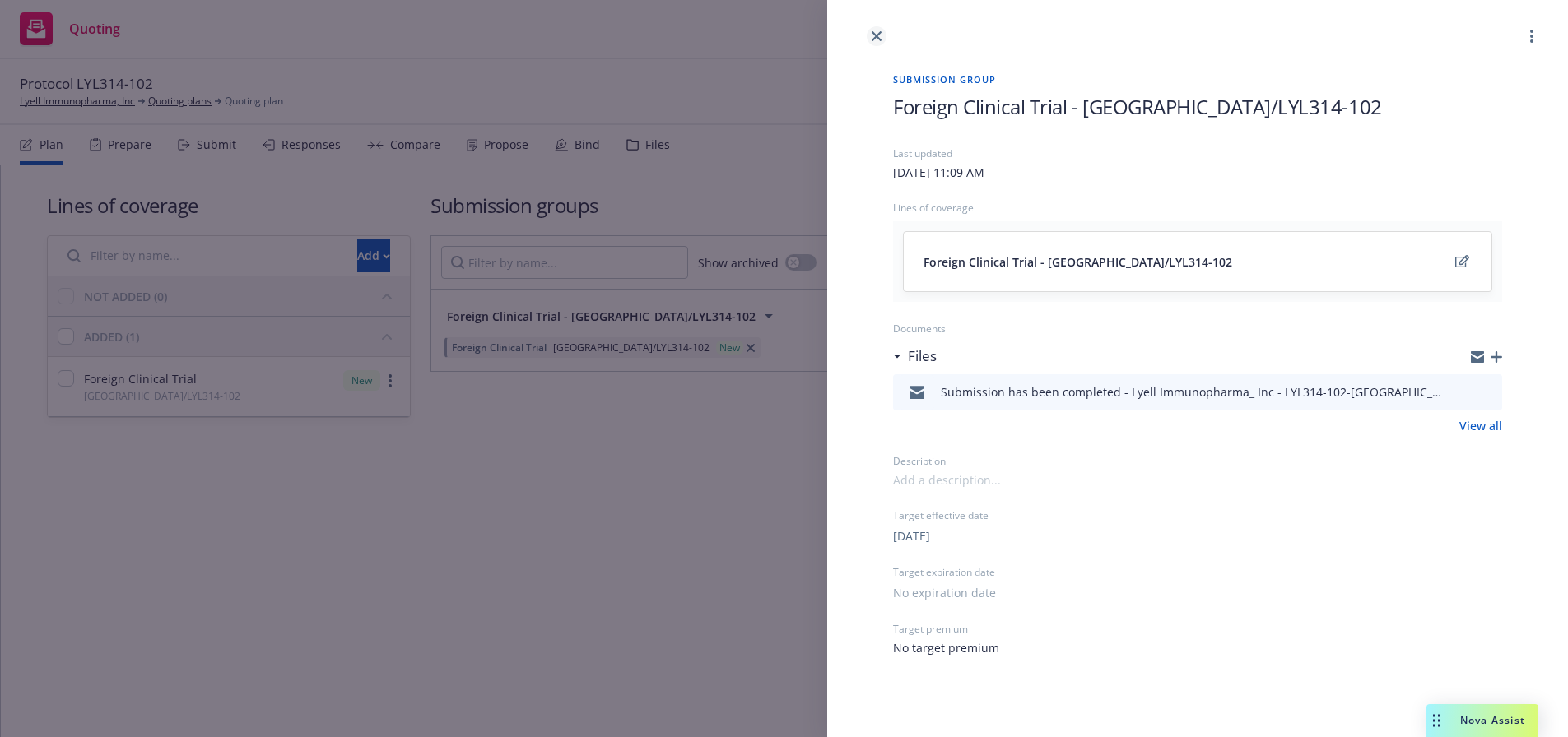
drag, startPoint x: 864, startPoint y: 30, endPoint x: 874, endPoint y: 34, distance: 10.8
click at [867, 30] on div at bounding box center [1197, 23] width 741 height 46
click at [877, 35] on icon "close" at bounding box center [876, 35] width 10 height 10
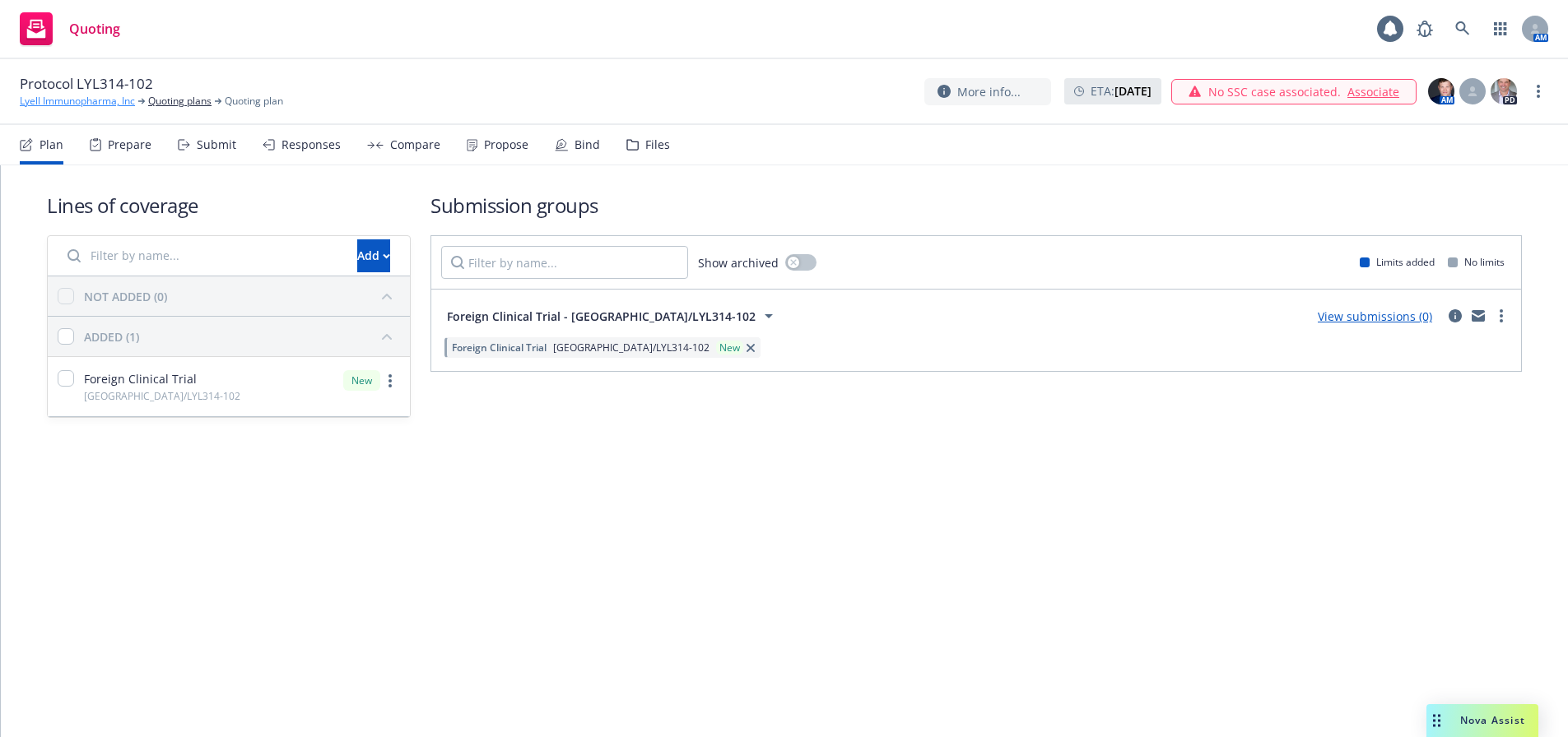
click at [98, 99] on link "Lyell Immunopharma, Inc" at bounding box center [77, 101] width 115 height 15
